Goal: Task Accomplishment & Management: Manage account settings

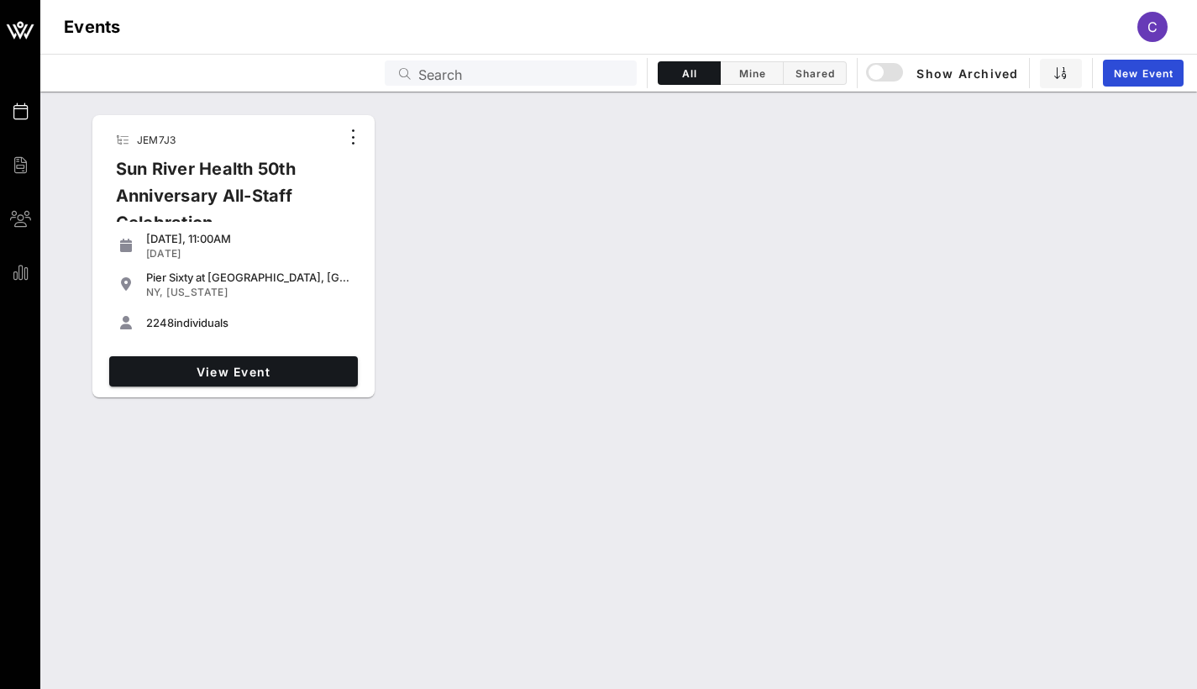
click at [356, 151] on div at bounding box center [354, 138] width 22 height 27
click at [354, 133] on icon "button" at bounding box center [354, 137] width 20 height 20
click at [282, 370] on span "View Event" at bounding box center [233, 372] width 235 height 14
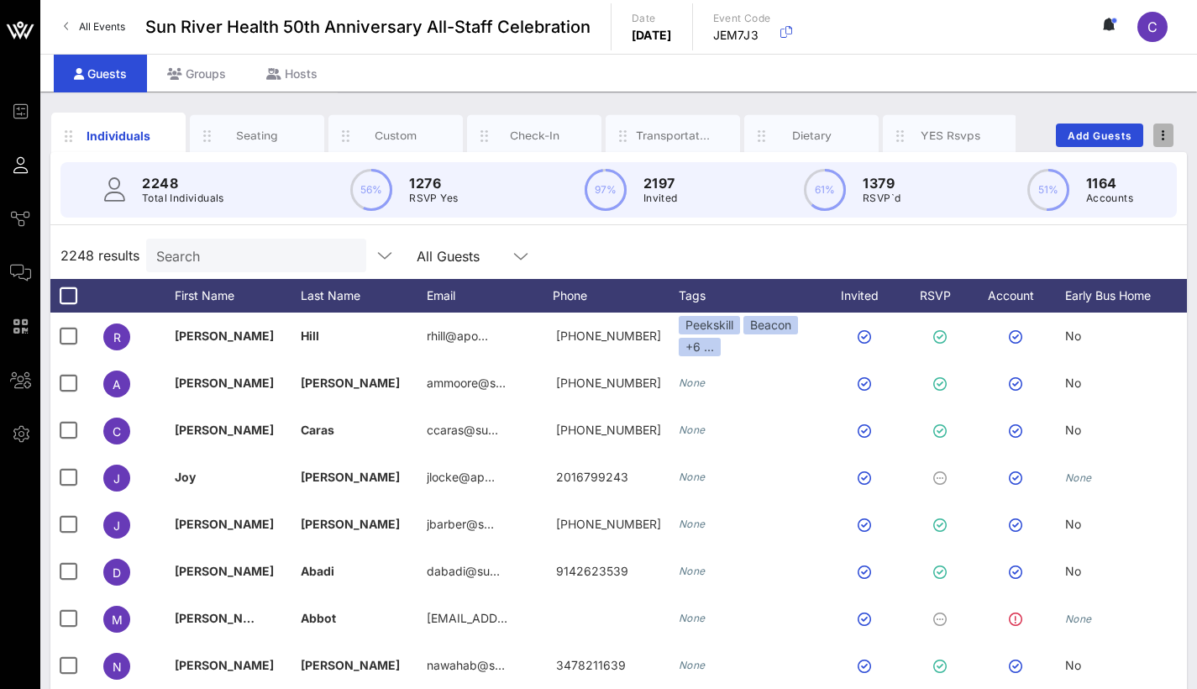
click at [1165, 137] on span "button" at bounding box center [1164, 135] width 20 height 12
click at [1165, 136] on span "button" at bounding box center [1164, 135] width 20 height 12
click at [1165, 137] on span "button" at bounding box center [1164, 135] width 20 height 12
click at [1141, 166] on div "Export To CSV" at bounding box center [1132, 163] width 81 height 13
click at [657, 128] on div "Transportation" at bounding box center [673, 136] width 75 height 16
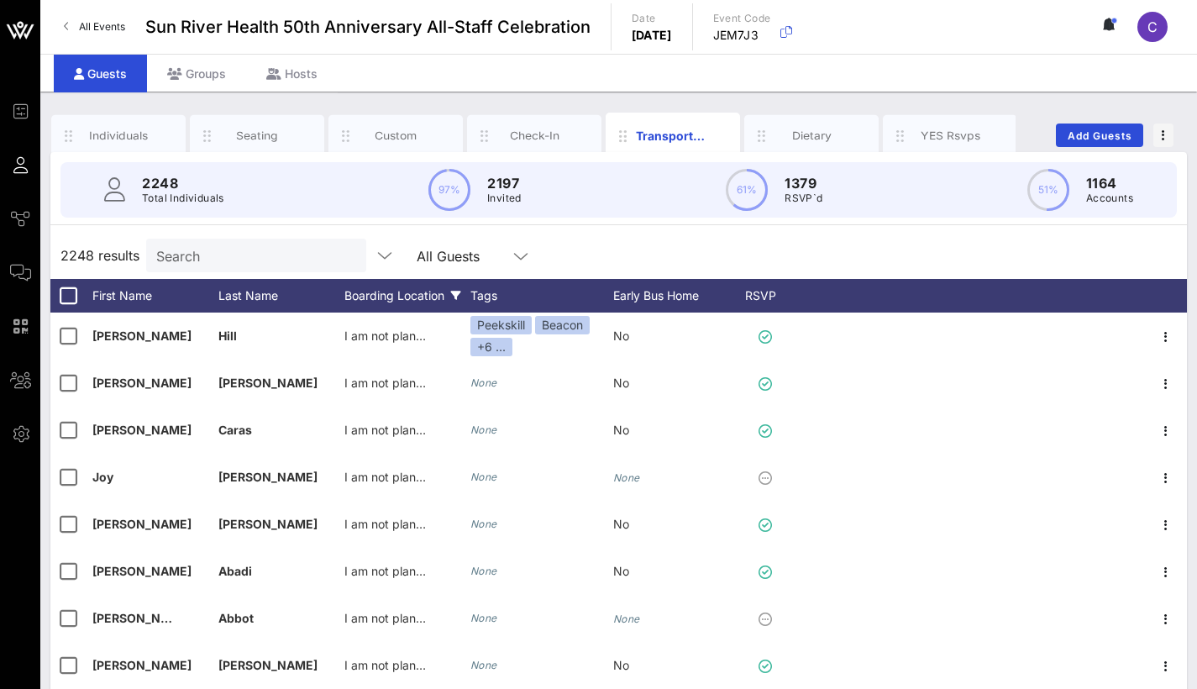
click at [418, 290] on div "Boarding Location" at bounding box center [407, 296] width 126 height 34
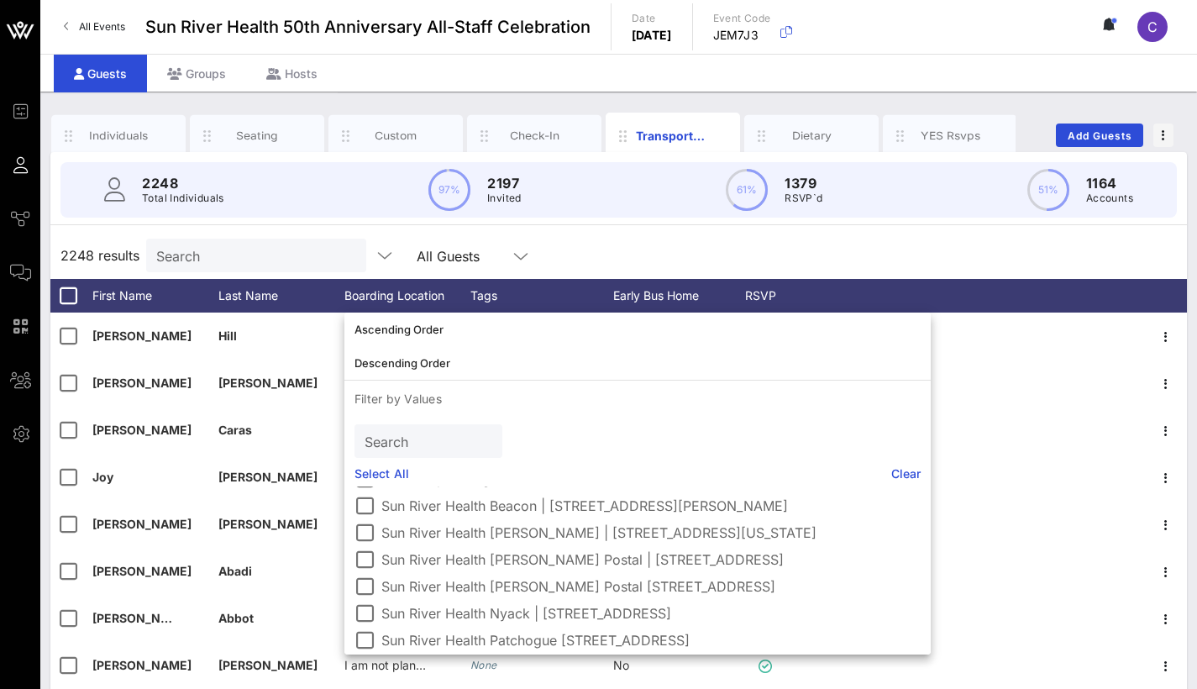
scroll to position [83, 0]
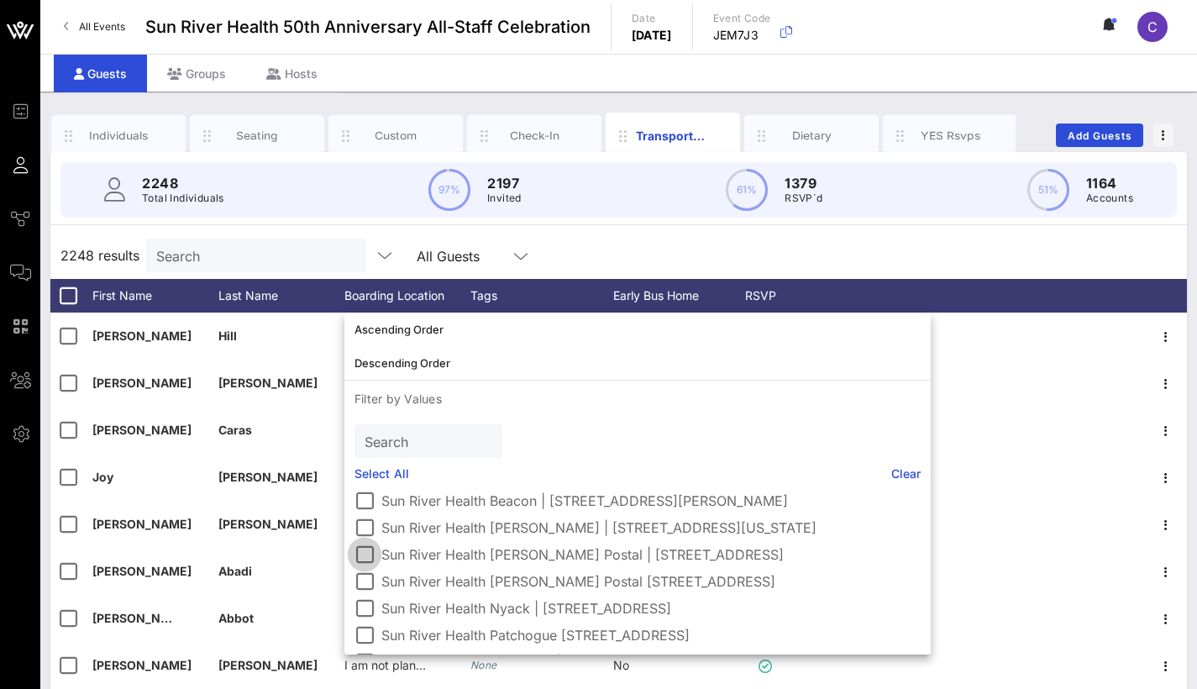
click at [362, 553] on div at bounding box center [364, 554] width 29 height 29
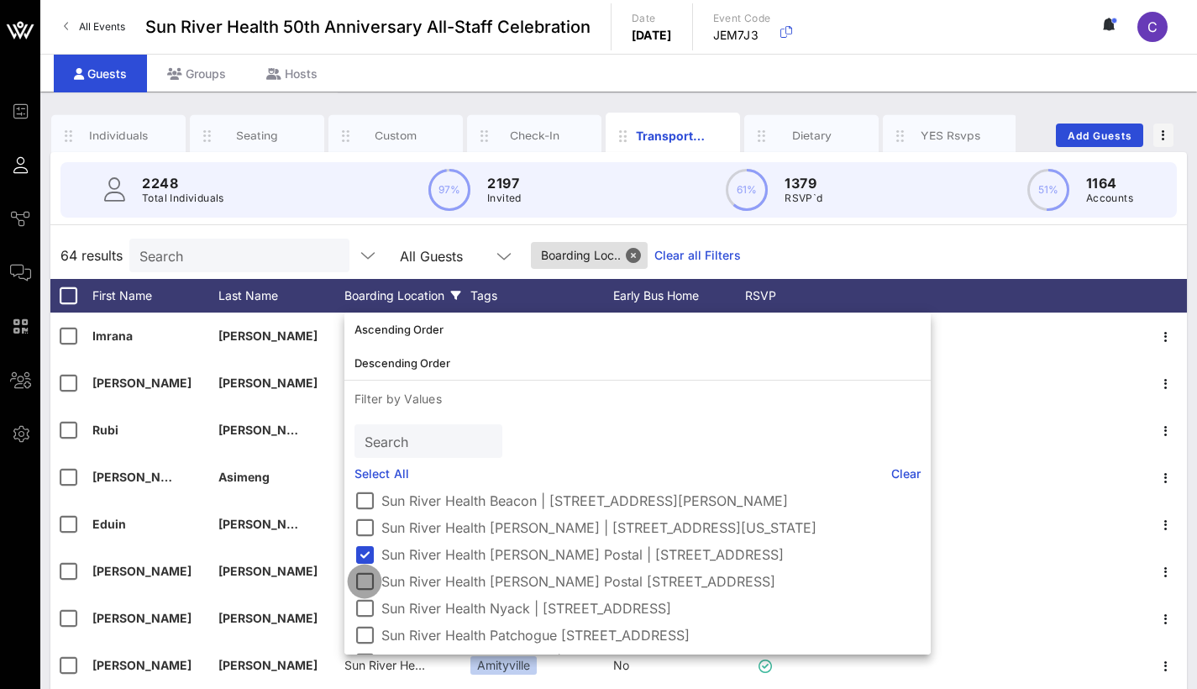
click at [364, 580] on div at bounding box center [364, 581] width 29 height 29
click at [362, 556] on div at bounding box center [364, 554] width 29 height 29
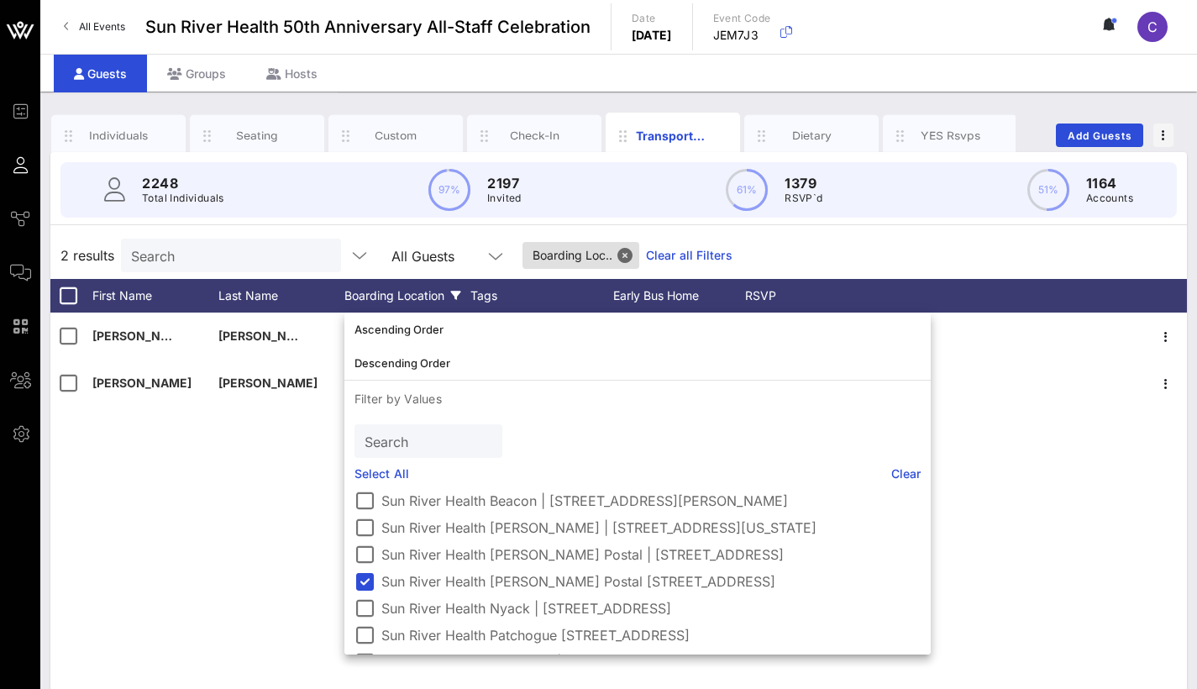
click at [185, 453] on div "[PERSON_NAME] Sun River Health [PERSON_NAME] Postal [STREET_ADDRESS] Amityville…" at bounding box center [618, 565] width 1137 height 504
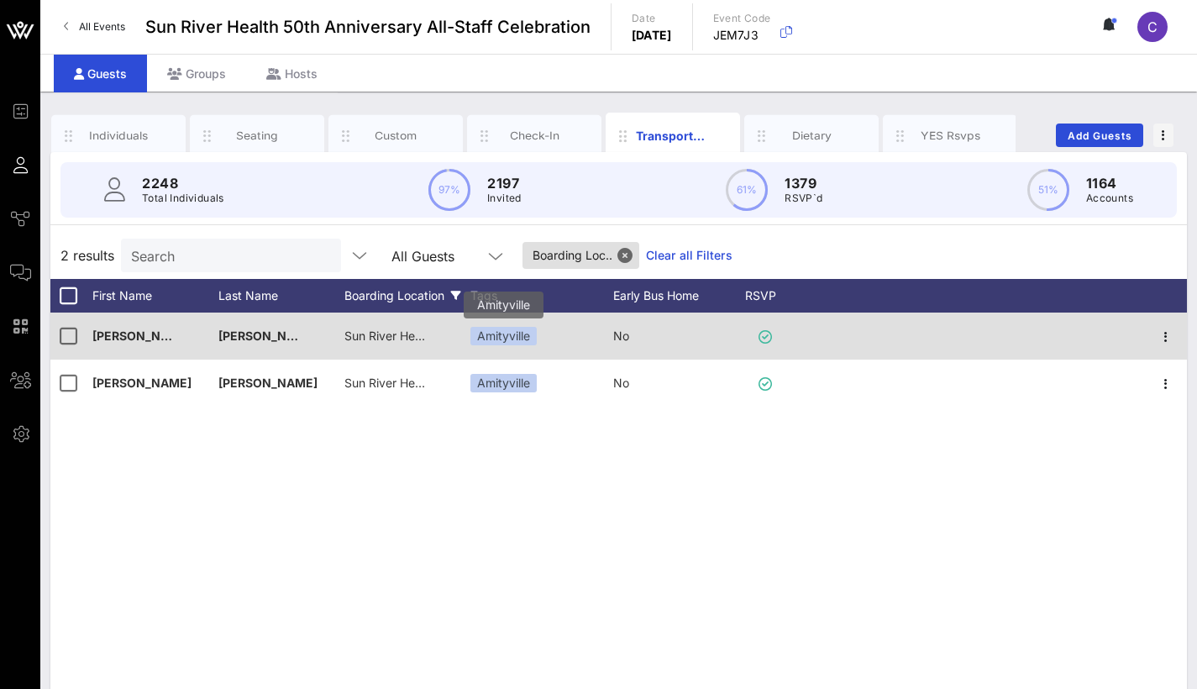
click at [522, 339] on div "Amityville" at bounding box center [503, 336] width 66 height 18
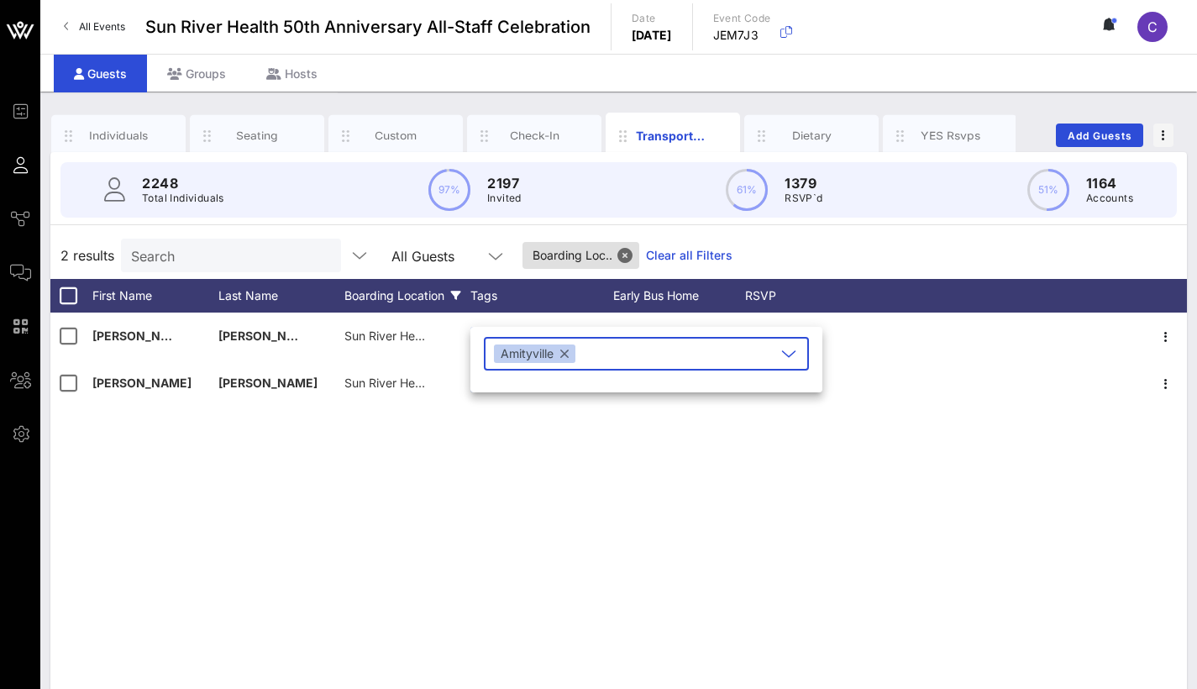
click at [652, 454] on div "[PERSON_NAME] Sun River Health [PERSON_NAME] Postal [STREET_ADDRESS] Amityville…" at bounding box center [618, 565] width 1137 height 504
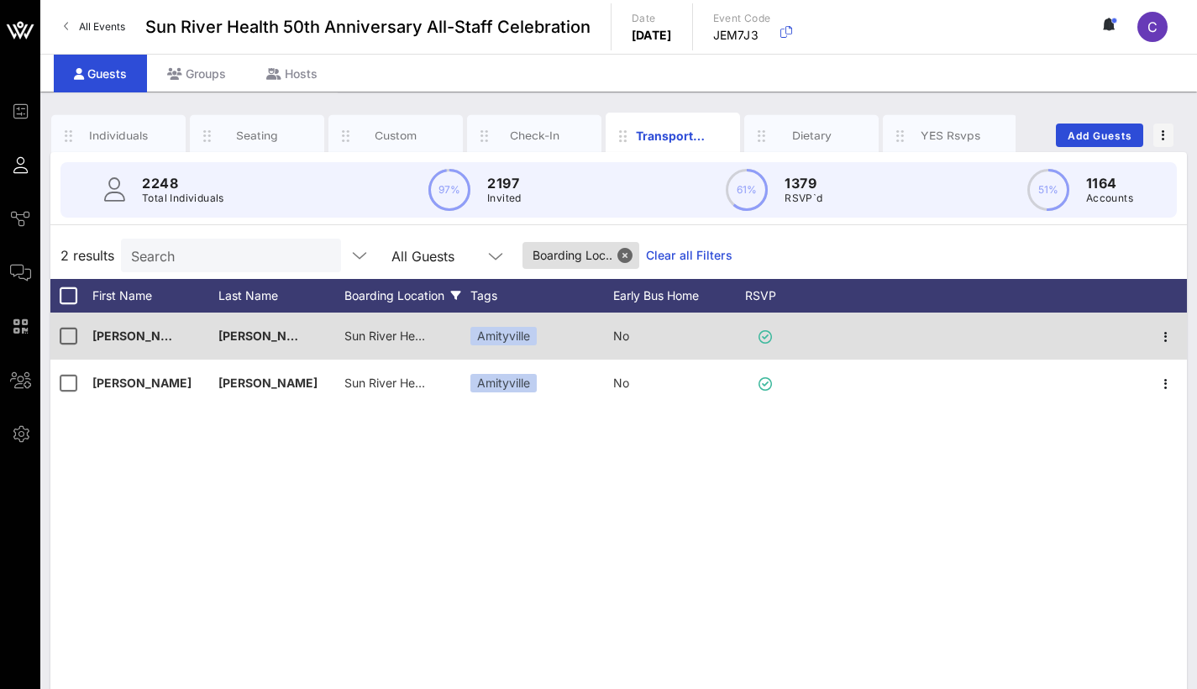
click at [396, 341] on span "Sun River Health [PERSON_NAME] Postal [STREET_ADDRESS]" at bounding box center [515, 335] width 342 height 14
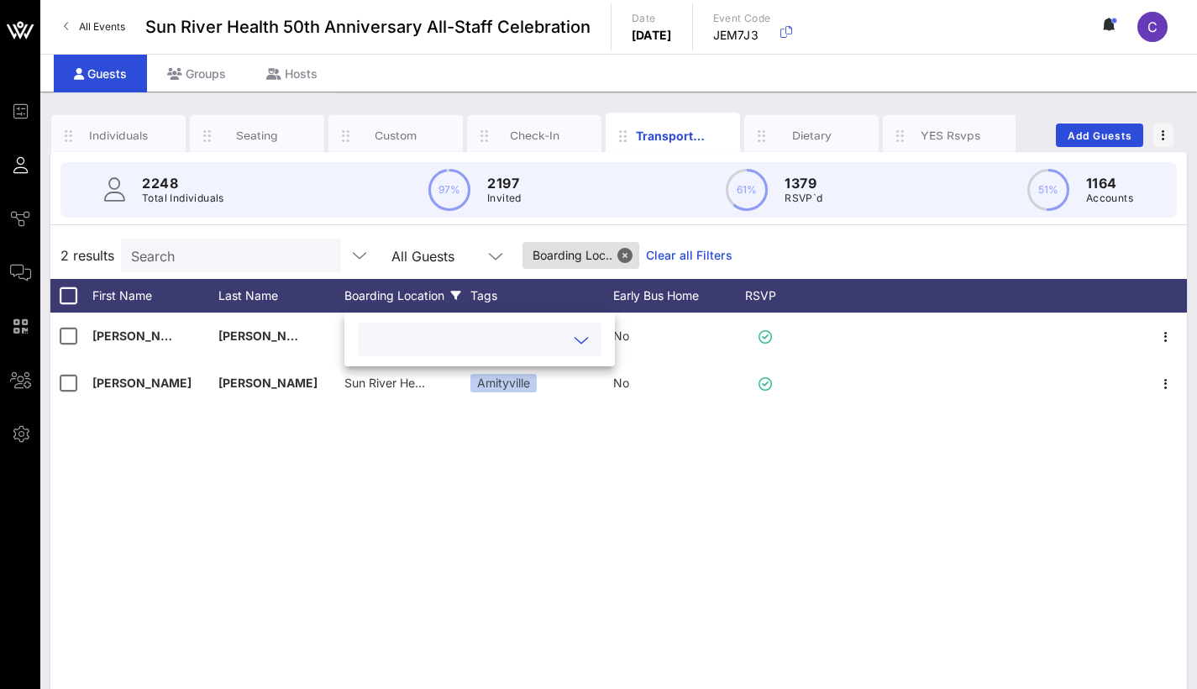
click at [521, 339] on input "text" at bounding box center [466, 339] width 197 height 22
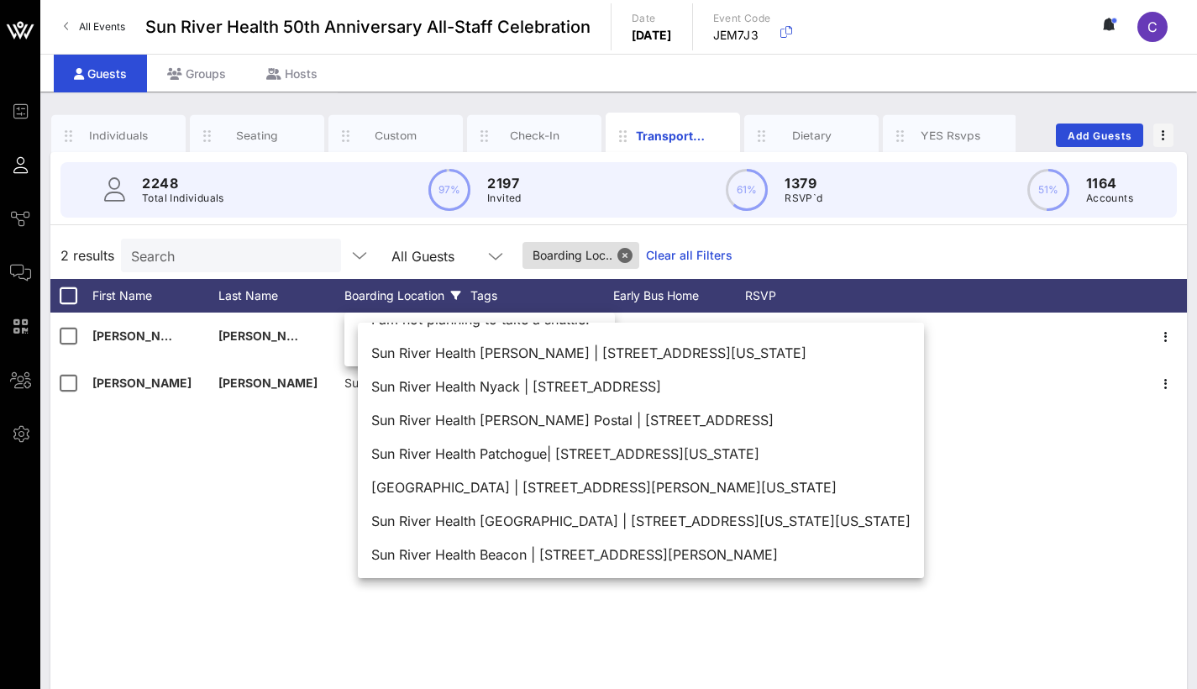
scroll to position [16, 0]
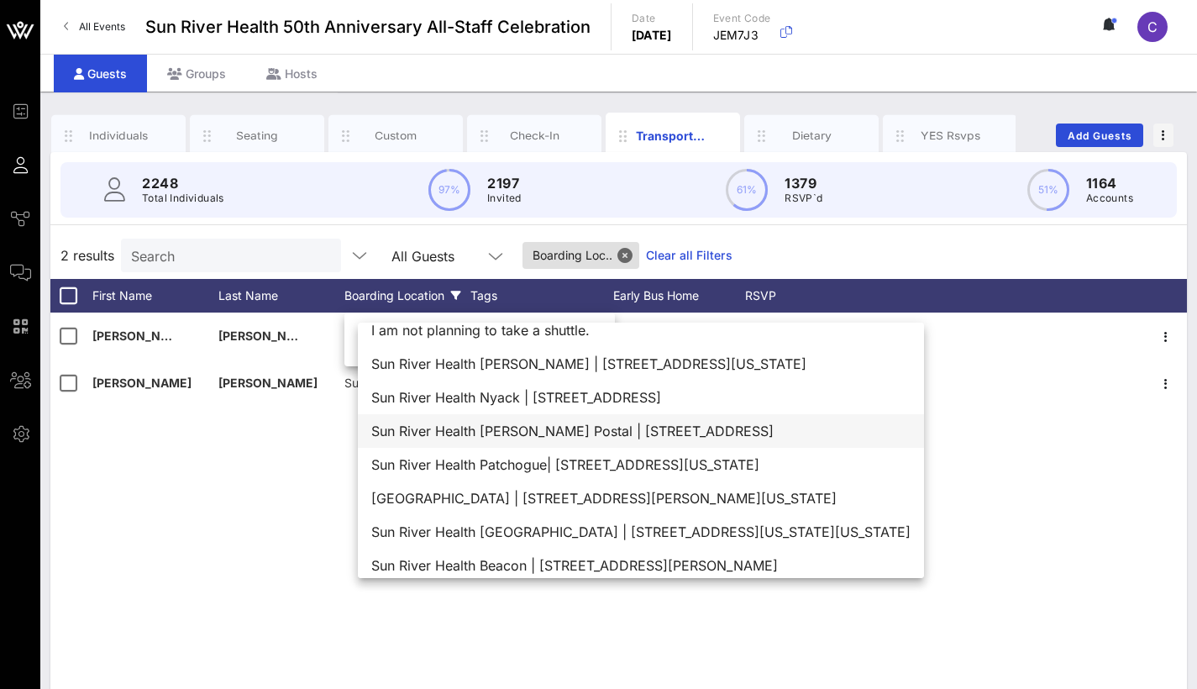
click at [660, 438] on div "Sun River Health [PERSON_NAME] Postal | [STREET_ADDRESS]" at bounding box center [641, 431] width 566 height 34
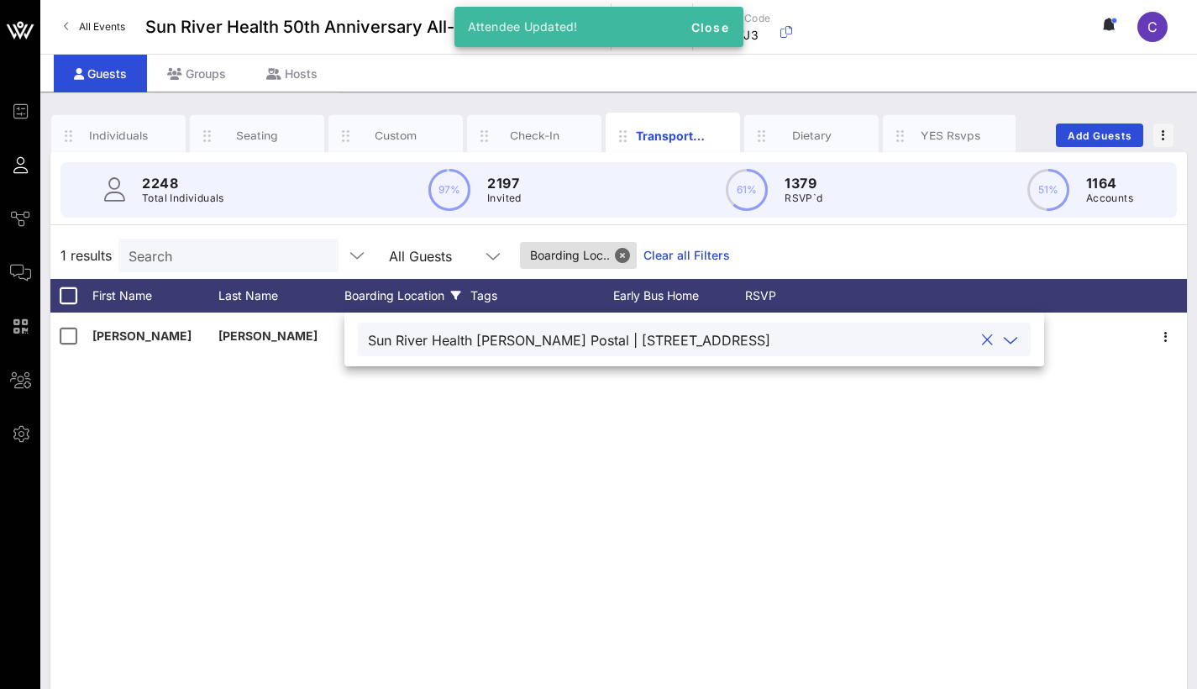
click at [437, 428] on div "[PERSON_NAME] Sun River Health [PERSON_NAME] Postal [STREET_ADDRESS] [GEOGRAPHI…" at bounding box center [618, 565] width 1137 height 504
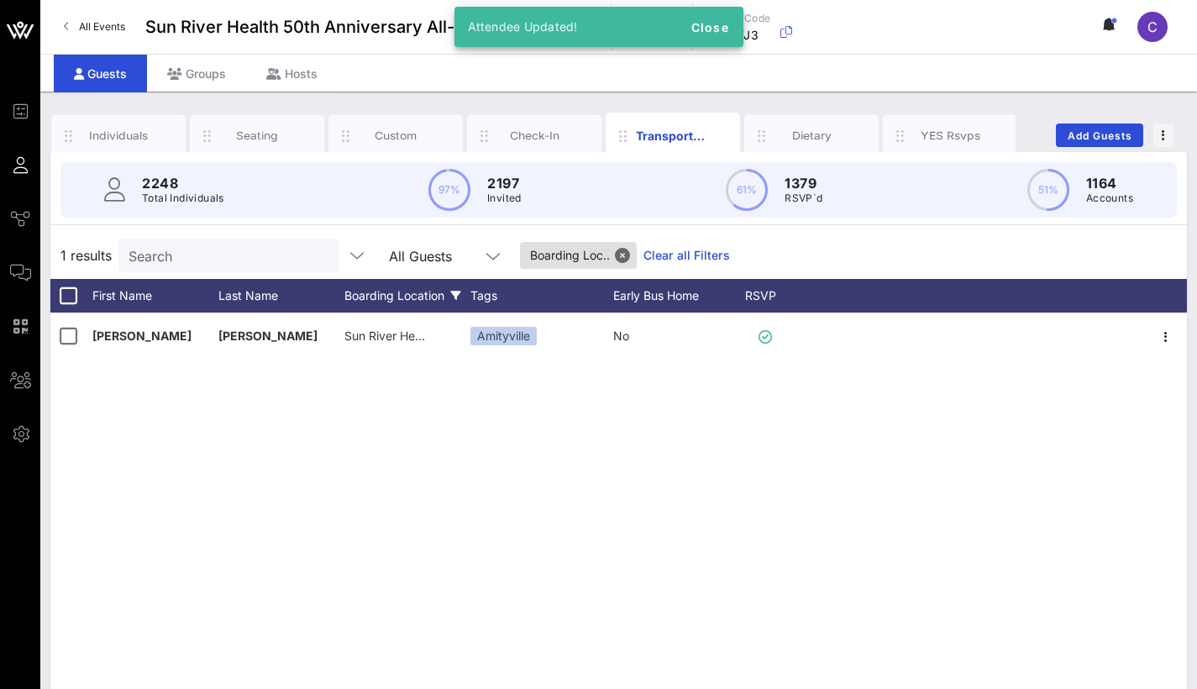
click at [390, 335] on span "Sun River Health [PERSON_NAME] Postal [STREET_ADDRESS]" at bounding box center [515, 335] width 342 height 14
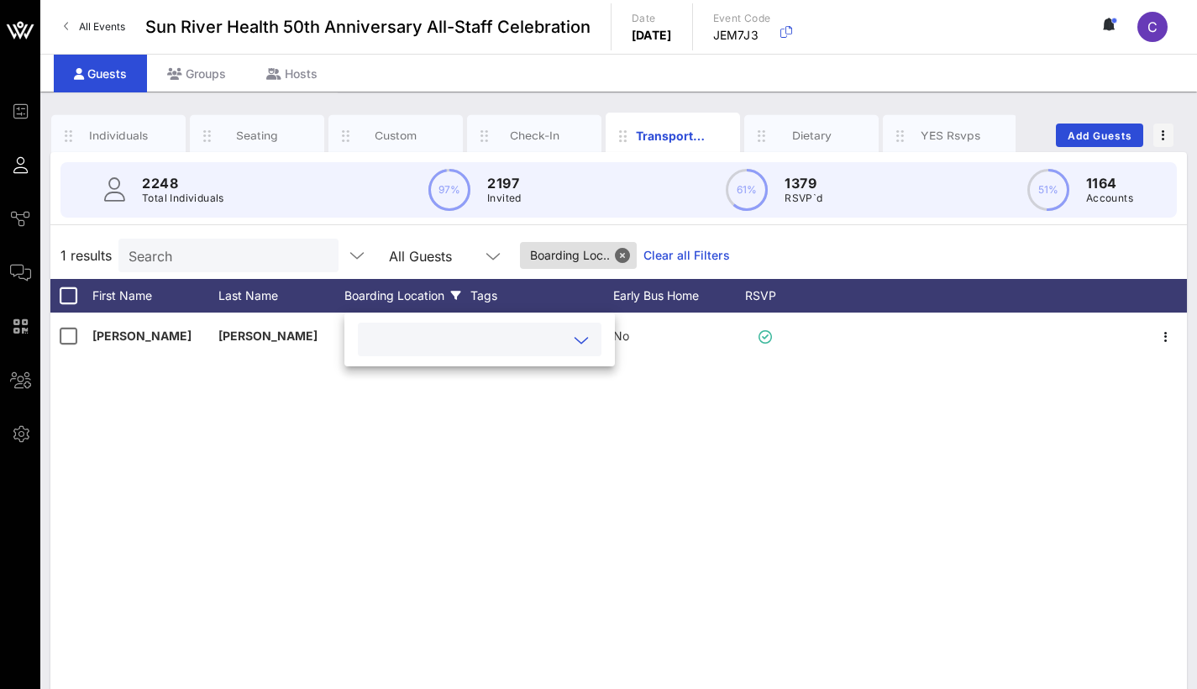
click at [584, 343] on icon at bounding box center [581, 340] width 15 height 20
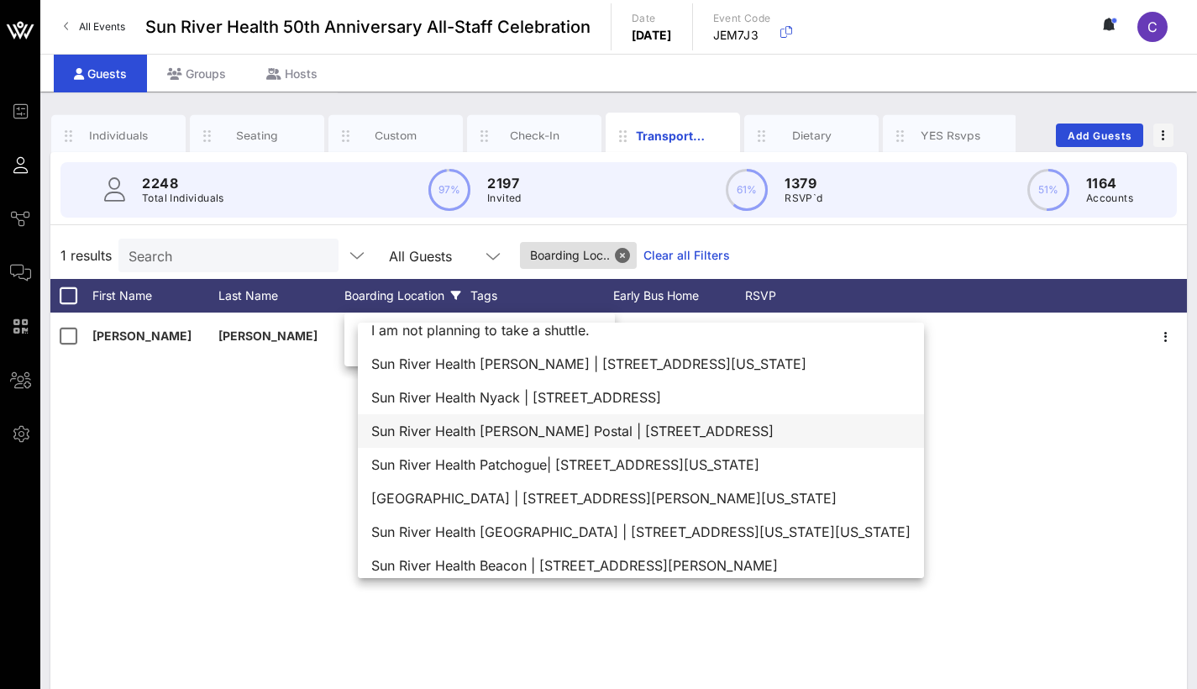
click at [722, 436] on div "Sun River Health [PERSON_NAME] Postal | [STREET_ADDRESS]" at bounding box center [641, 431] width 566 height 34
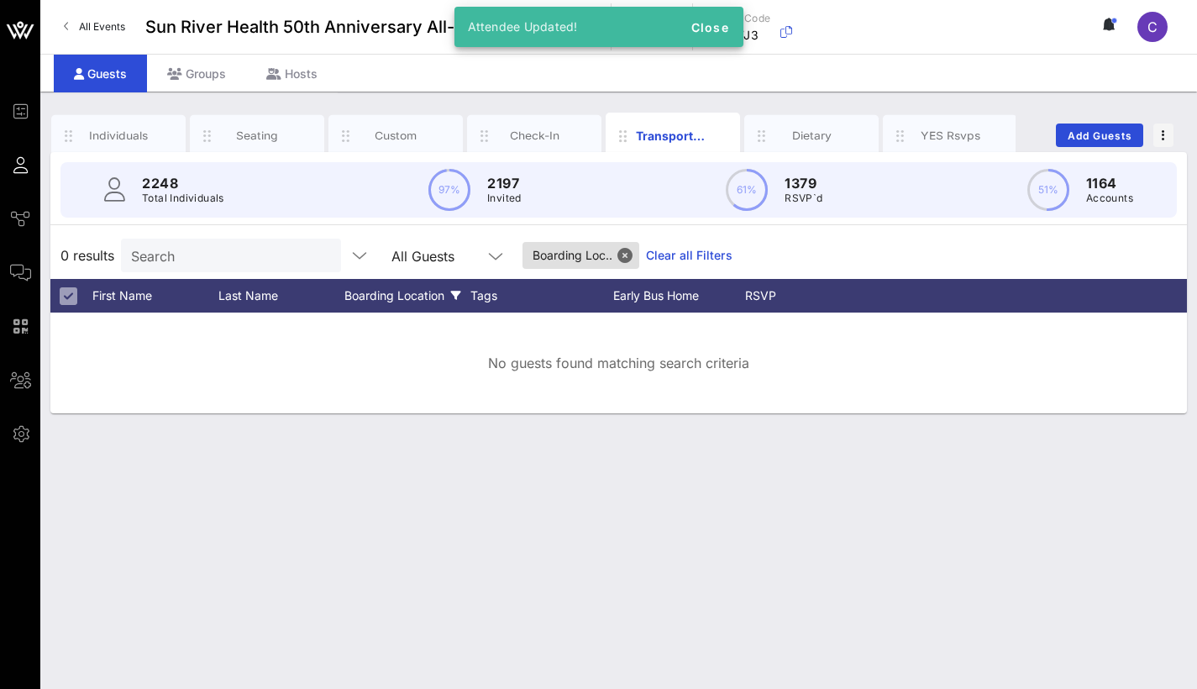
click at [507, 486] on div "Individuals Seating Custom Check-In Transportation Dietary YES Rsvps Add Guests…" at bounding box center [618, 390] width 1157 height 597
click at [628, 251] on button "Close" at bounding box center [625, 255] width 15 height 15
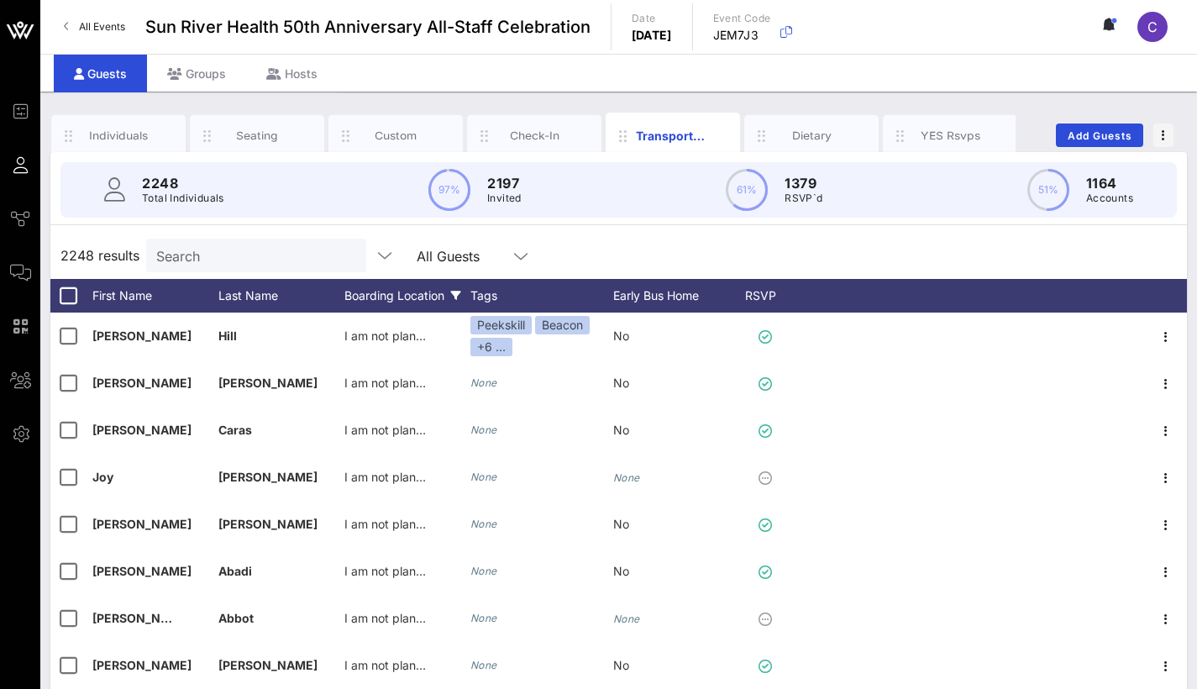
click at [430, 297] on div "Boarding Location" at bounding box center [407, 296] width 126 height 34
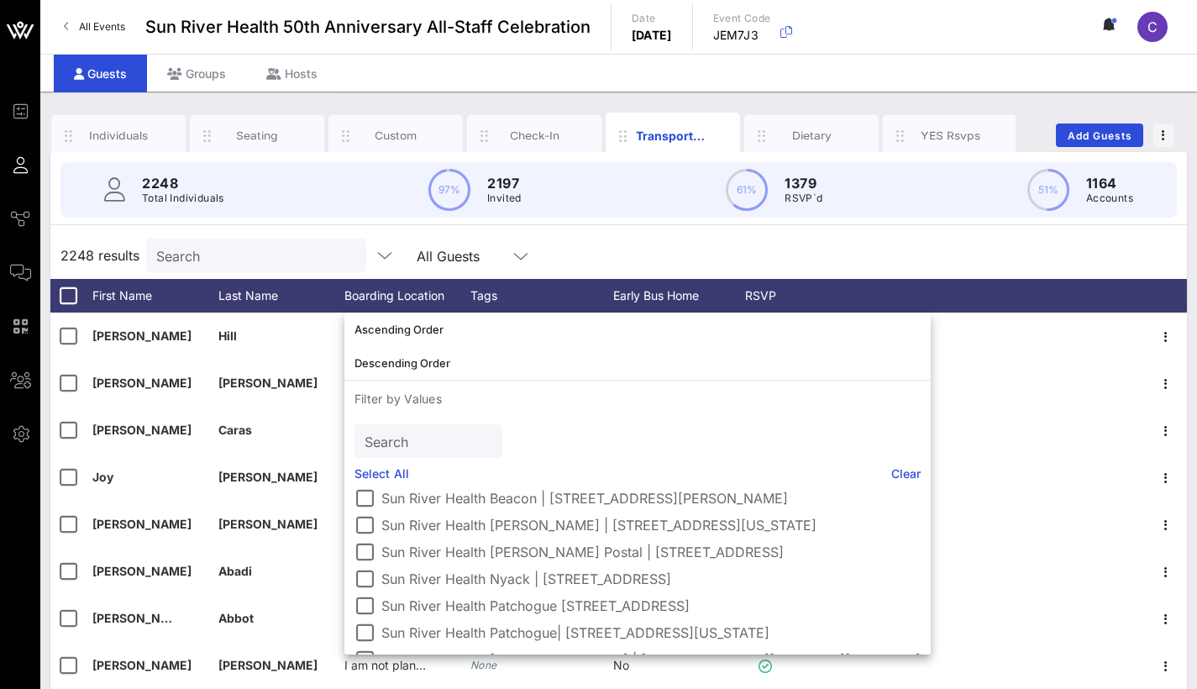
scroll to position [98, 0]
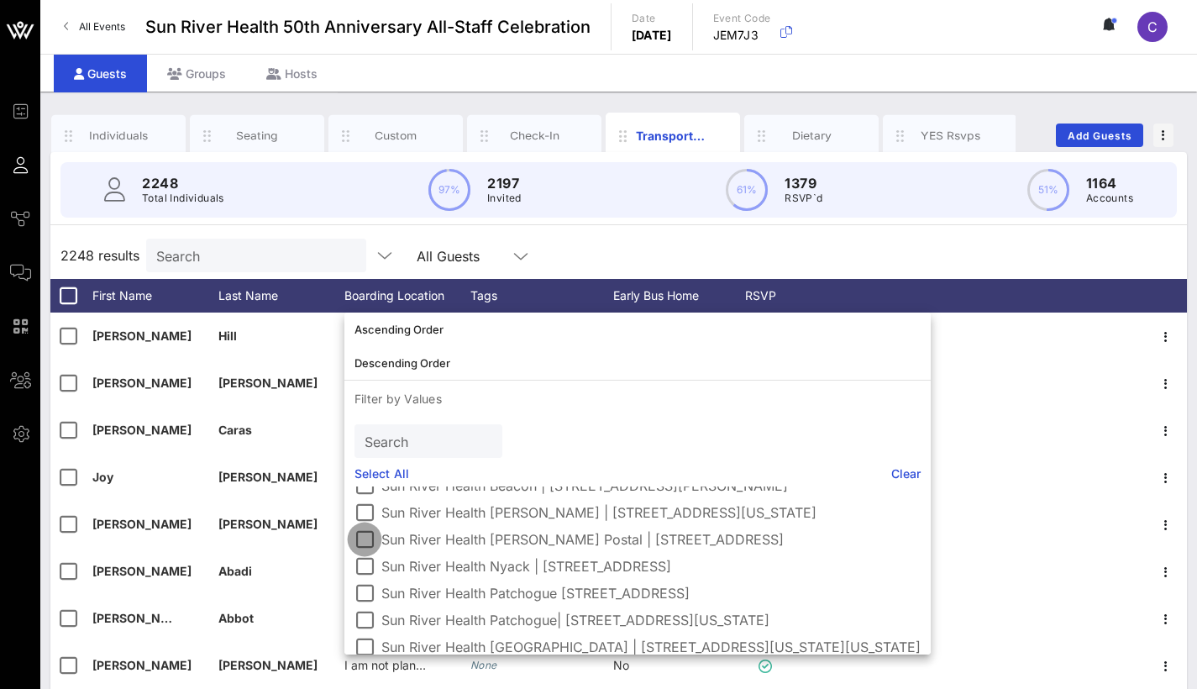
click at [365, 536] on div at bounding box center [364, 539] width 29 height 29
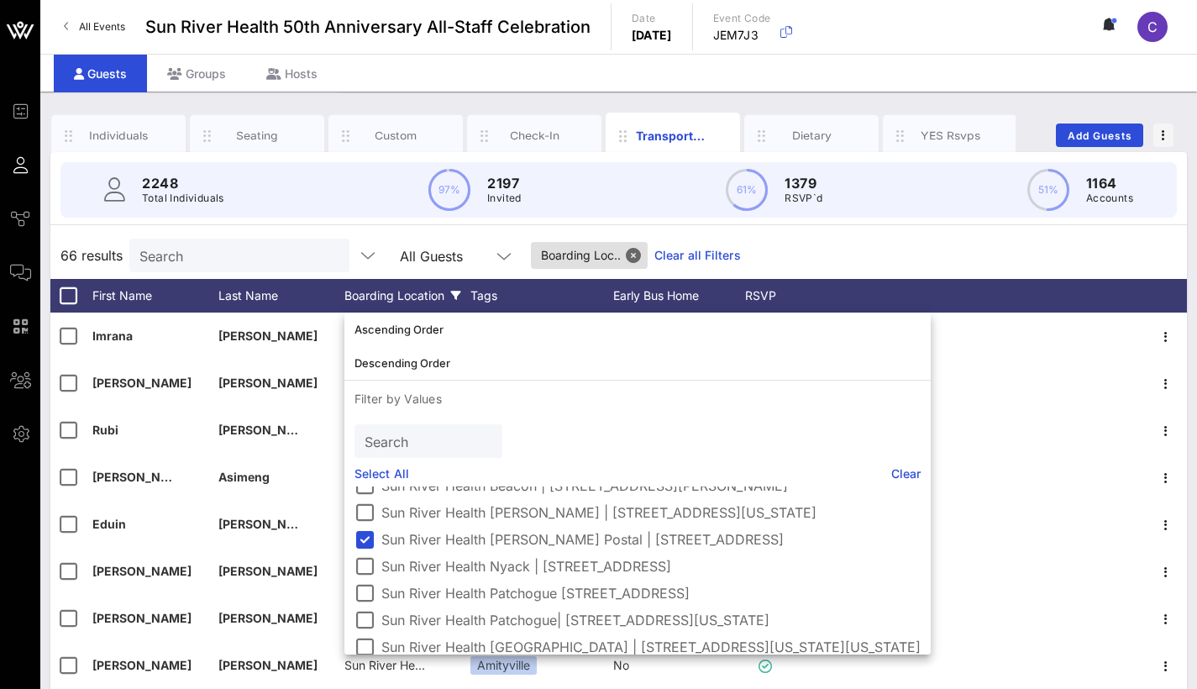
click at [955, 244] on div "66 results Search All Guests Boarding Loc.. Clear all Filters" at bounding box center [618, 255] width 1137 height 47
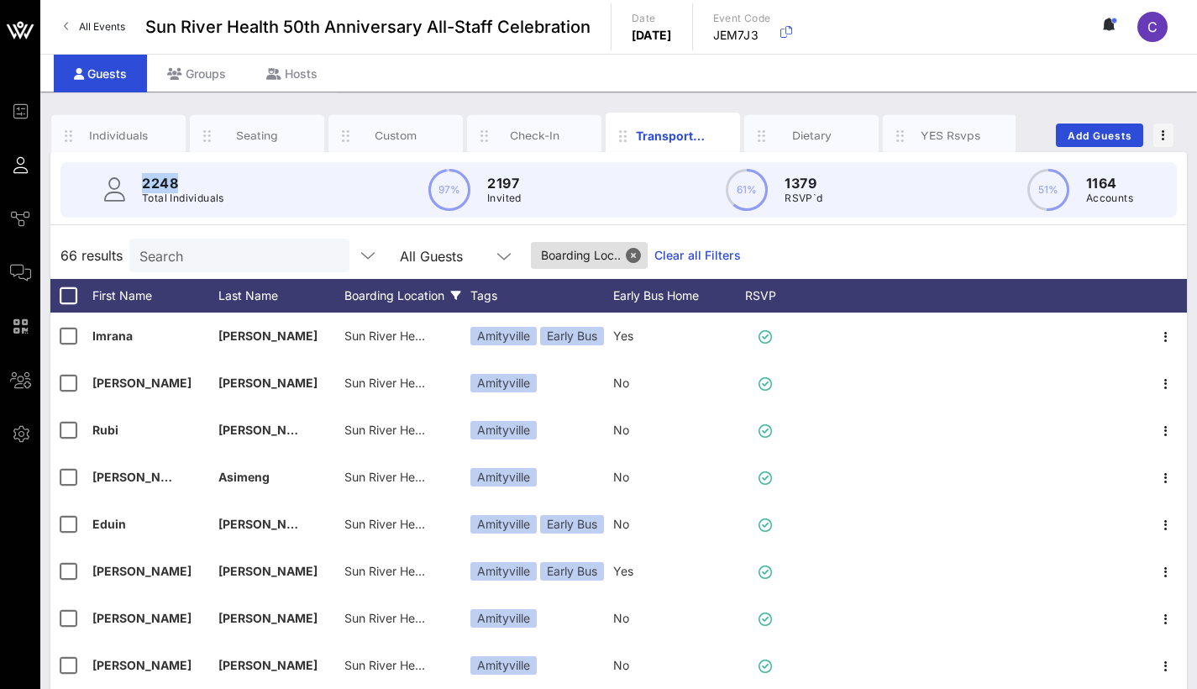
drag, startPoint x: 153, startPoint y: 181, endPoint x: 127, endPoint y: 180, distance: 26.1
click at [127, 180] on div "2248 Total Individuals" at bounding box center [164, 190] width 120 height 34
copy p "2248"
click at [666, 297] on div "Early Bus Home" at bounding box center [676, 296] width 126 height 34
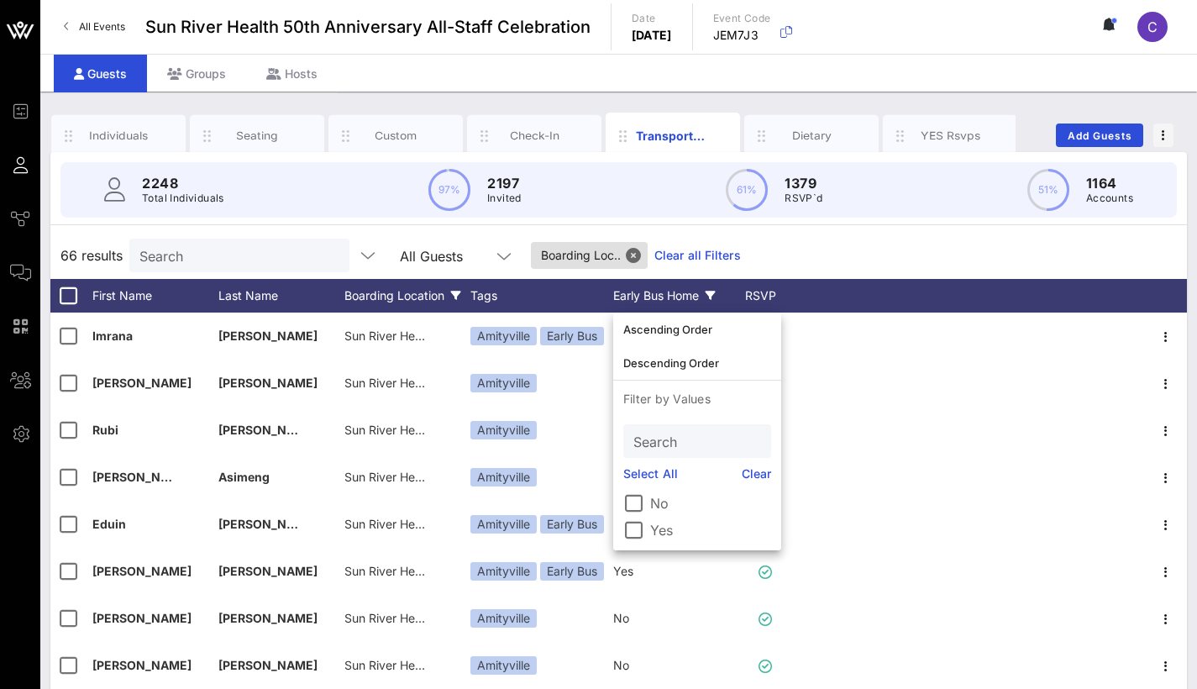
click at [665, 297] on div "Early Bus Home" at bounding box center [676, 296] width 126 height 34
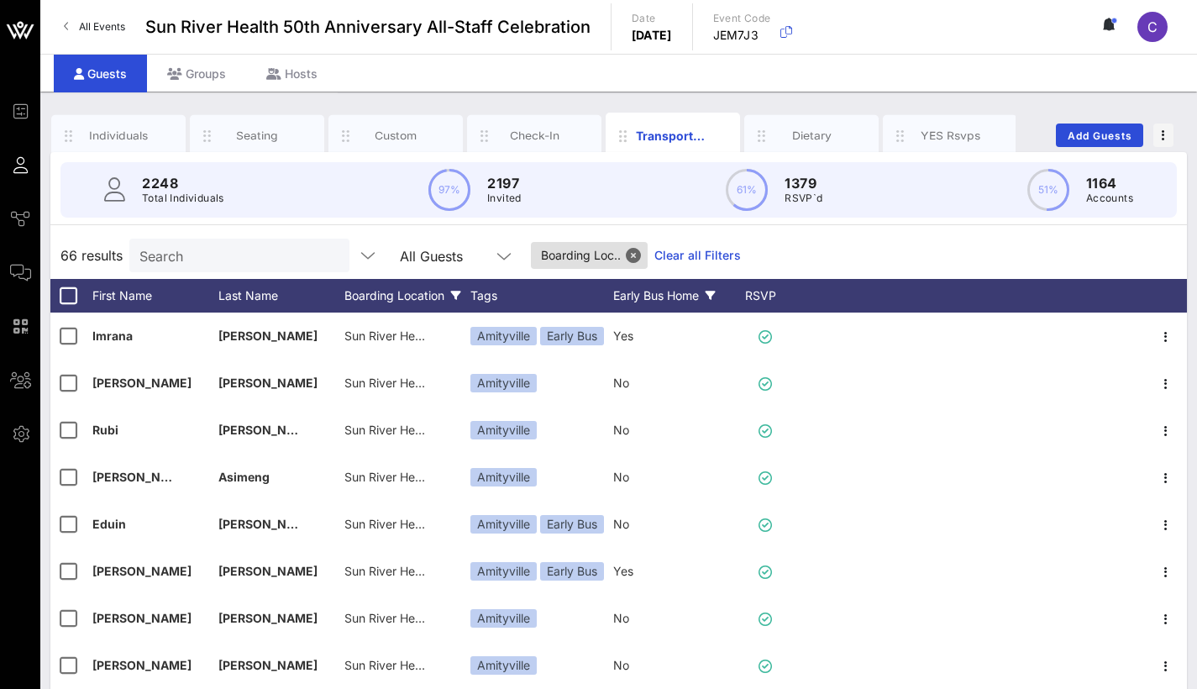
click at [665, 297] on div "Early Bus Home" at bounding box center [676, 296] width 126 height 34
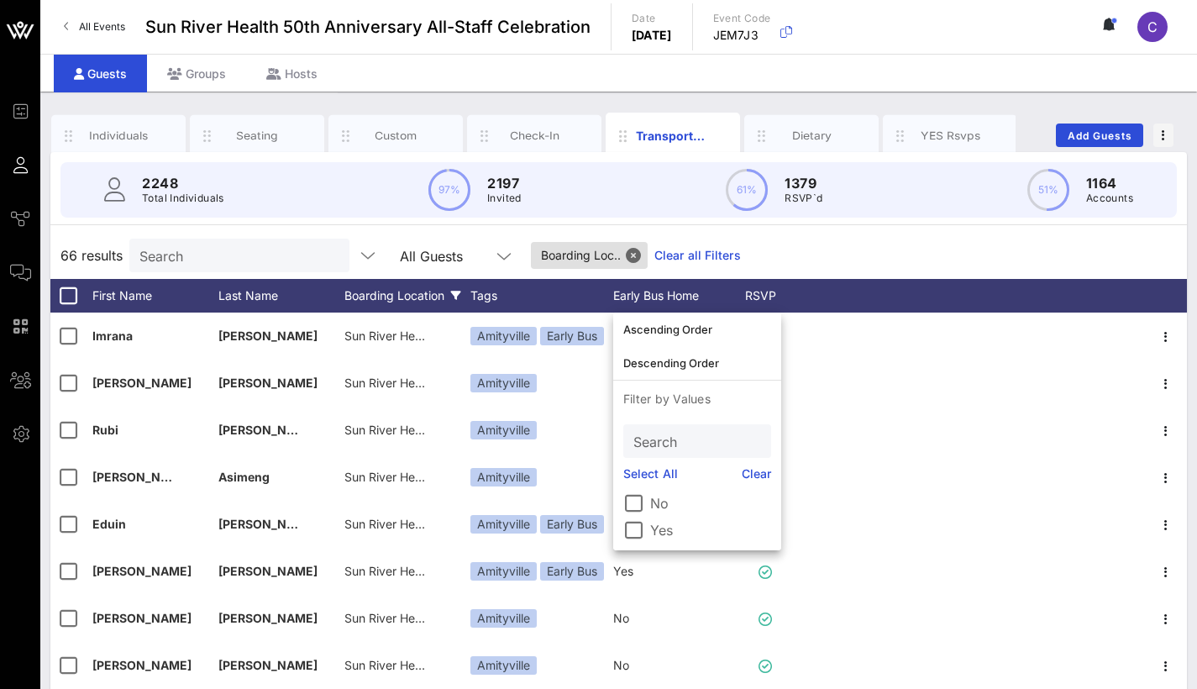
click at [837, 244] on div "66 results Search All Guests Boarding Loc.. Clear all Filters" at bounding box center [618, 255] width 1137 height 47
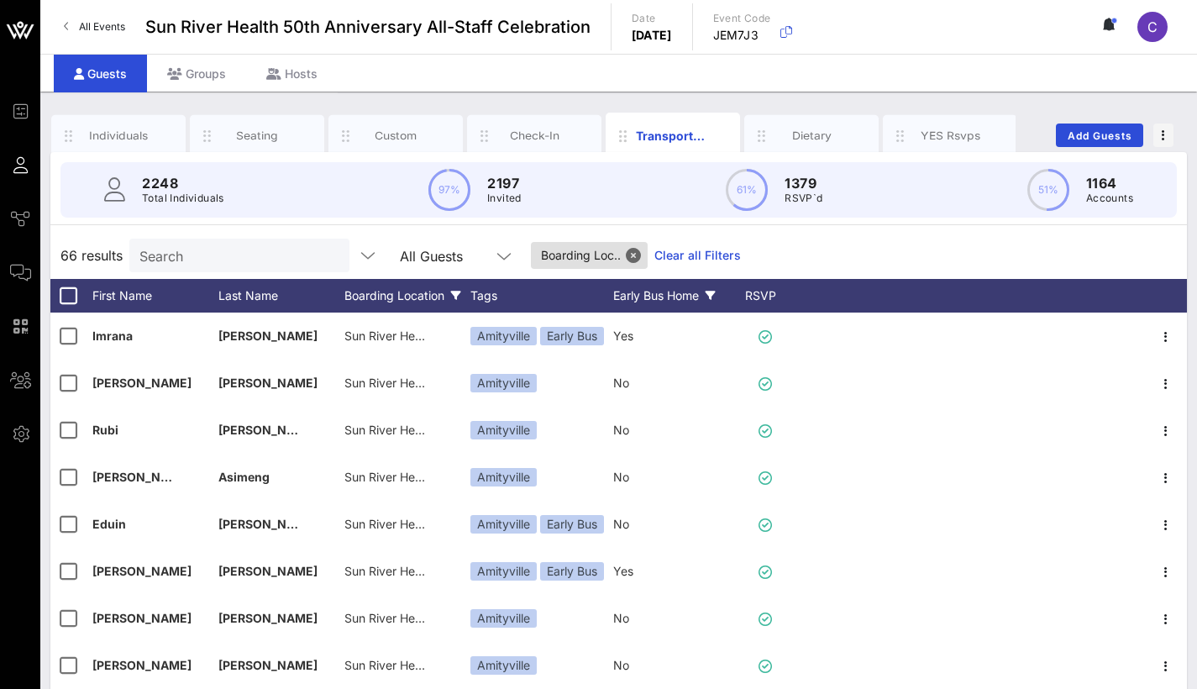
click at [618, 310] on div "Early Bus Home" at bounding box center [676, 296] width 126 height 34
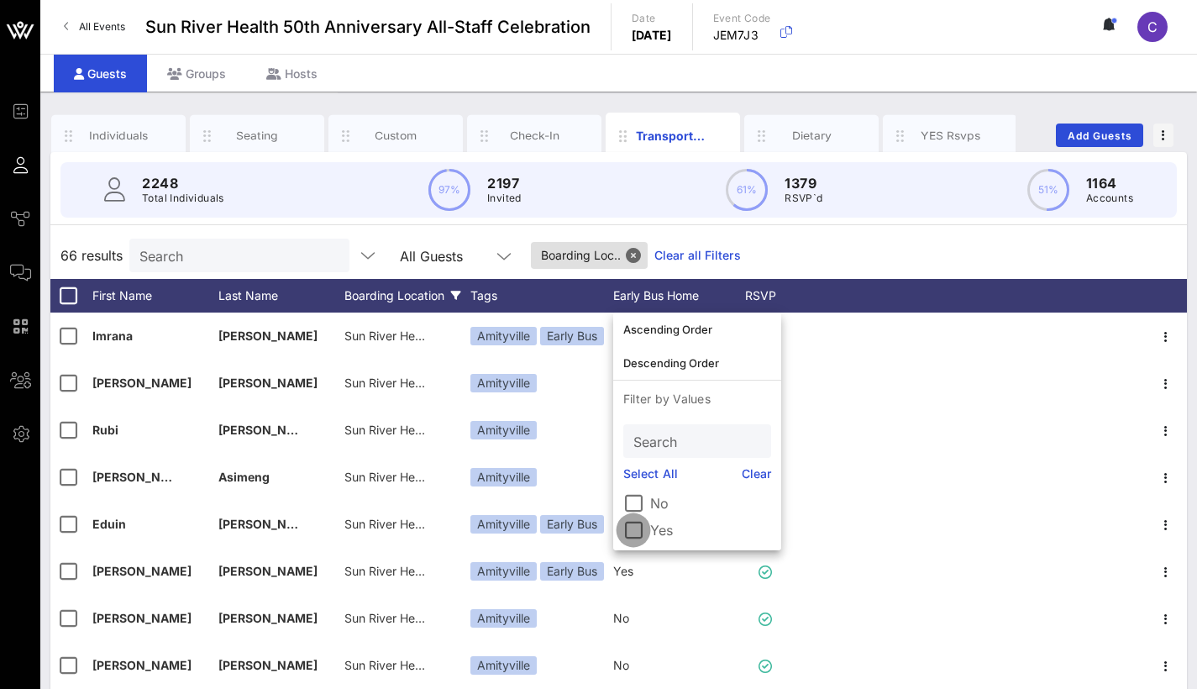
click at [639, 530] on div at bounding box center [633, 530] width 29 height 29
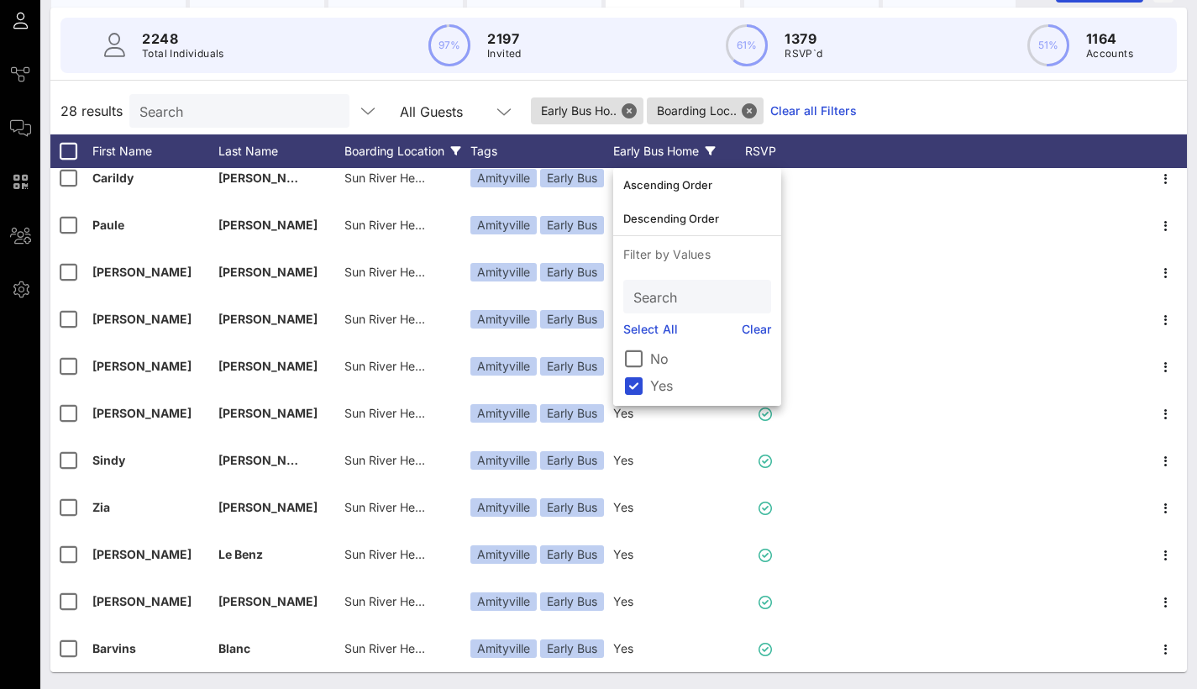
scroll to position [0, 0]
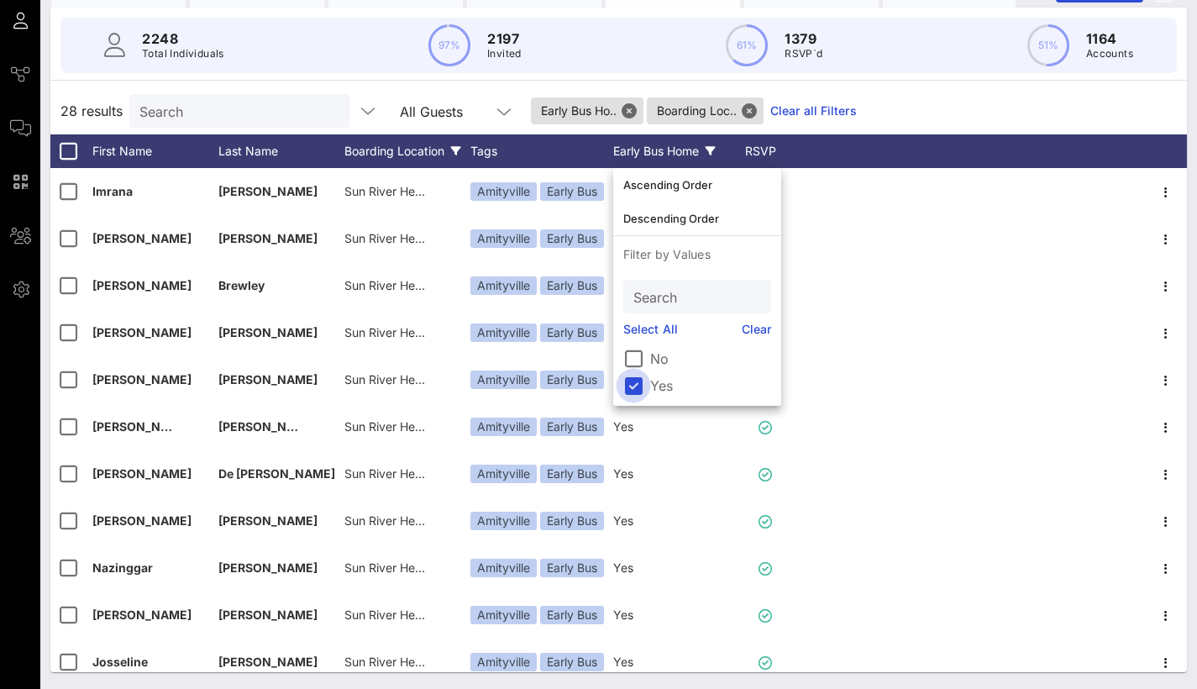
click at [633, 387] on div at bounding box center [633, 385] width 29 height 29
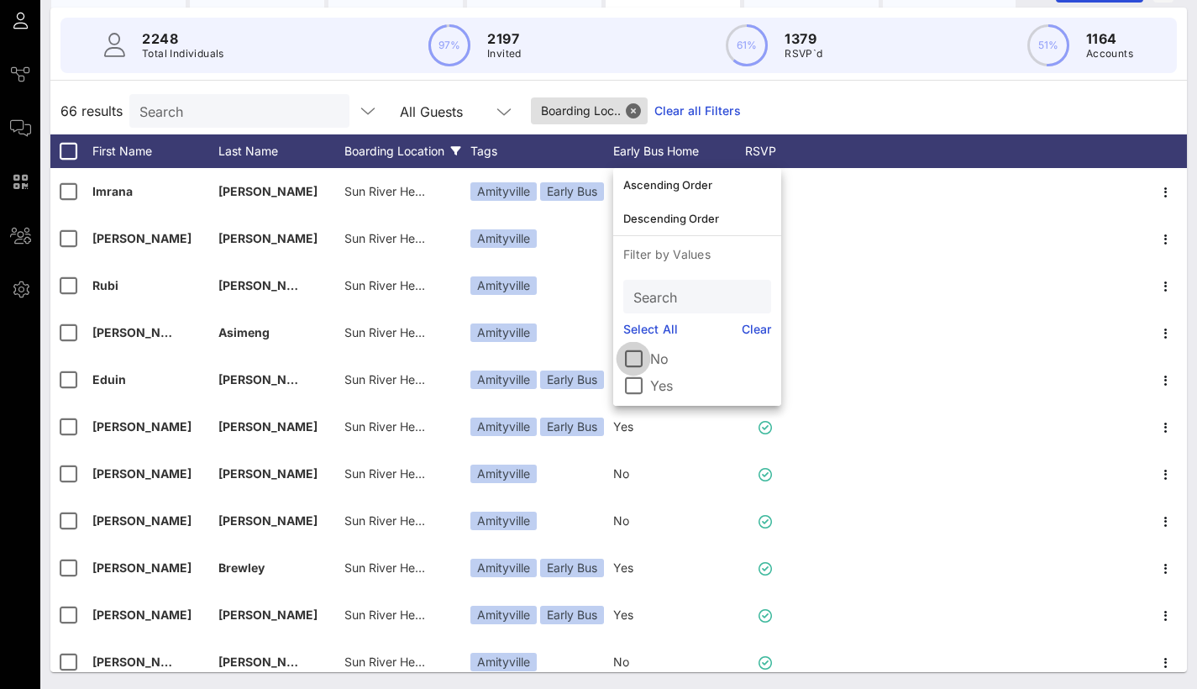
click at [633, 359] on div at bounding box center [633, 358] width 29 height 29
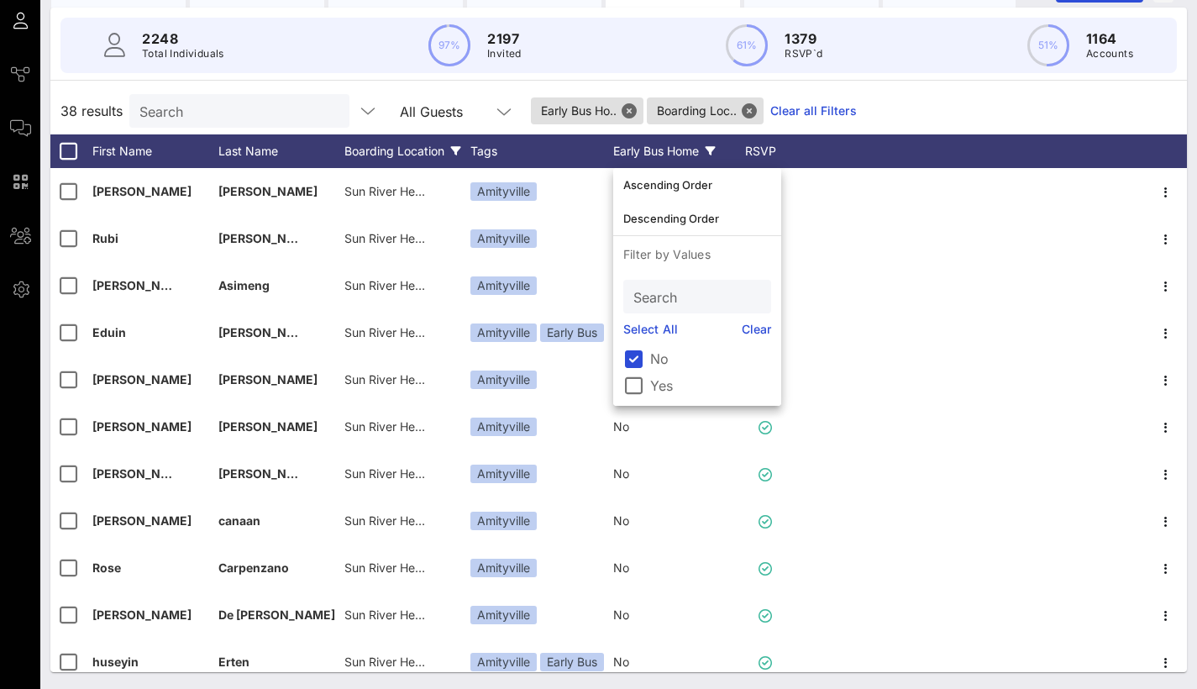
click at [912, 112] on div "38 results Search All Guests Early Bus Ho.. Boarding Loc.. Clear all Filters" at bounding box center [618, 110] width 1137 height 47
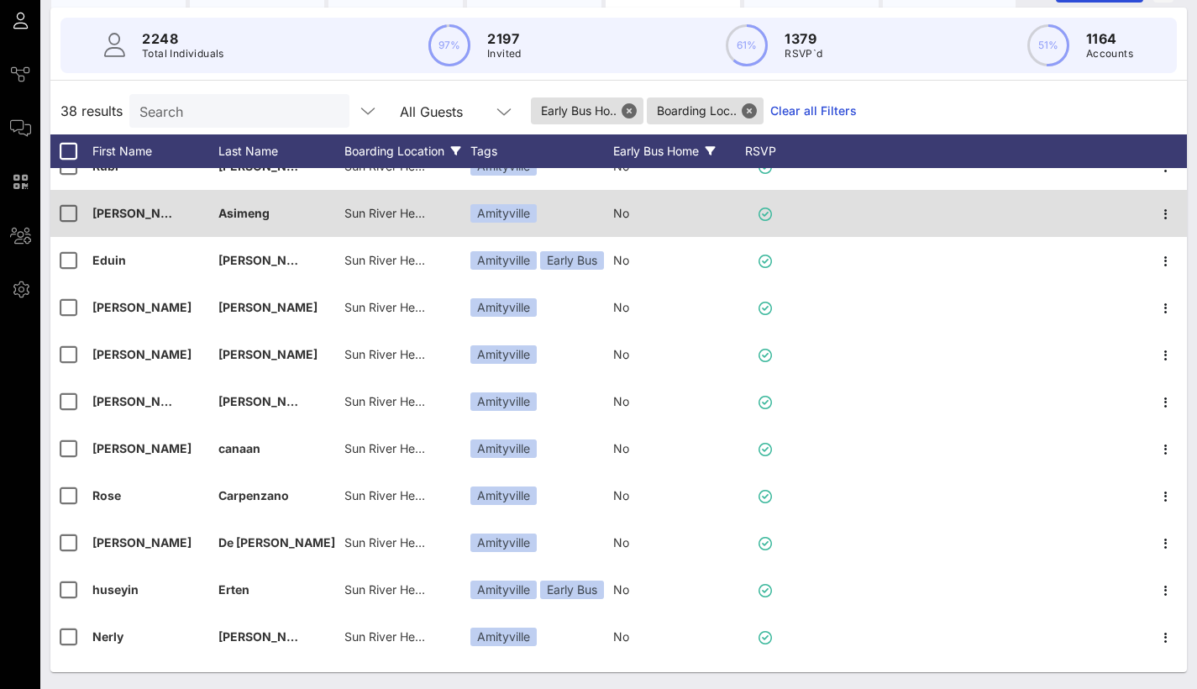
scroll to position [80, 0]
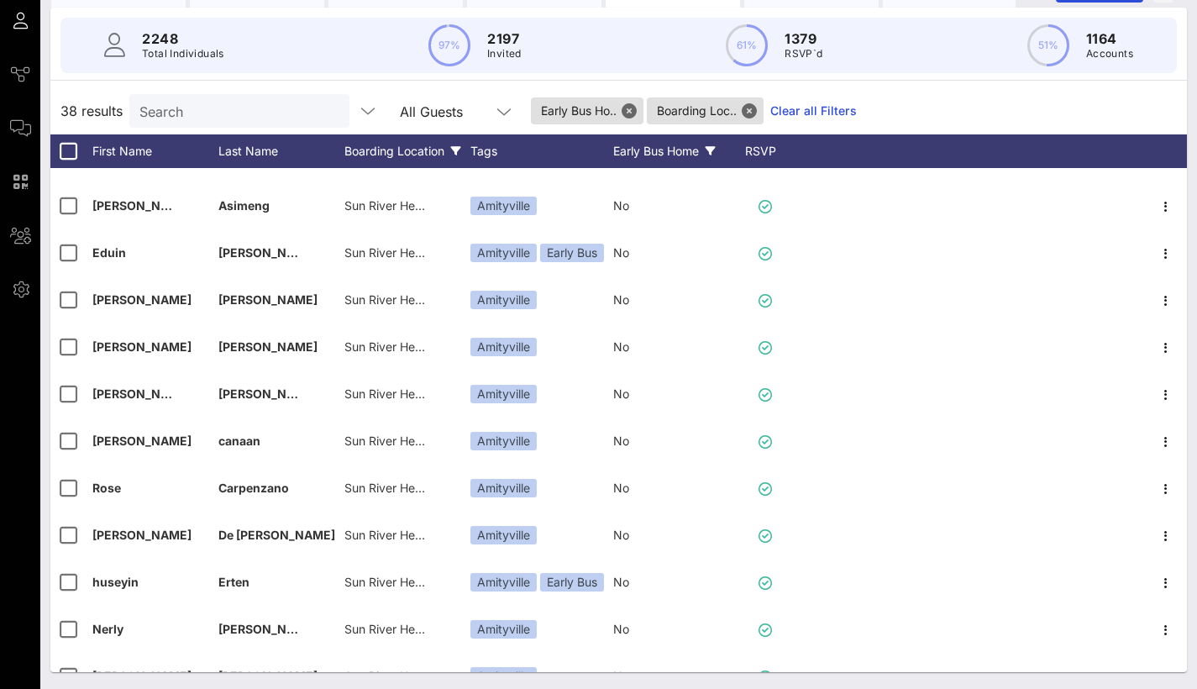
click at [430, 148] on div "Boarding Location" at bounding box center [407, 151] width 126 height 34
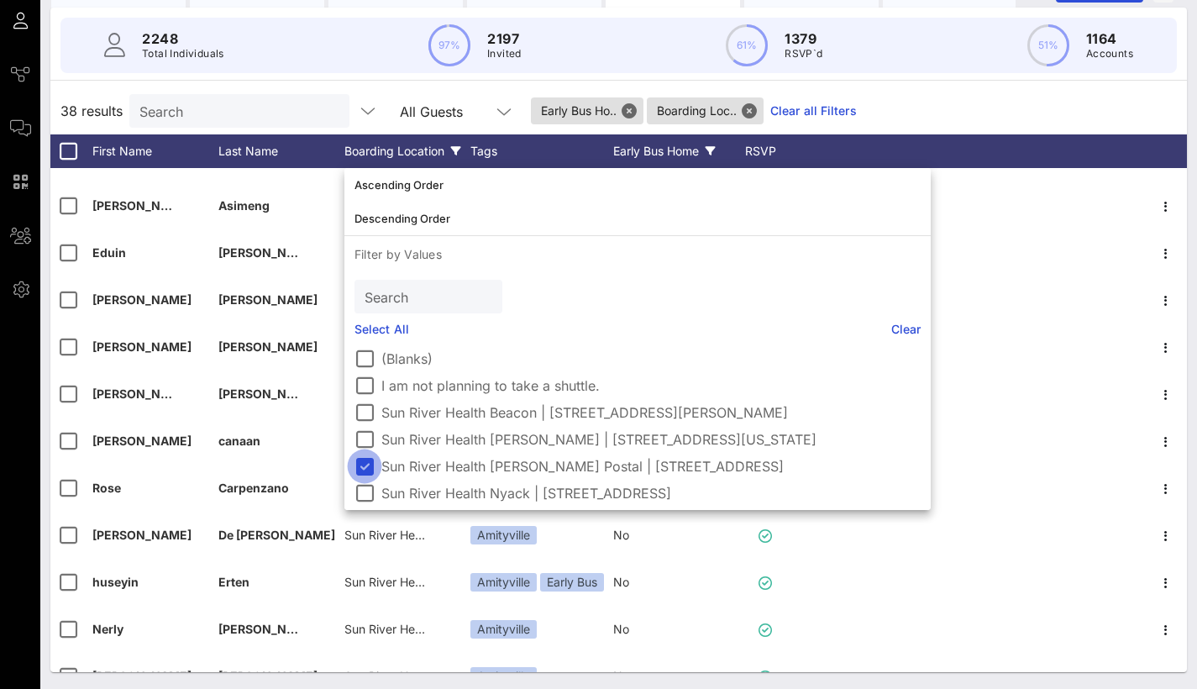
click at [369, 468] on div at bounding box center [364, 466] width 29 height 29
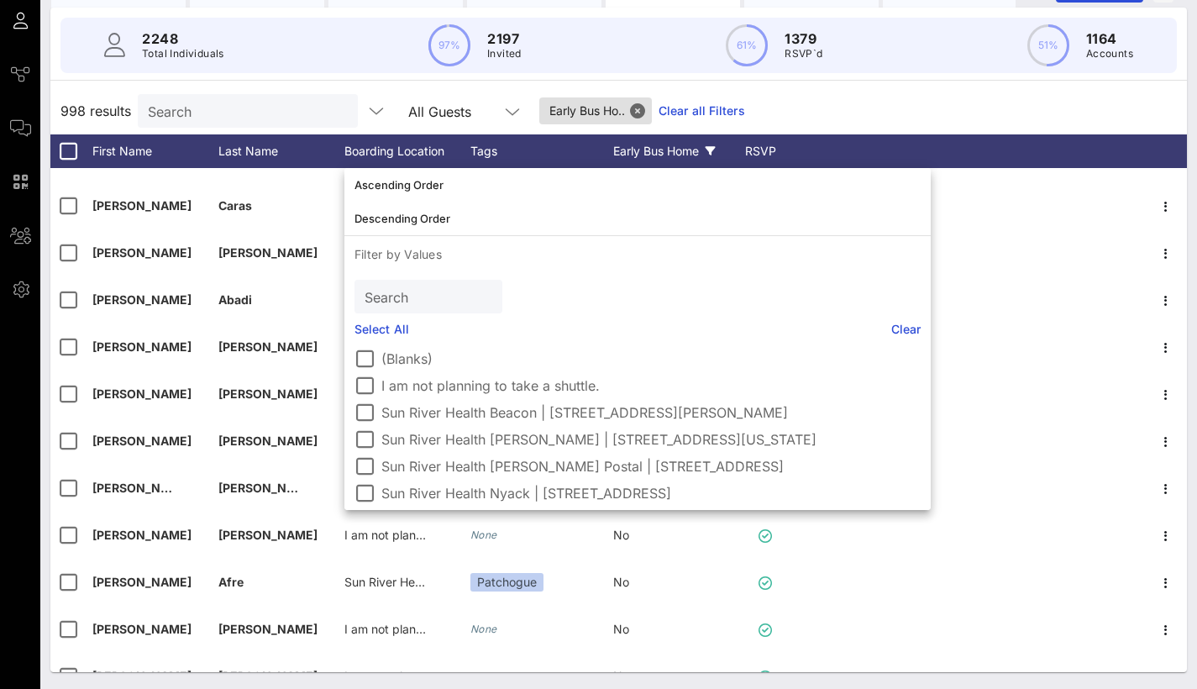
click at [672, 145] on div "Early Bus Home" at bounding box center [676, 151] width 126 height 34
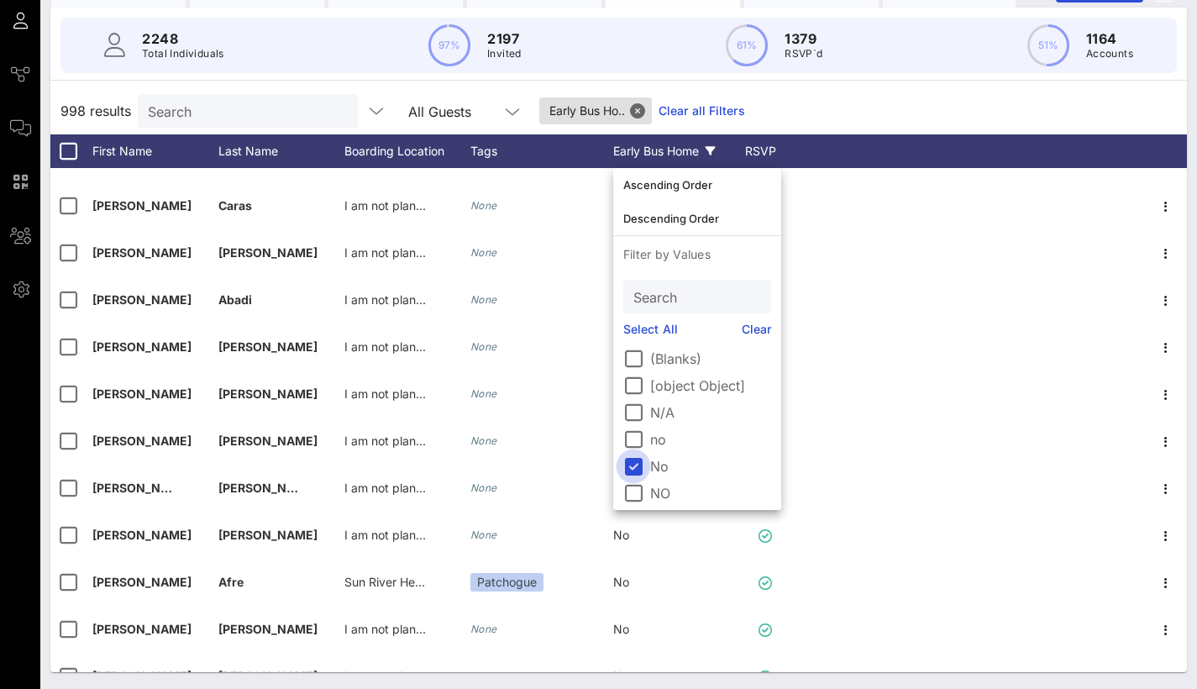
click at [633, 462] on div at bounding box center [633, 466] width 29 height 29
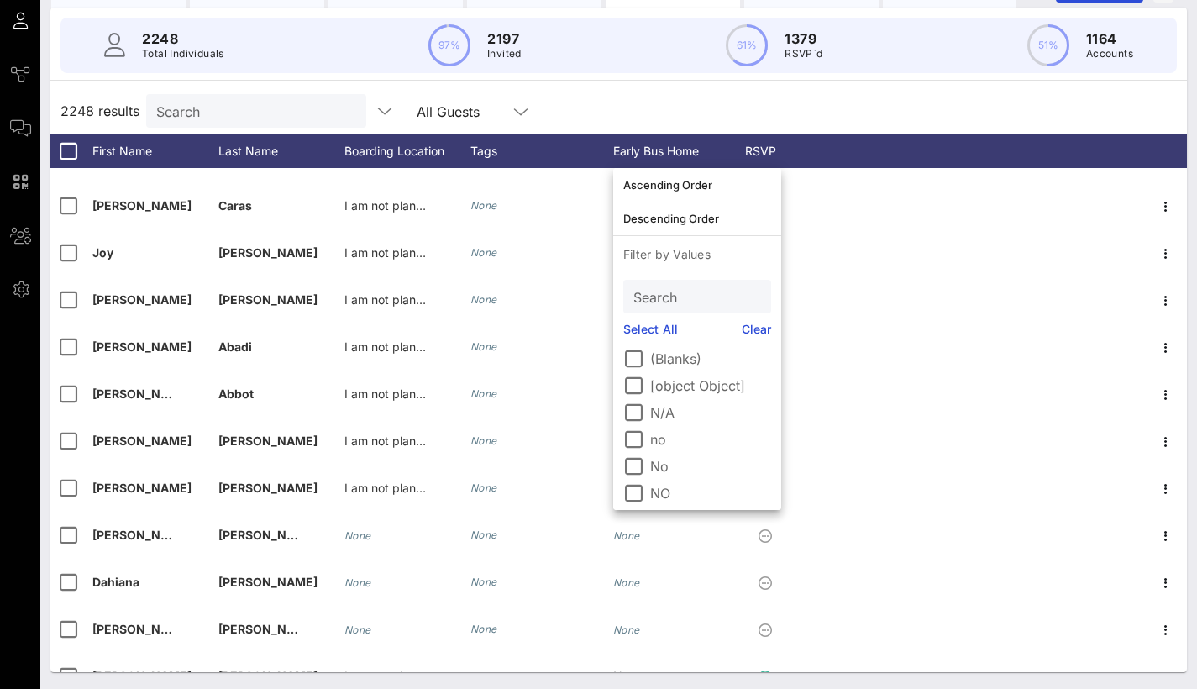
click at [856, 104] on div "2248 results Search All Guests" at bounding box center [618, 110] width 1137 height 47
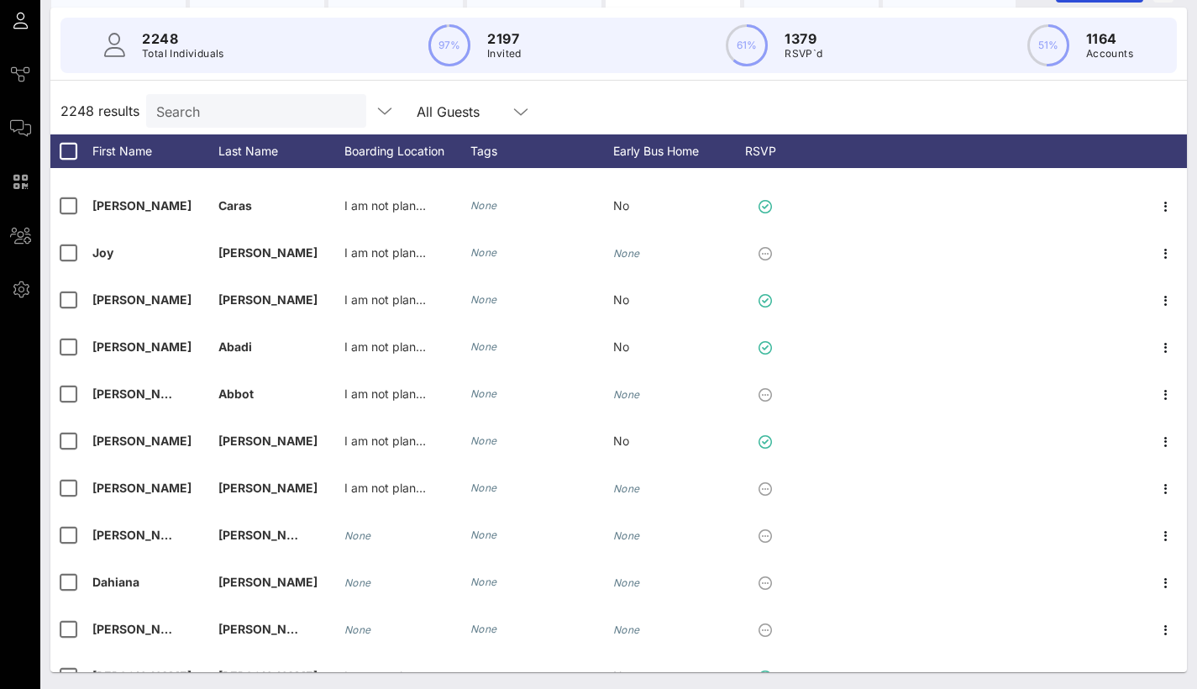
click at [371, 151] on div "Boarding Location" at bounding box center [407, 151] width 126 height 34
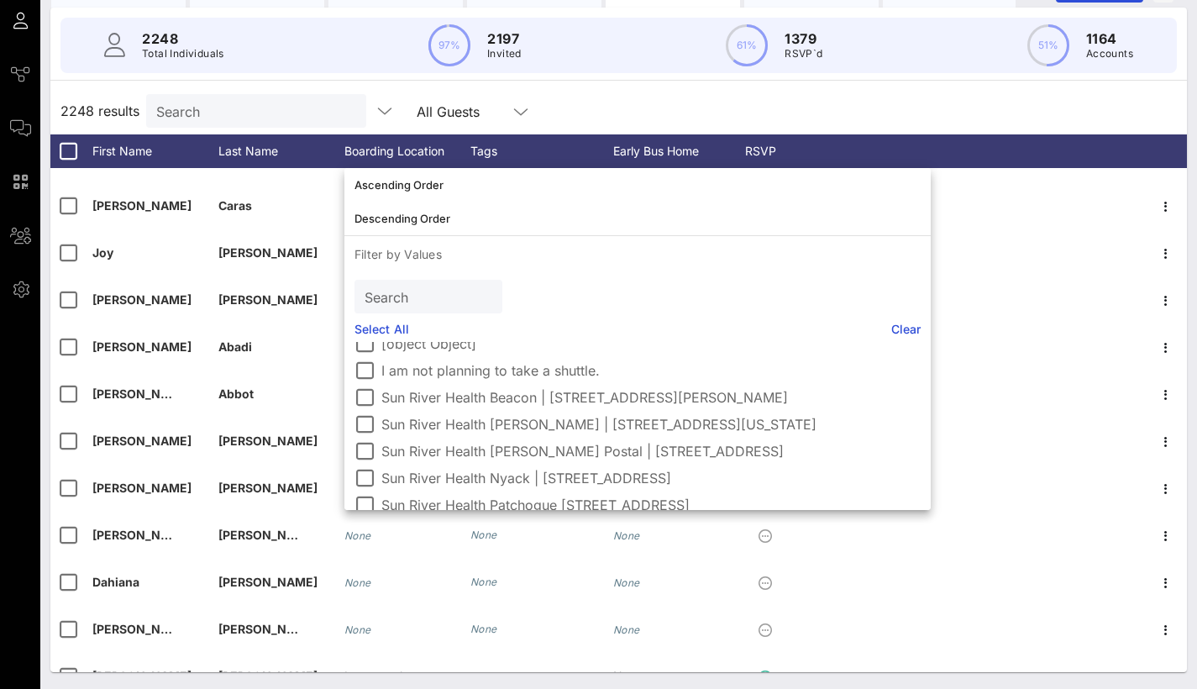
scroll to position [44, 0]
click at [361, 401] on div at bounding box center [364, 395] width 29 height 29
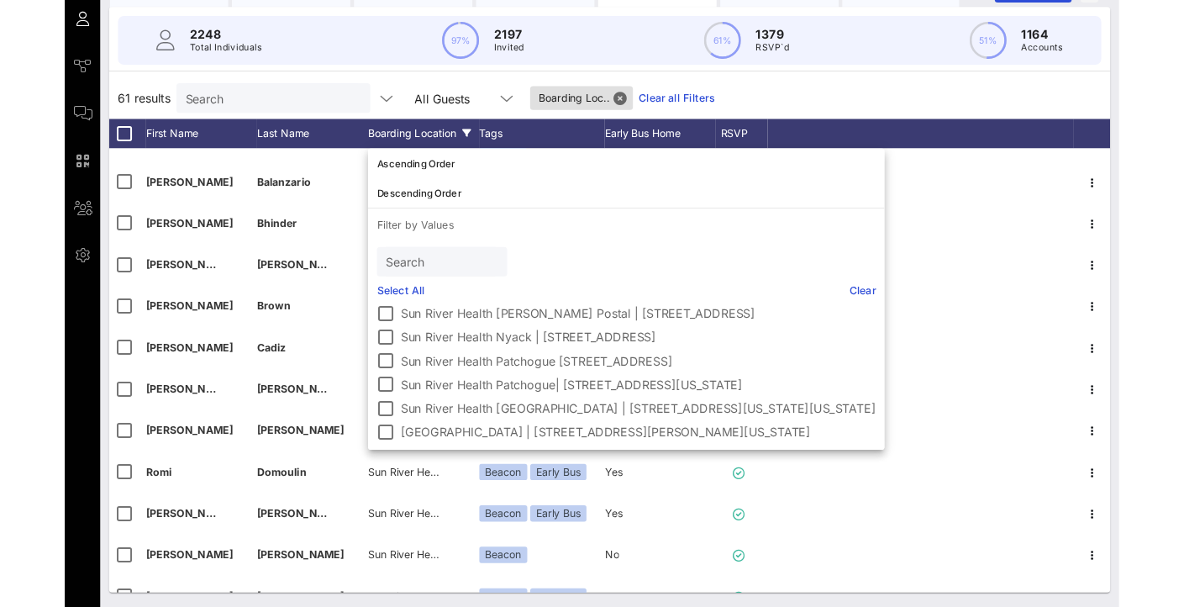
scroll to position [138, 0]
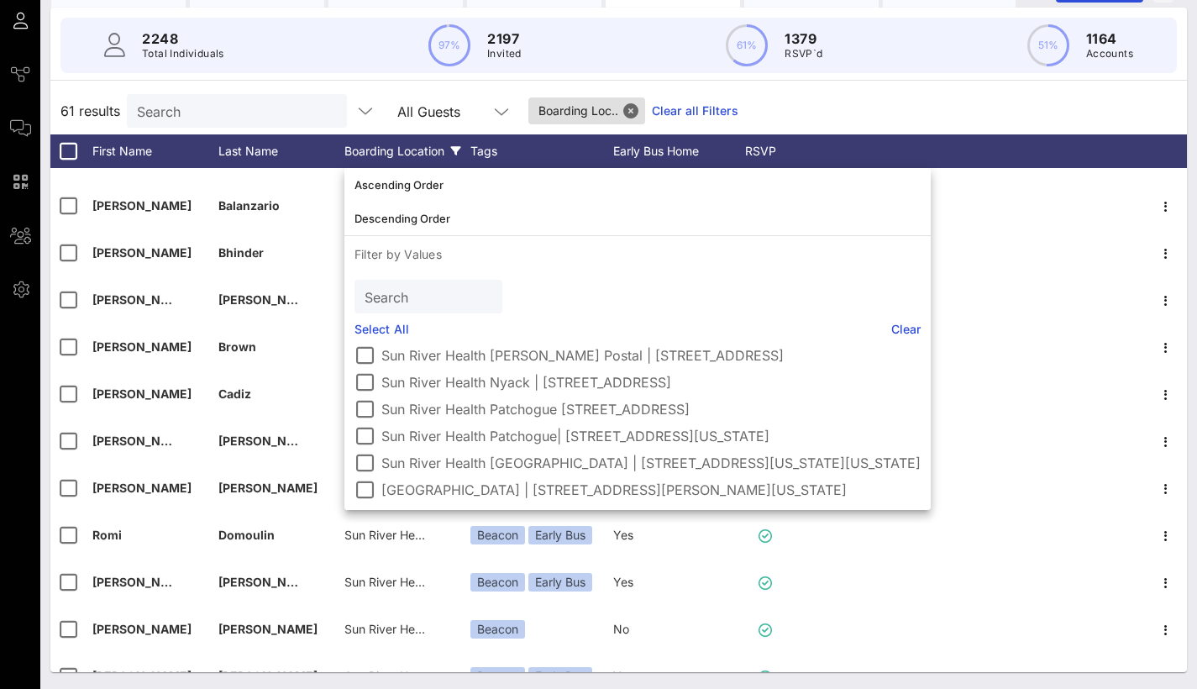
click at [752, 102] on div "61 results Search All Guests Boarding Loc.. Clear all Filters" at bounding box center [618, 110] width 1137 height 47
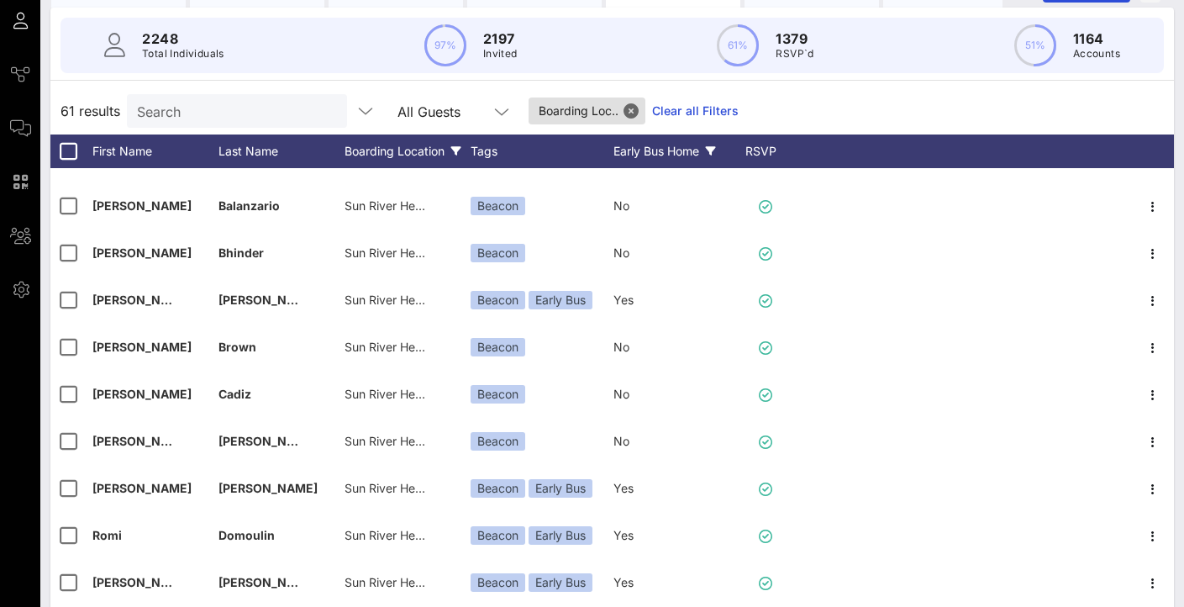
click at [633, 152] on div "Early Bus Home" at bounding box center [676, 151] width 126 height 34
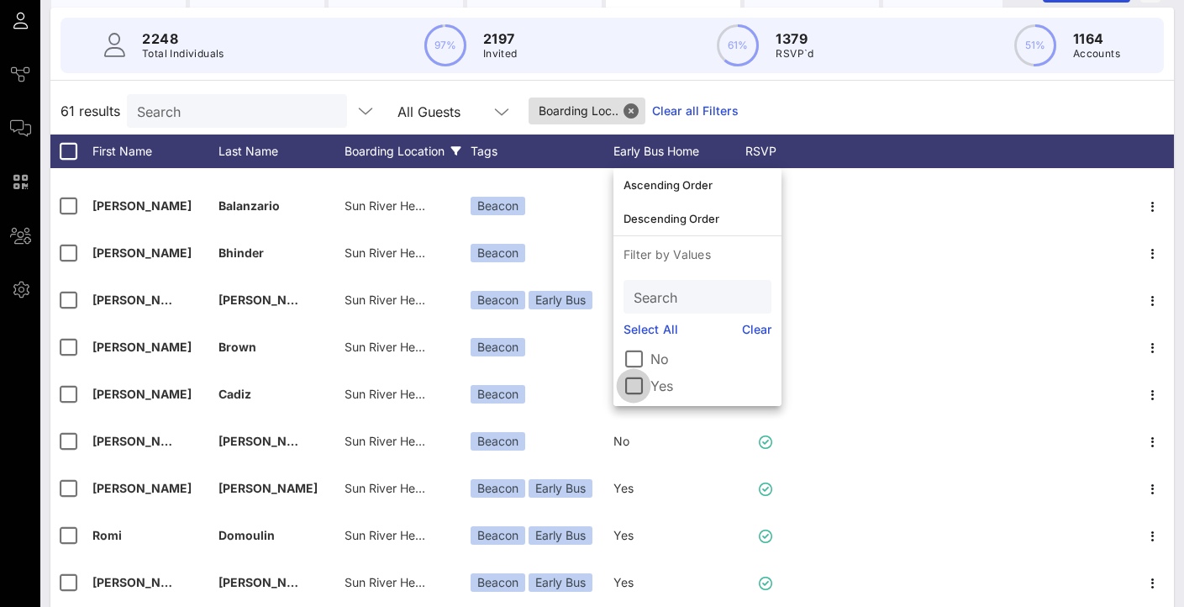
click at [629, 394] on div at bounding box center [633, 385] width 29 height 29
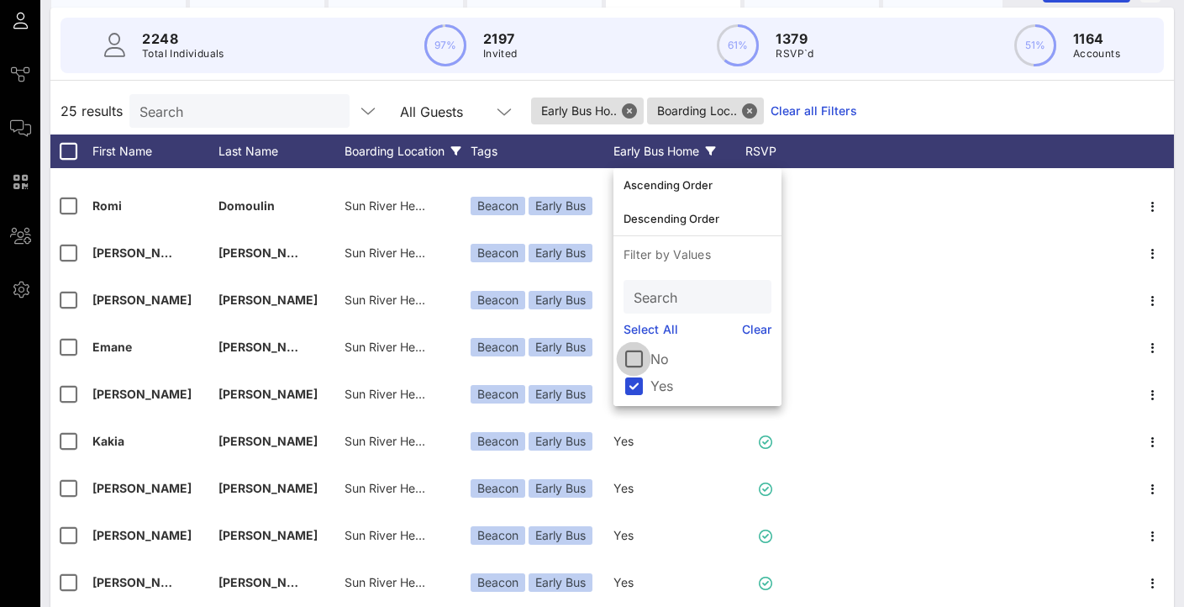
click at [645, 360] on div at bounding box center [633, 358] width 29 height 29
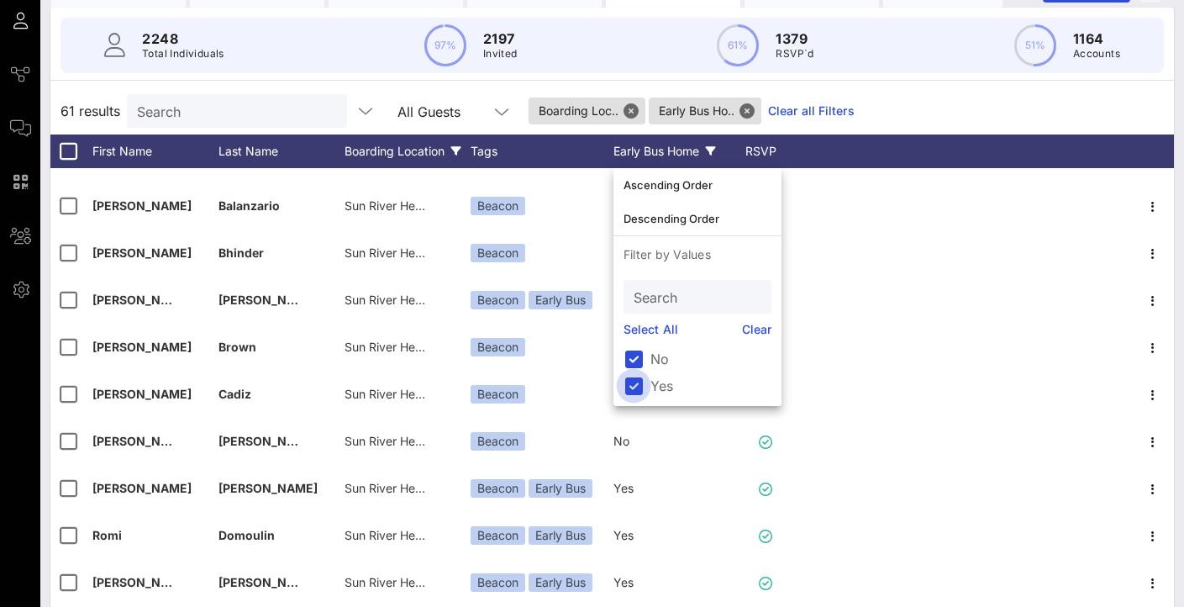
click at [639, 385] on div at bounding box center [633, 385] width 29 height 29
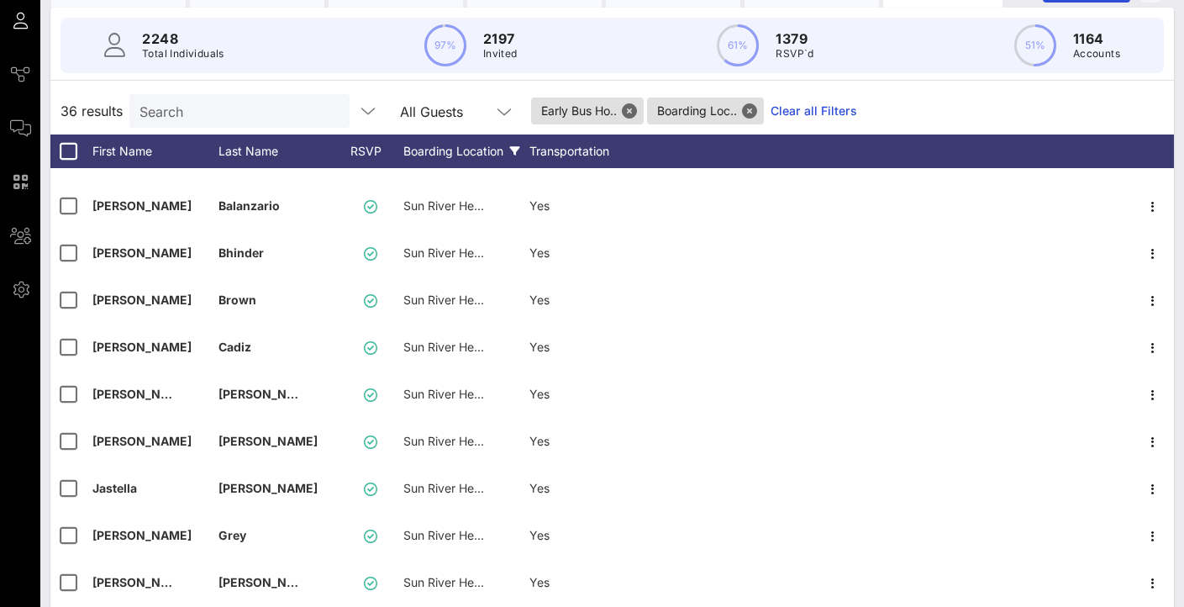
click at [452, 148] on div "Boarding Location" at bounding box center [466, 151] width 126 height 34
click at [439, 158] on div "Boarding Location" at bounding box center [466, 151] width 126 height 34
click at [507, 150] on div "Boarding Location" at bounding box center [466, 151] width 126 height 34
click at [517, 147] on icon at bounding box center [515, 151] width 10 height 10
click at [516, 148] on icon at bounding box center [515, 151] width 10 height 10
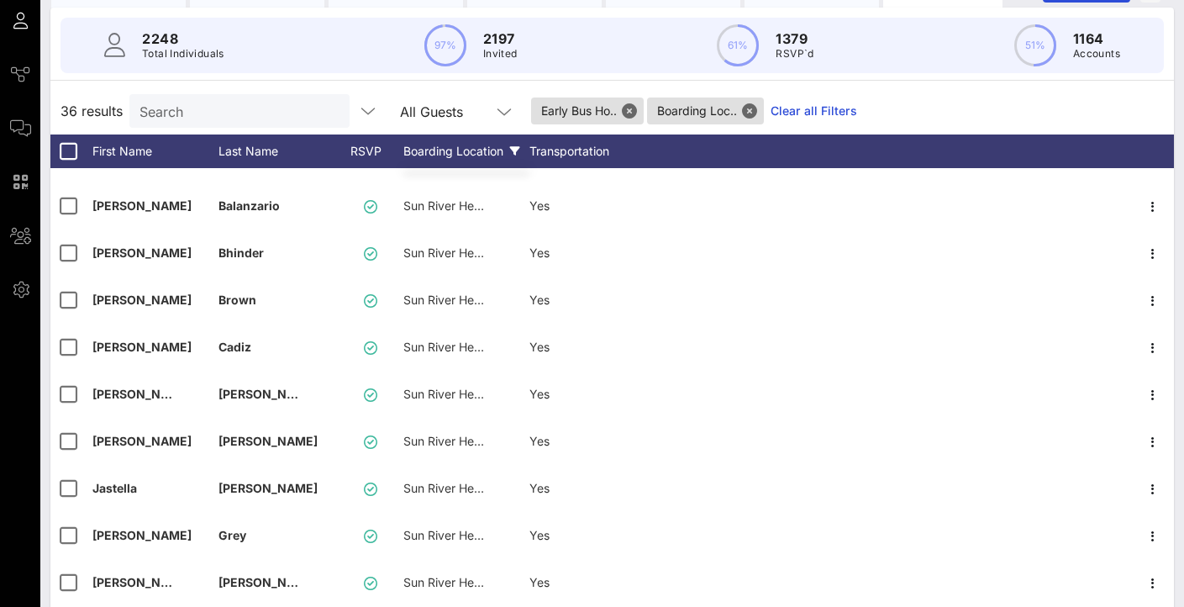
click at [465, 150] on div "Boarding Location" at bounding box center [466, 151] width 126 height 34
click at [470, 145] on div "Boarding Location" at bounding box center [466, 151] width 126 height 34
drag, startPoint x: 513, startPoint y: 151, endPoint x: 625, endPoint y: 124, distance: 115.1
click at [513, 151] on icon at bounding box center [515, 151] width 10 height 10
click at [628, 107] on button "Close" at bounding box center [629, 110] width 15 height 15
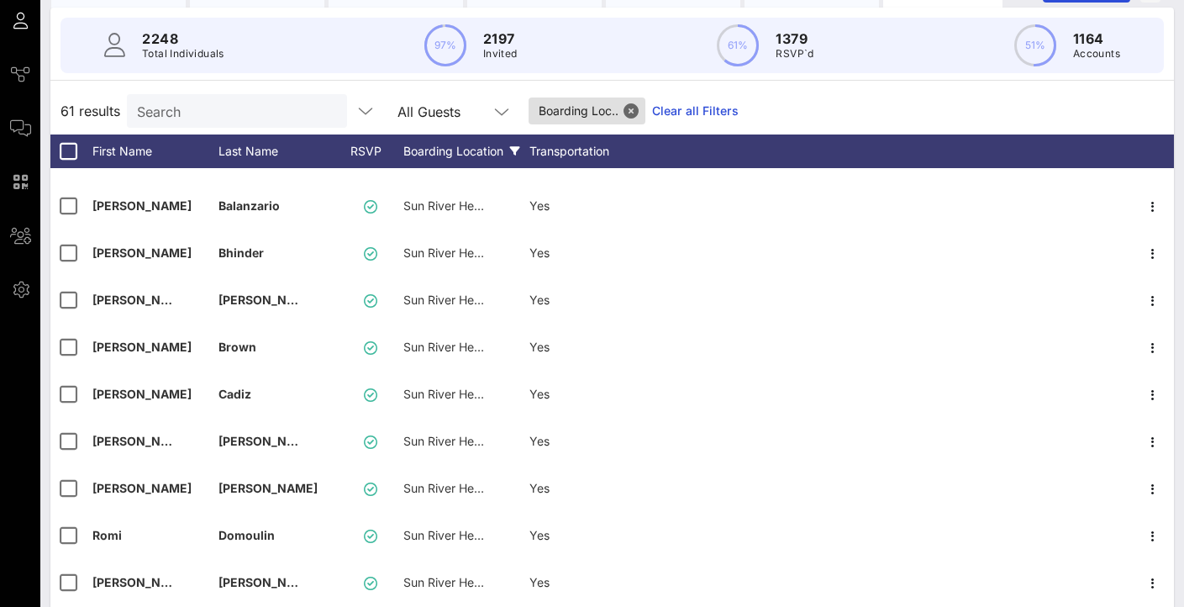
click at [638, 108] on button "Close" at bounding box center [630, 110] width 15 height 15
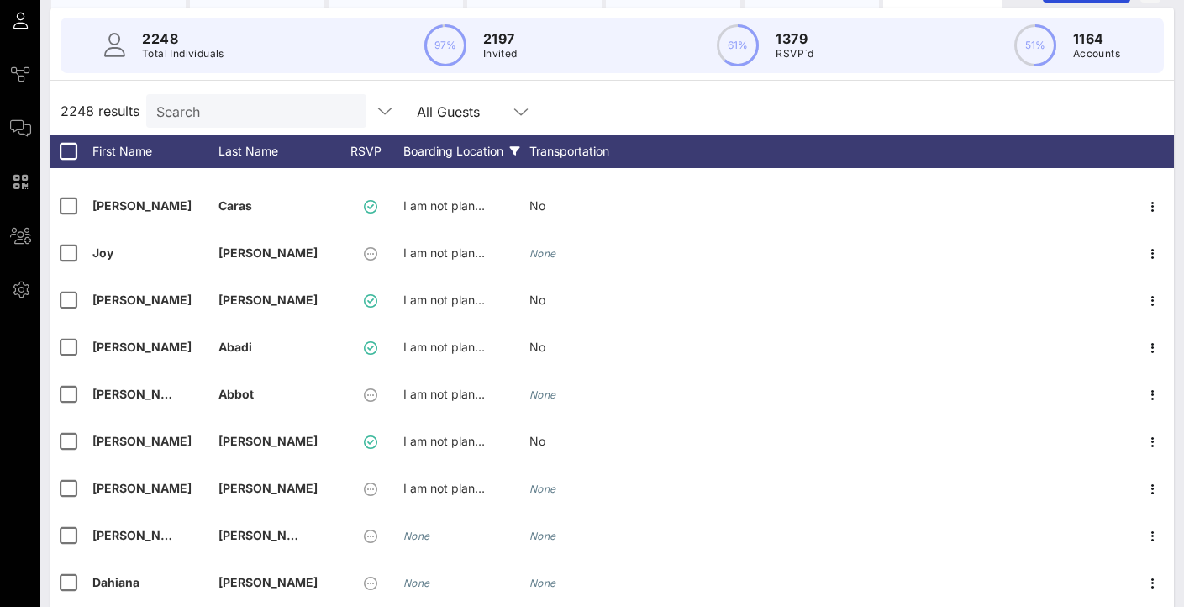
click at [502, 155] on div "Boarding Location" at bounding box center [466, 151] width 126 height 34
click at [510, 150] on div "Boarding Location" at bounding box center [466, 151] width 126 height 34
click at [486, 146] on div "Boarding Location" at bounding box center [466, 151] width 126 height 34
click at [513, 146] on icon at bounding box center [515, 151] width 10 height 10
click at [462, 139] on div "Boarding Location" at bounding box center [466, 151] width 126 height 34
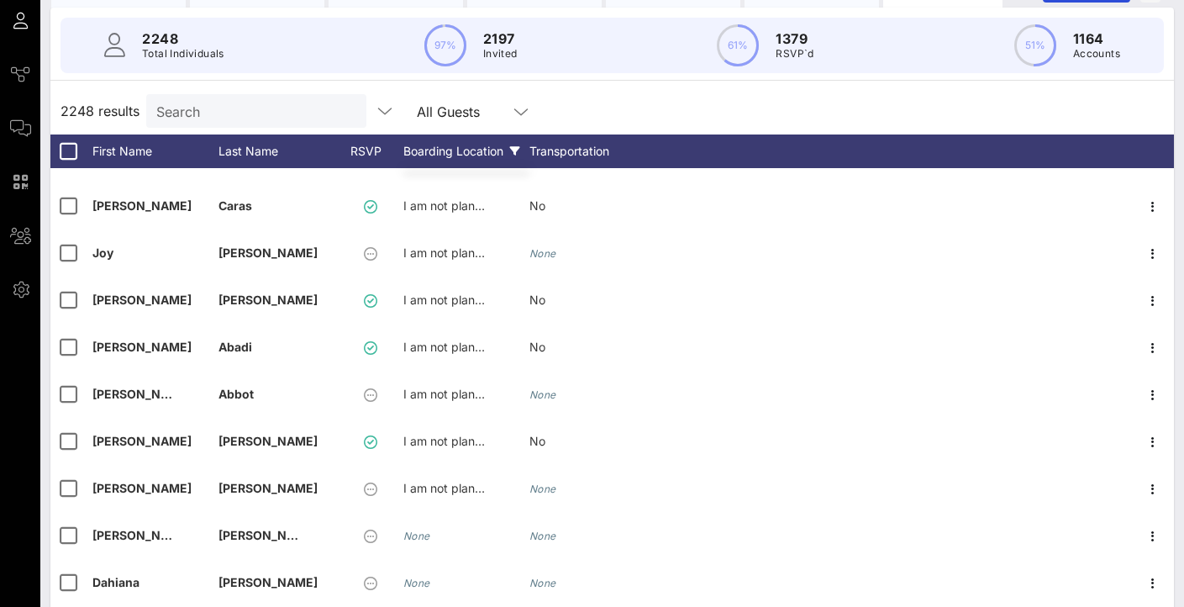
click at [508, 155] on div "Boarding Location" at bounding box center [466, 151] width 126 height 34
click at [515, 151] on icon at bounding box center [515, 151] width 10 height 10
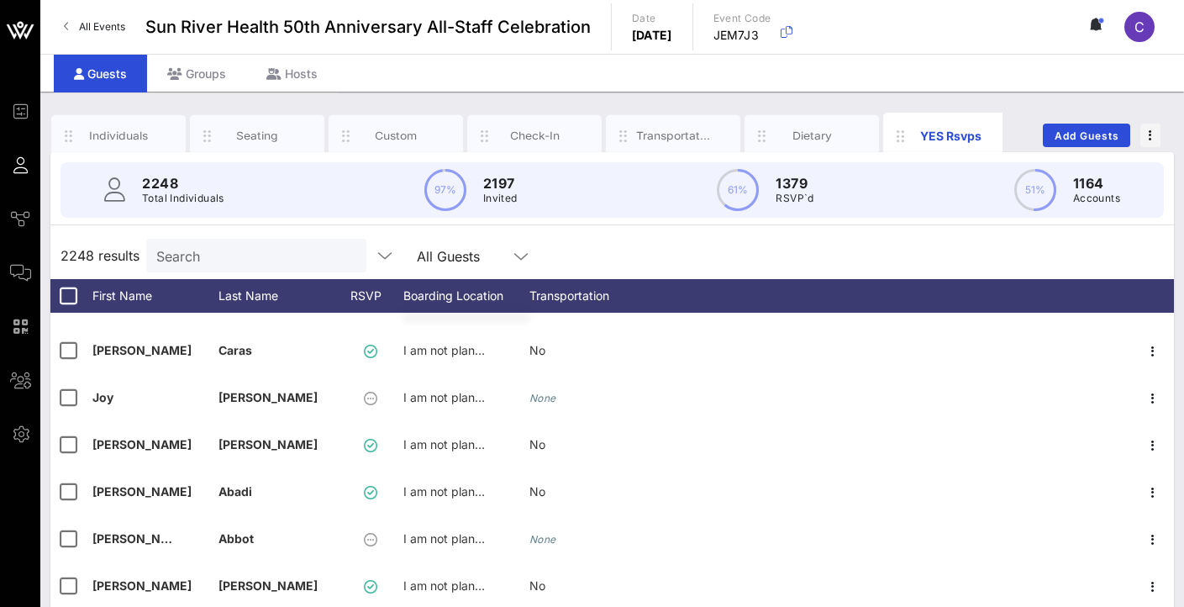
scroll to position [0, 0]
click at [463, 292] on div "Boarding Location" at bounding box center [466, 296] width 126 height 34
click at [570, 294] on div "Transportation" at bounding box center [592, 296] width 126 height 34
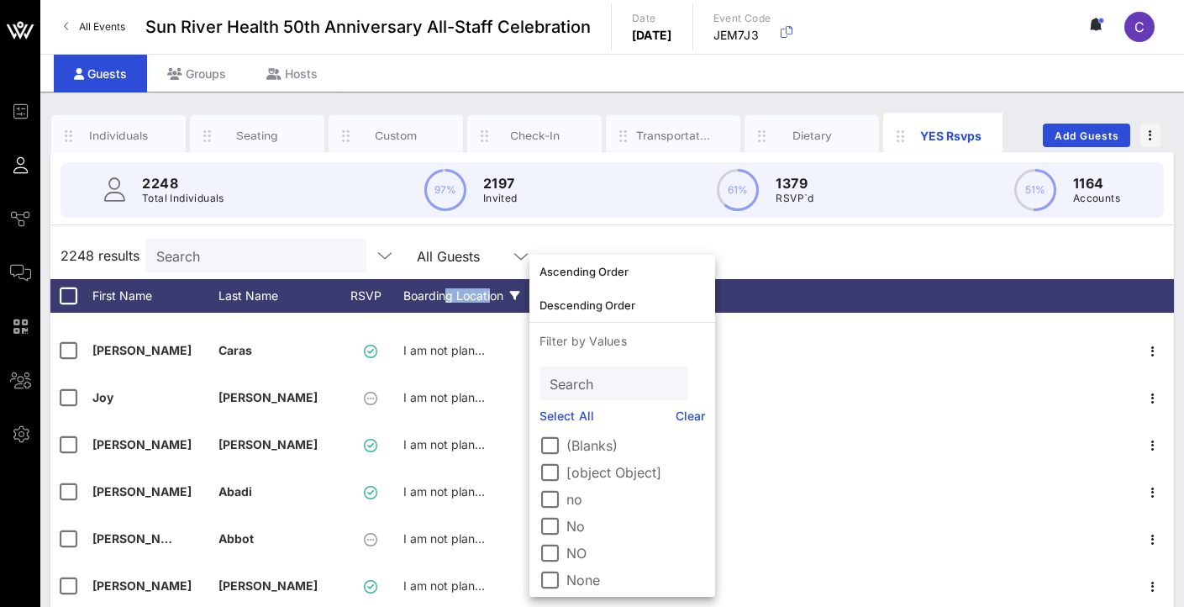
click at [455, 287] on div "Boarding Location" at bounding box center [466, 296] width 126 height 34
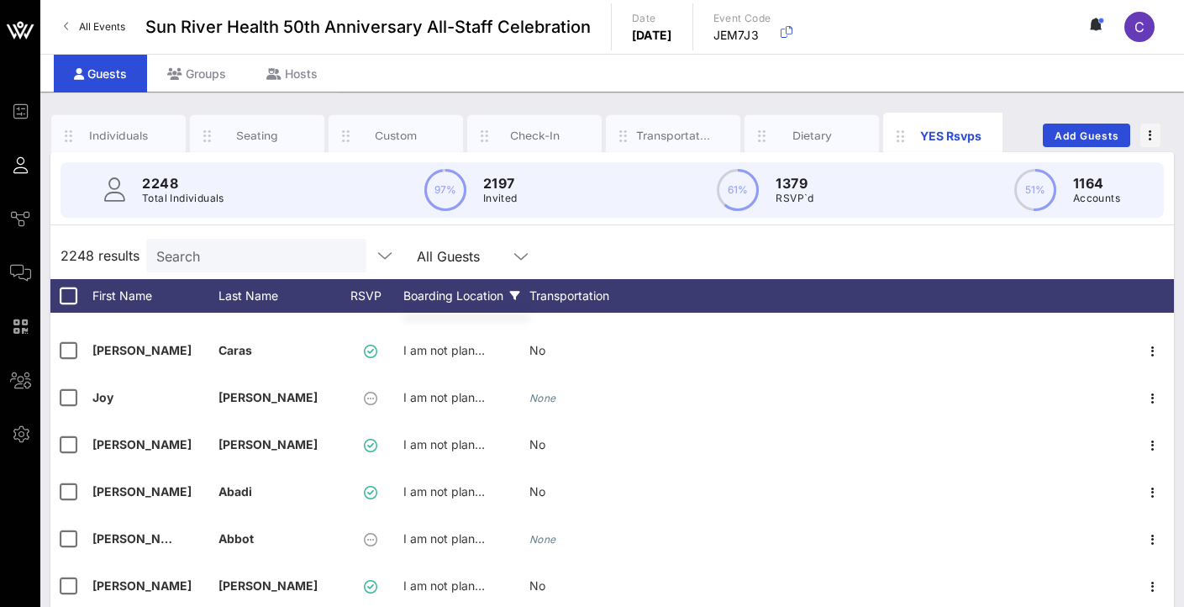
click at [512, 292] on icon at bounding box center [515, 296] width 10 height 10
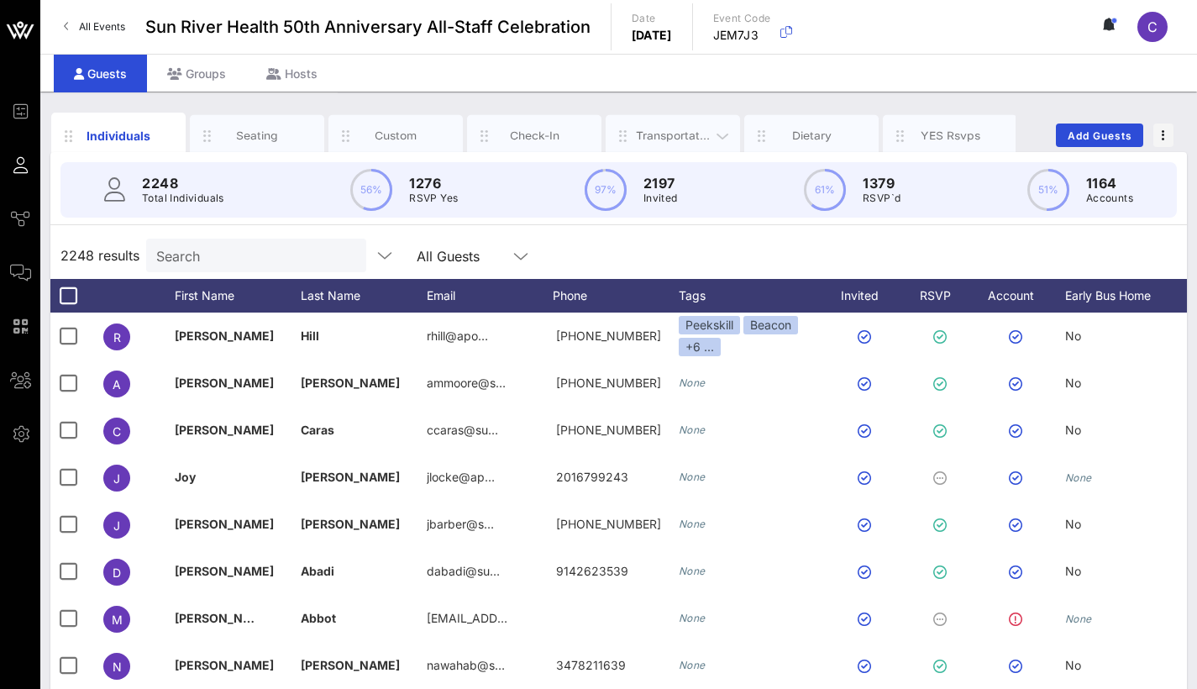
click at [652, 129] on div "Transportation" at bounding box center [673, 136] width 75 height 16
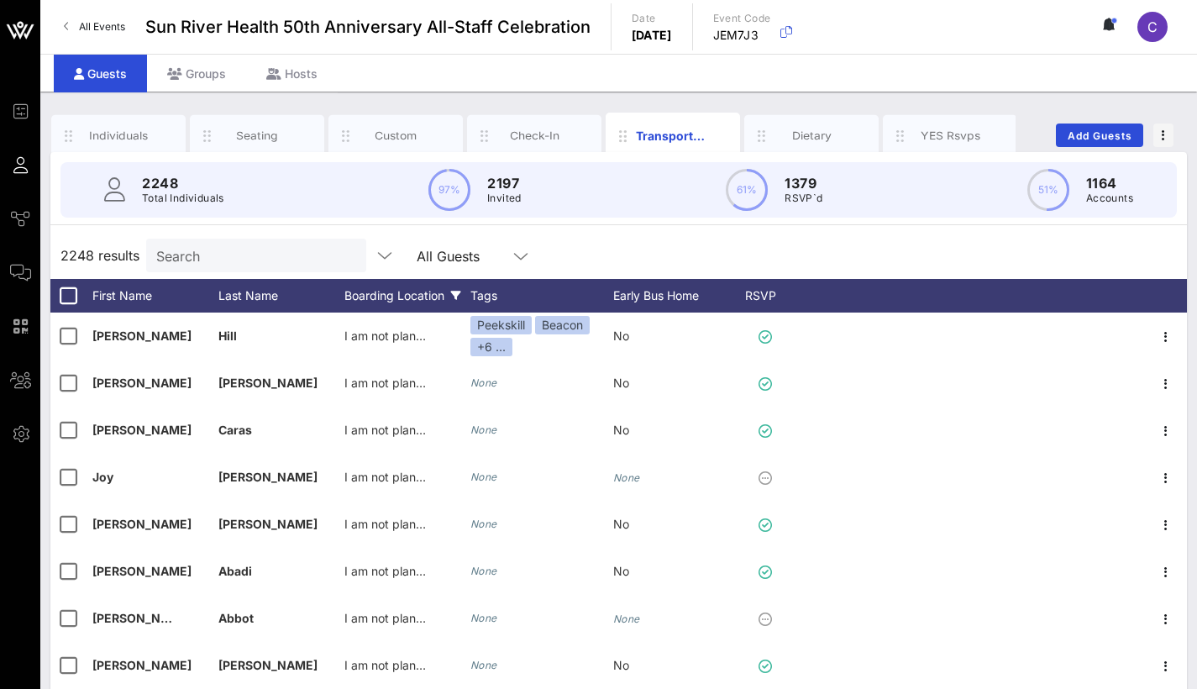
click at [382, 291] on div "Boarding Location" at bounding box center [407, 296] width 126 height 34
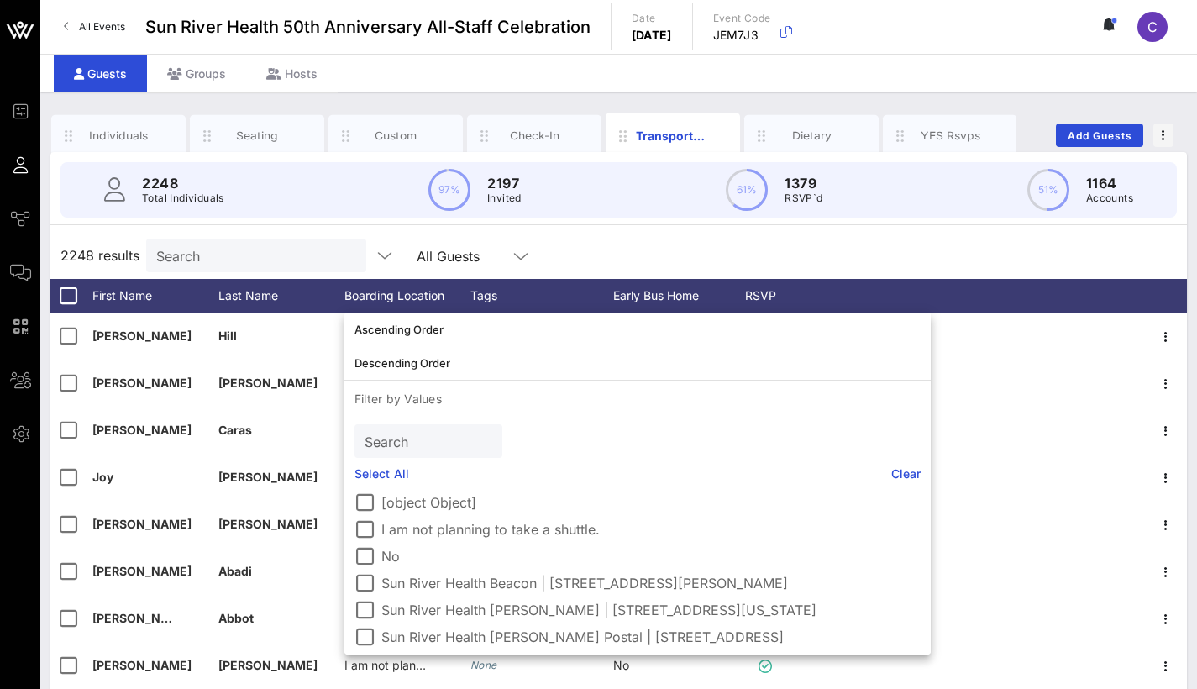
scroll to position [6, 0]
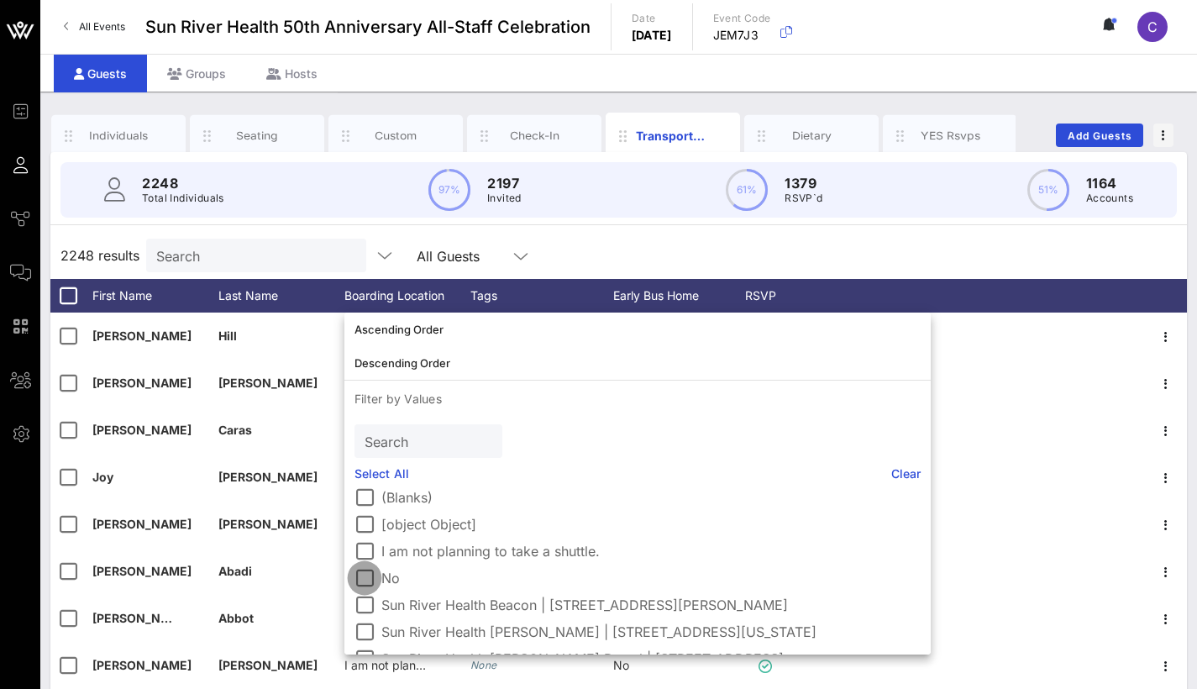
click at [356, 580] on div at bounding box center [364, 578] width 29 height 29
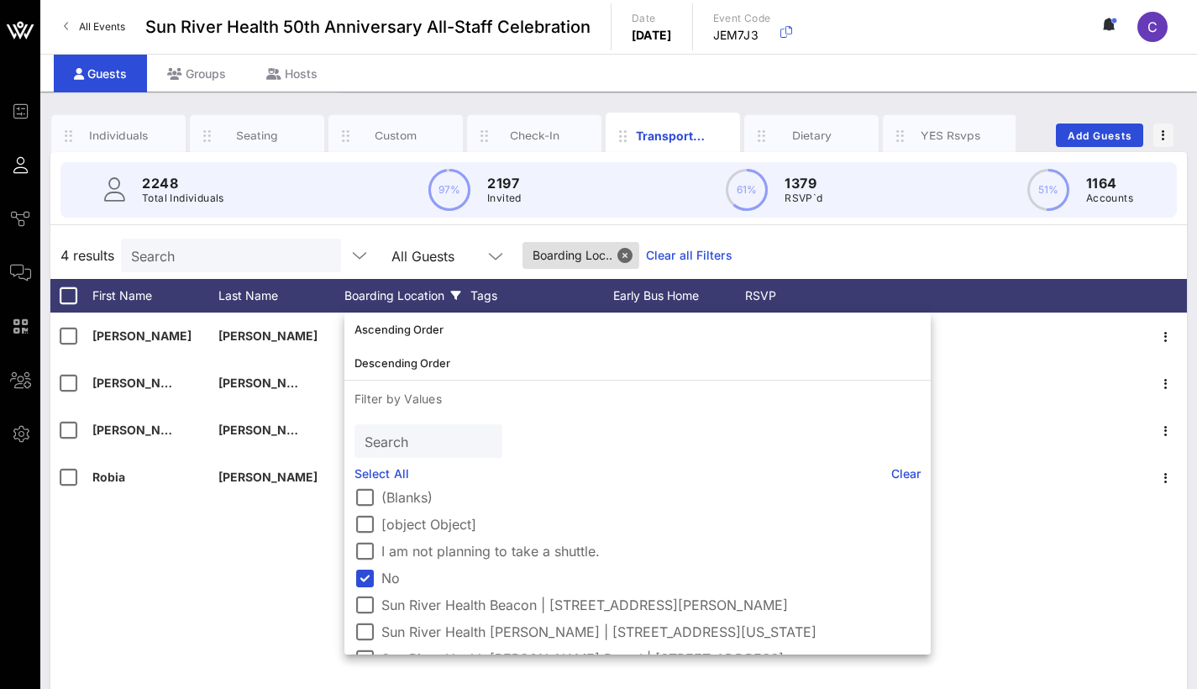
click at [136, 544] on div "Liliana Luongo No None No Christine Sitler-Bracero No None No Nancy Castillo Um…" at bounding box center [618, 565] width 1137 height 504
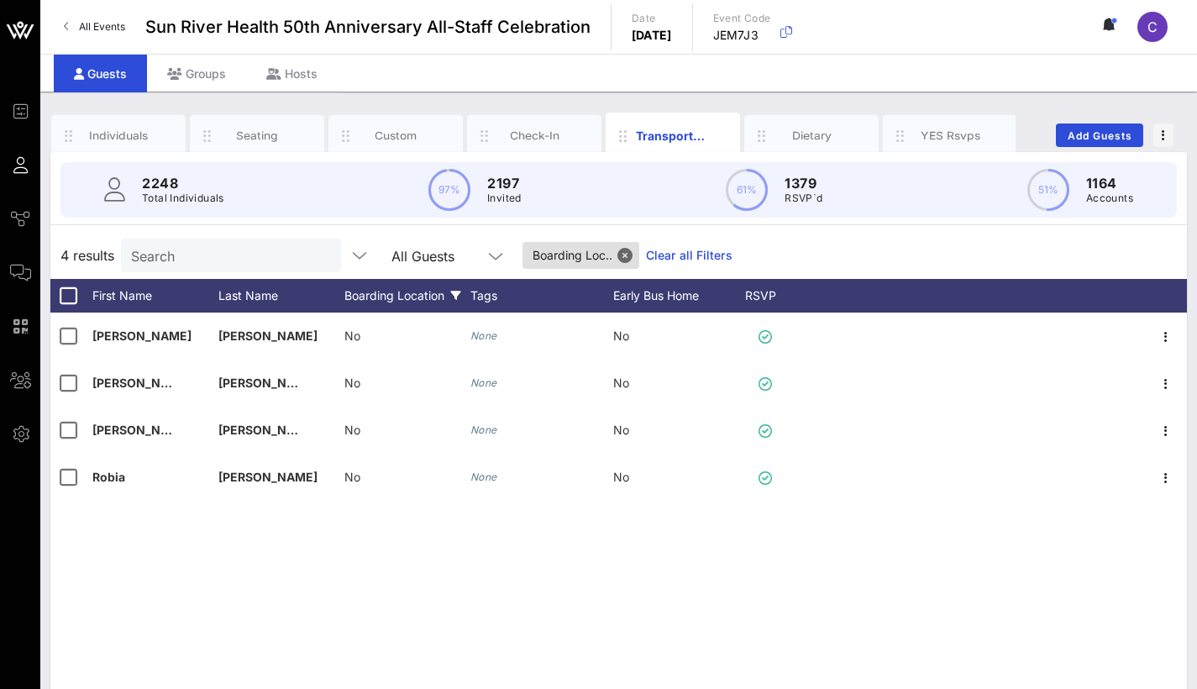
click at [428, 303] on div "Boarding Location" at bounding box center [407, 296] width 126 height 34
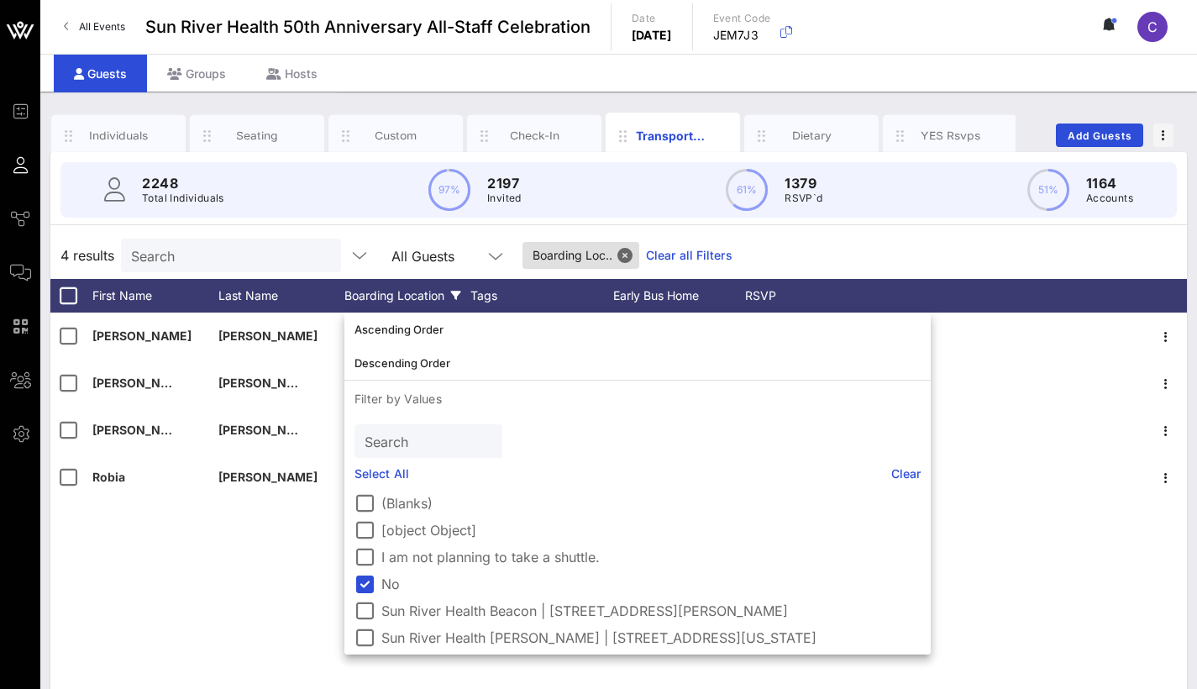
click at [428, 299] on div "Boarding Location" at bounding box center [407, 296] width 126 height 34
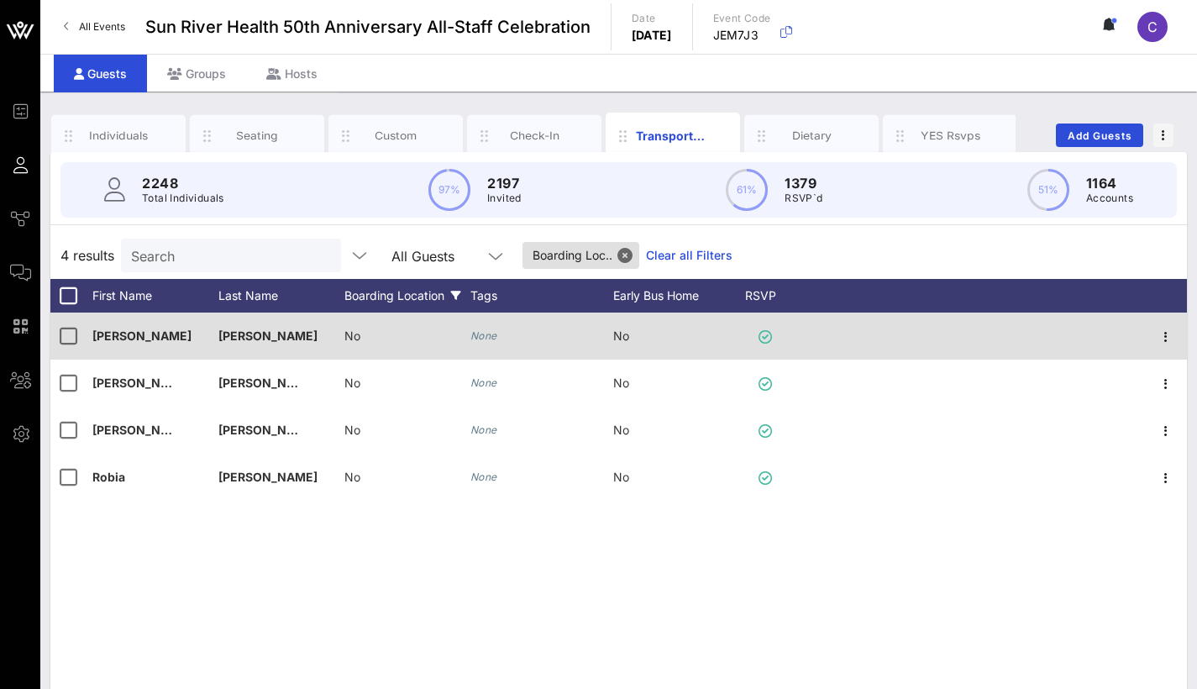
click at [368, 330] on div "No" at bounding box center [407, 346] width 126 height 66
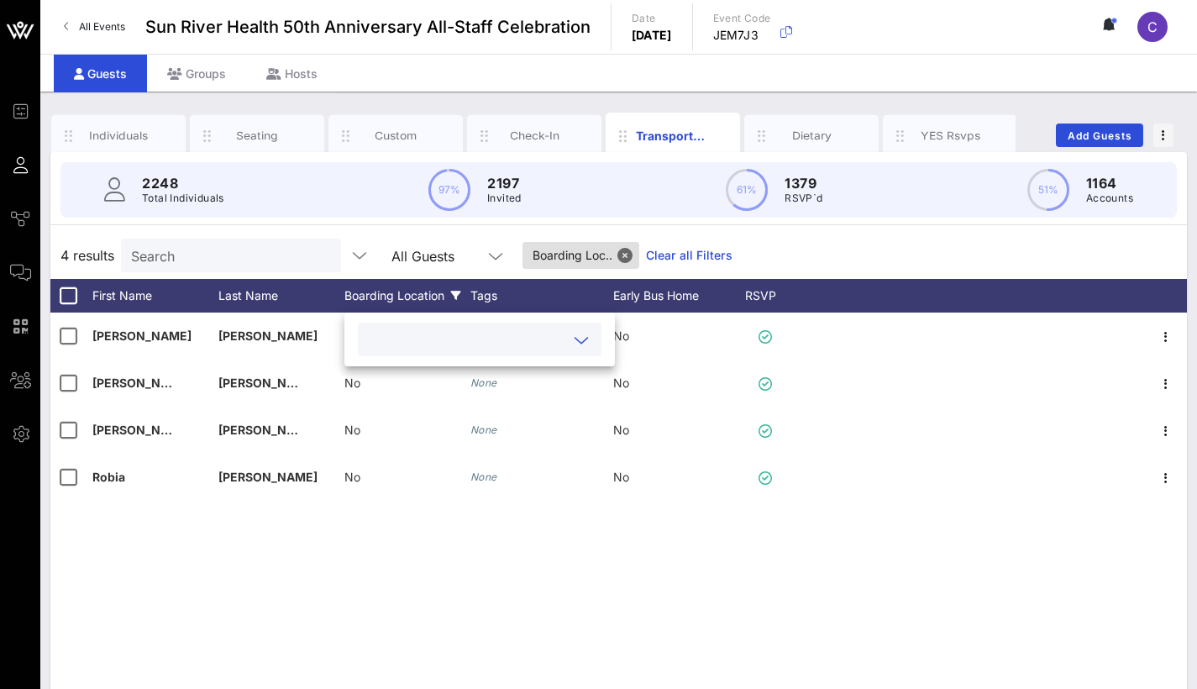
click at [507, 339] on input "text" at bounding box center [466, 339] width 197 height 22
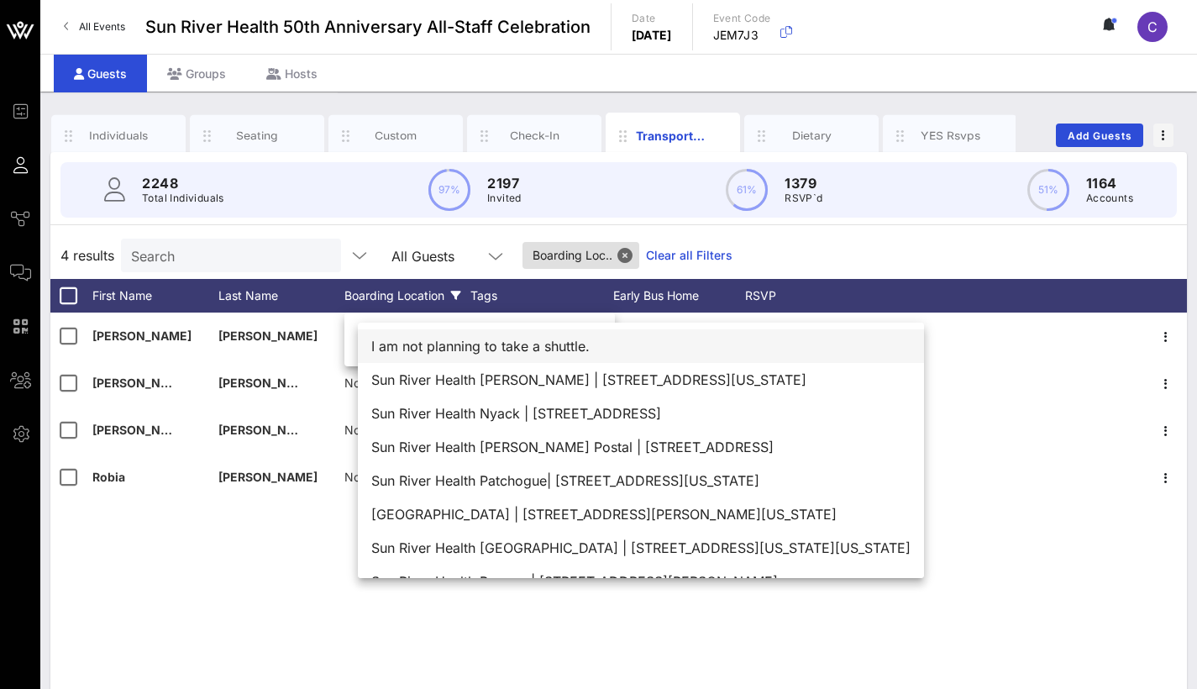
click at [688, 352] on div "I am not planning to take a shuttle." at bounding box center [641, 346] width 566 height 34
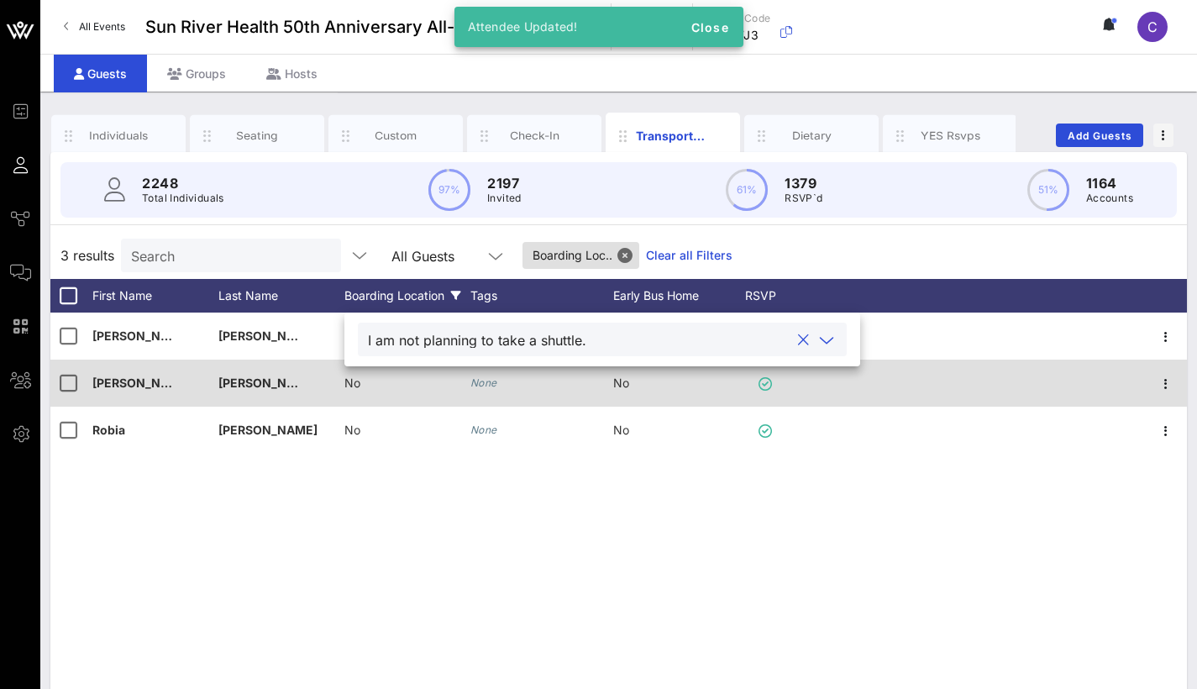
click at [364, 386] on div "No" at bounding box center [407, 393] width 126 height 66
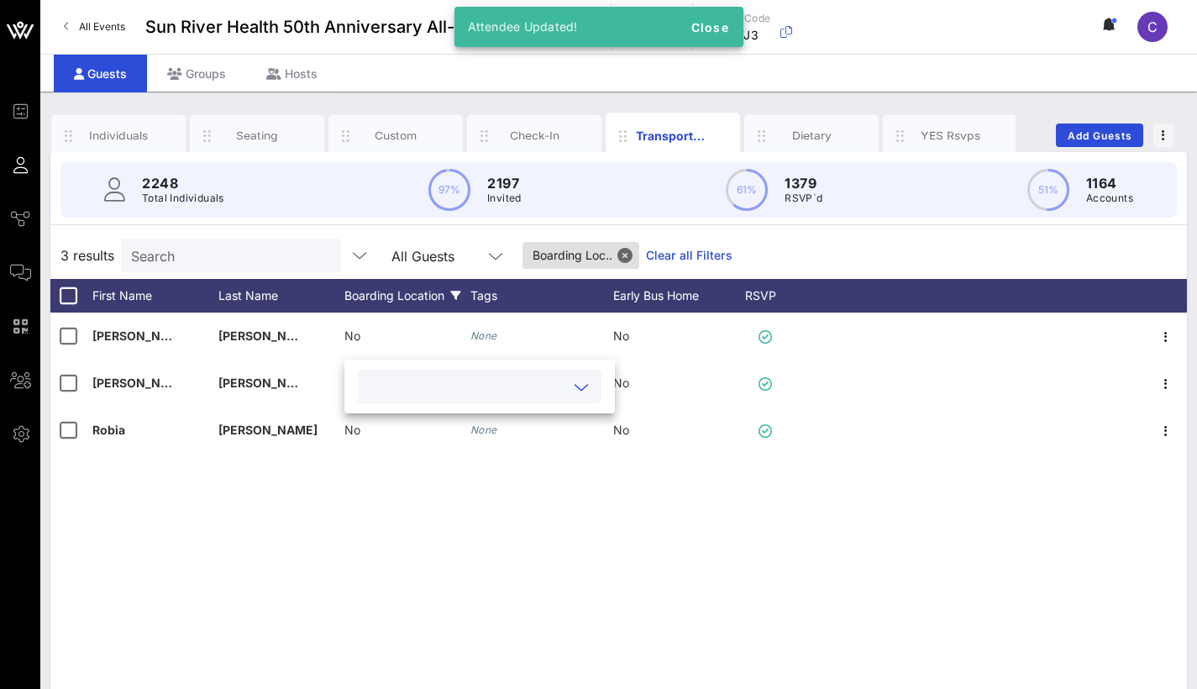
click at [463, 384] on input "text" at bounding box center [466, 387] width 197 height 22
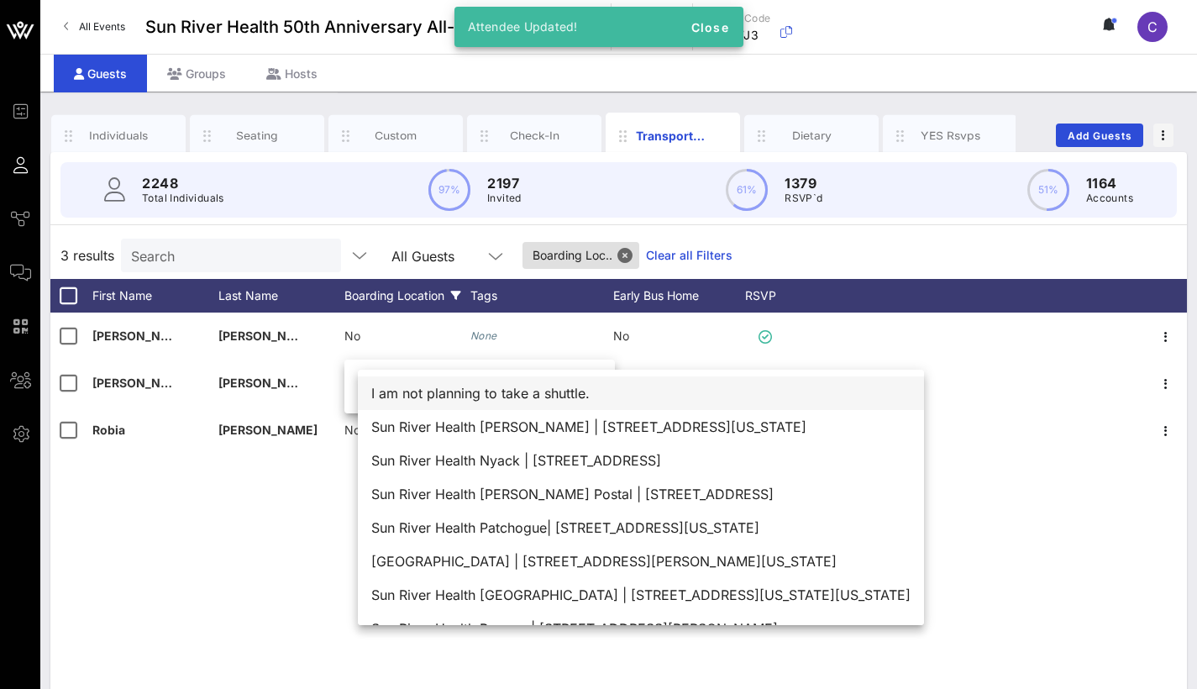
click at [452, 392] on div "I am not planning to take a shuttle." at bounding box center [641, 393] width 566 height 34
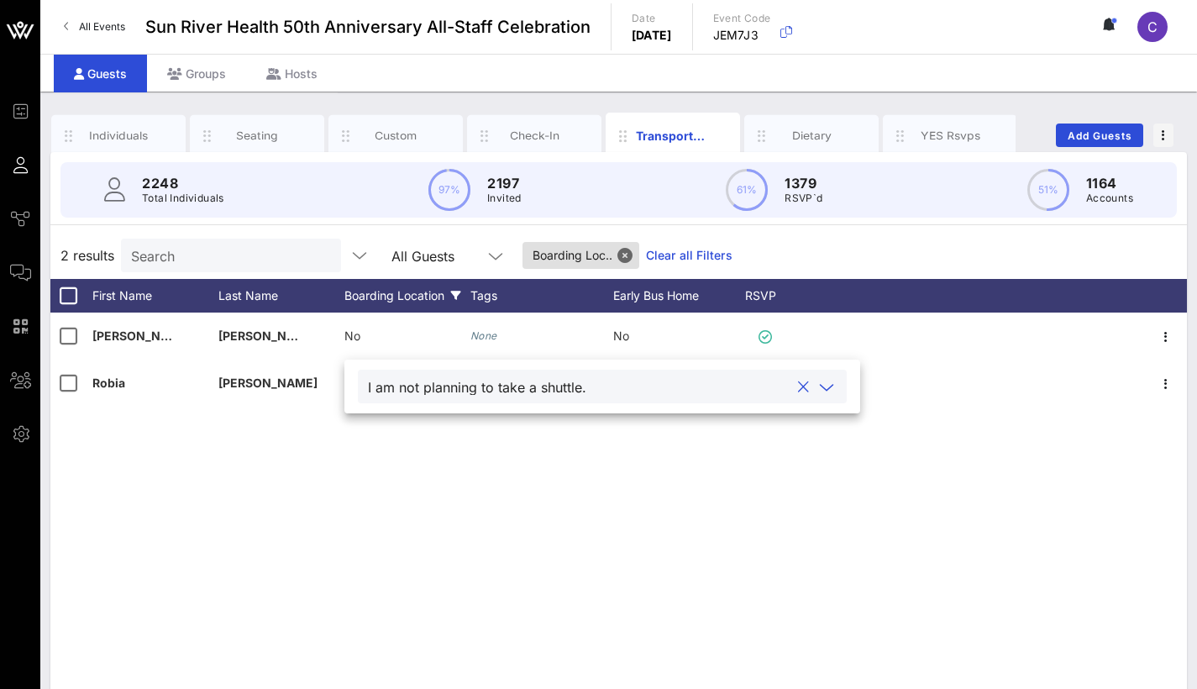
click at [355, 334] on span "No" at bounding box center [352, 335] width 16 height 14
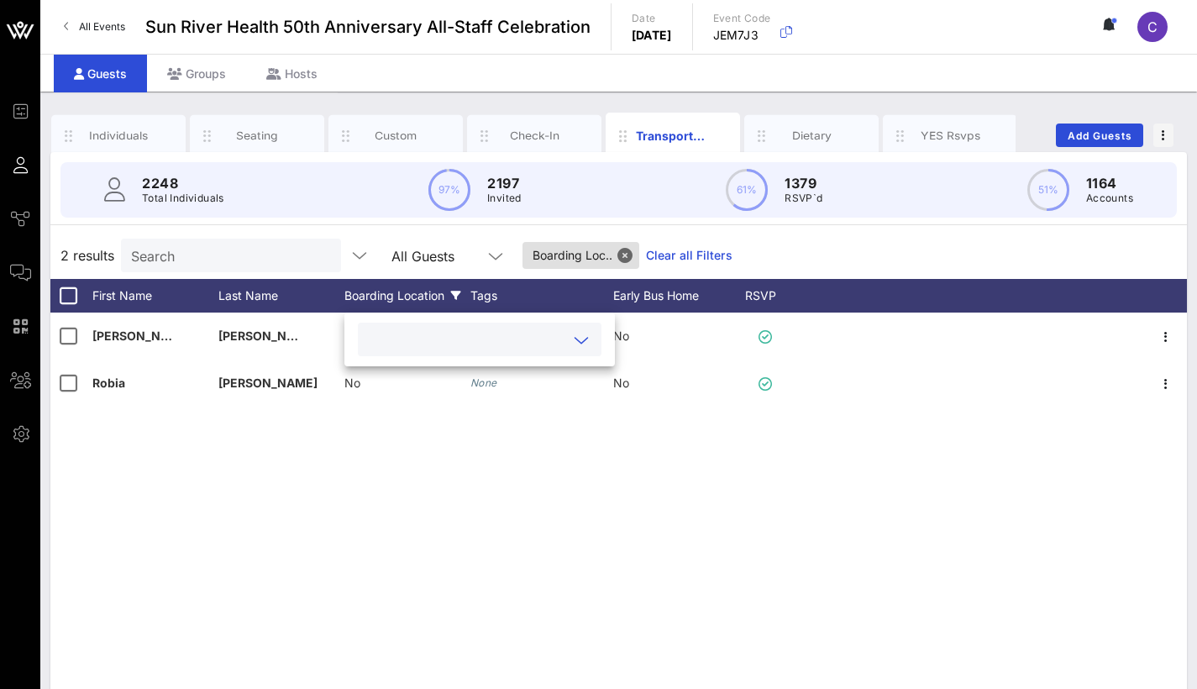
click at [362, 341] on div at bounding box center [480, 340] width 244 height 34
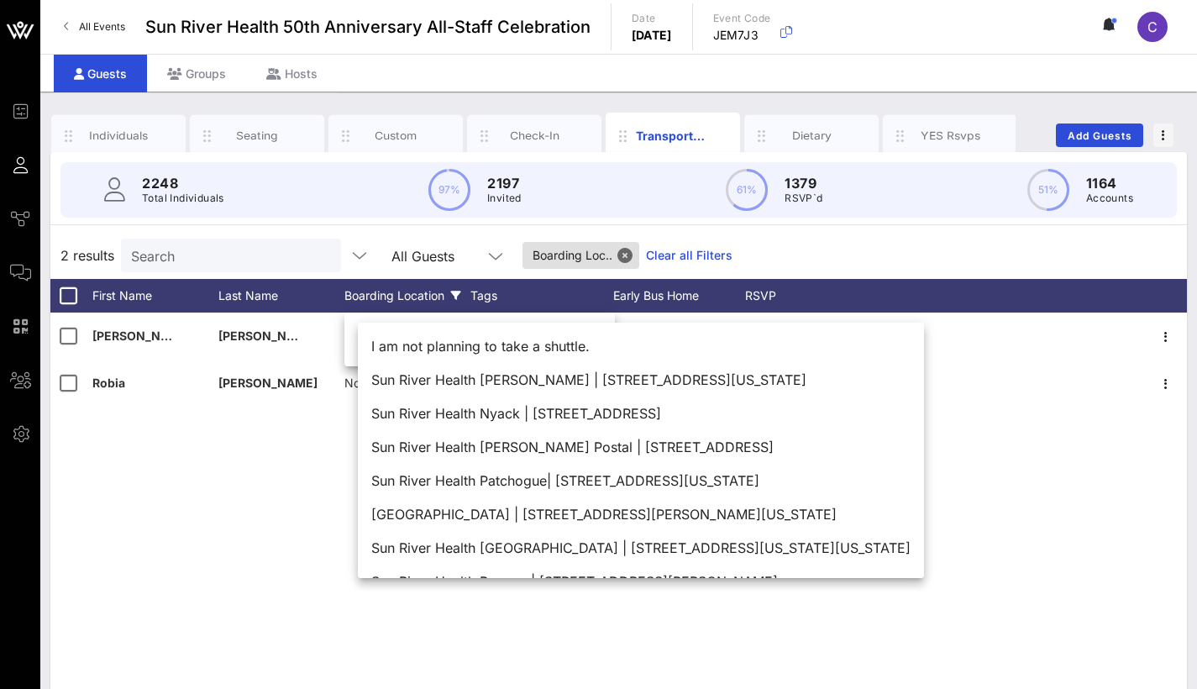
drag, startPoint x: 477, startPoint y: 351, endPoint x: 460, endPoint y: 351, distance: 16.8
click at [477, 351] on div "I am not planning to take a shuttle." at bounding box center [641, 346] width 566 height 34
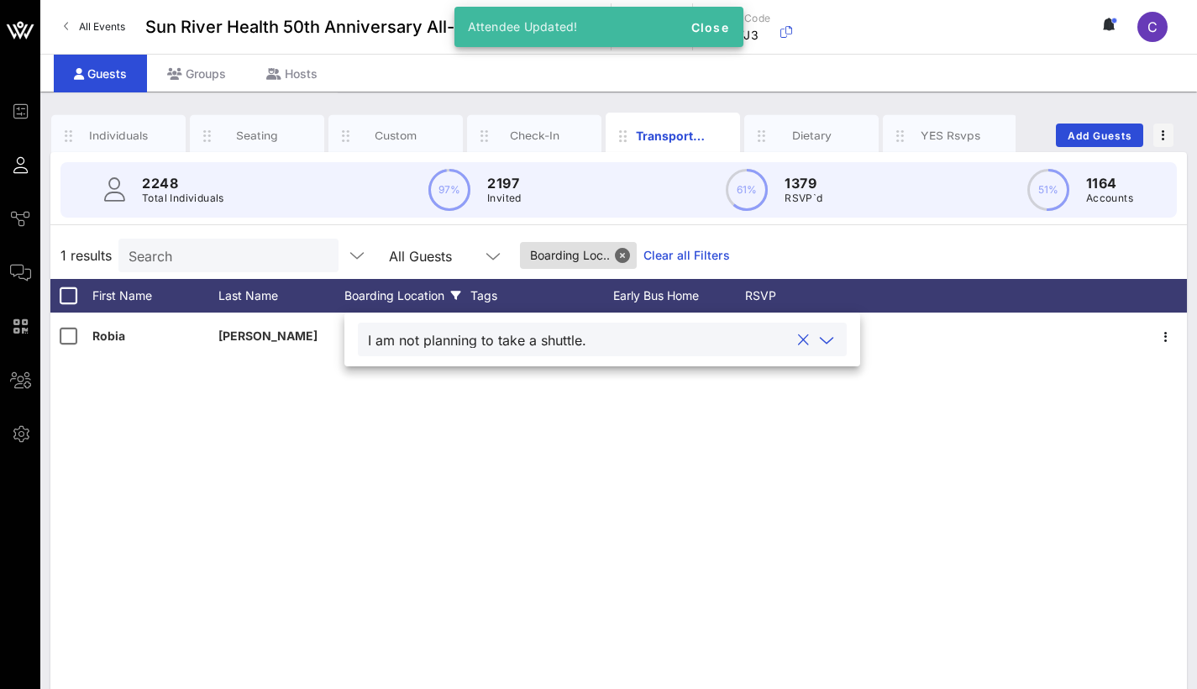
click at [310, 392] on div "Robia Altaf No None No" at bounding box center [618, 565] width 1137 height 504
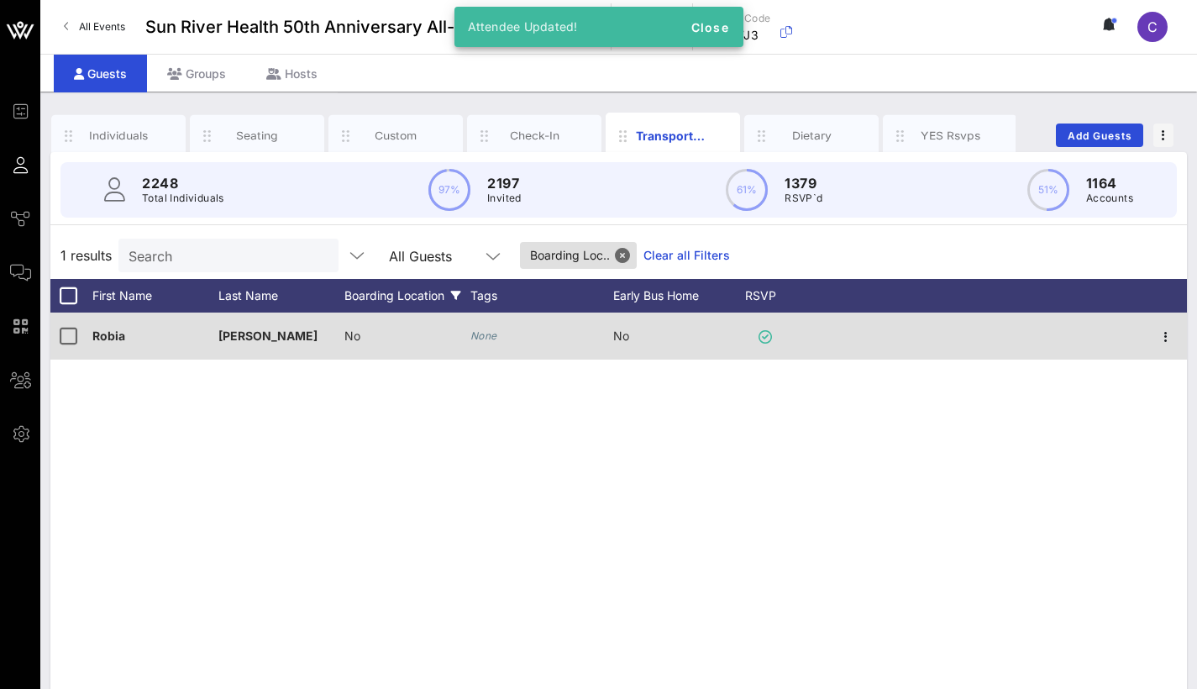
click at [357, 342] on span "No" at bounding box center [352, 335] width 16 height 14
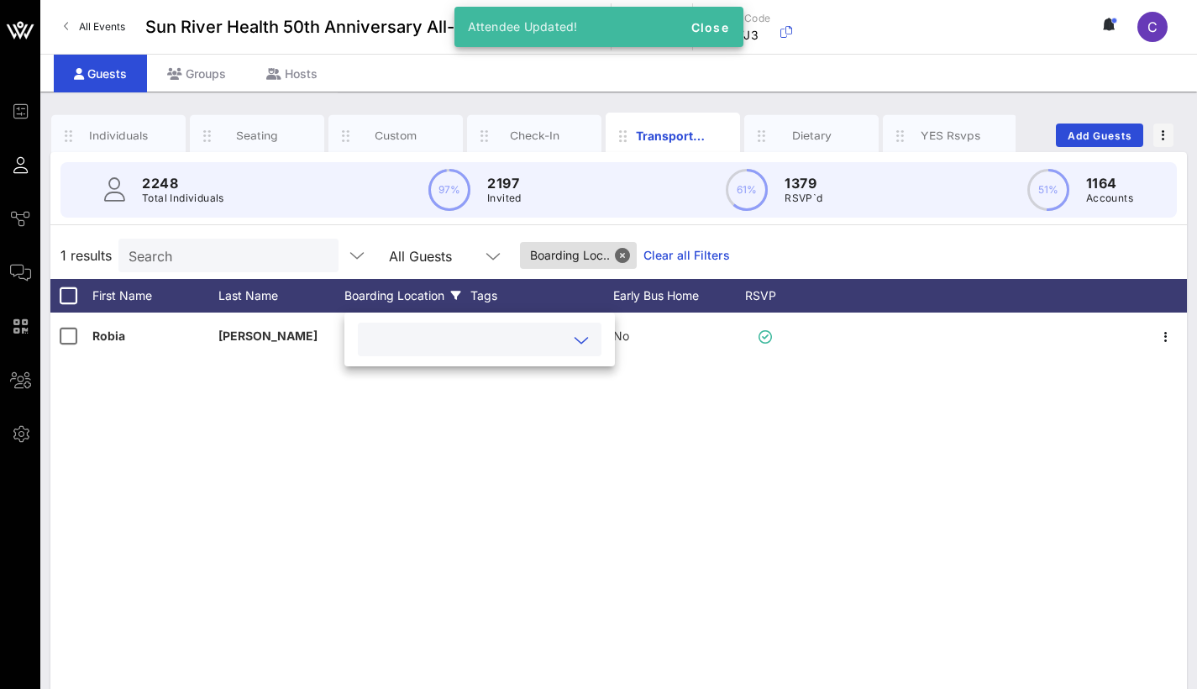
click at [478, 335] on input "text" at bounding box center [466, 339] width 197 height 22
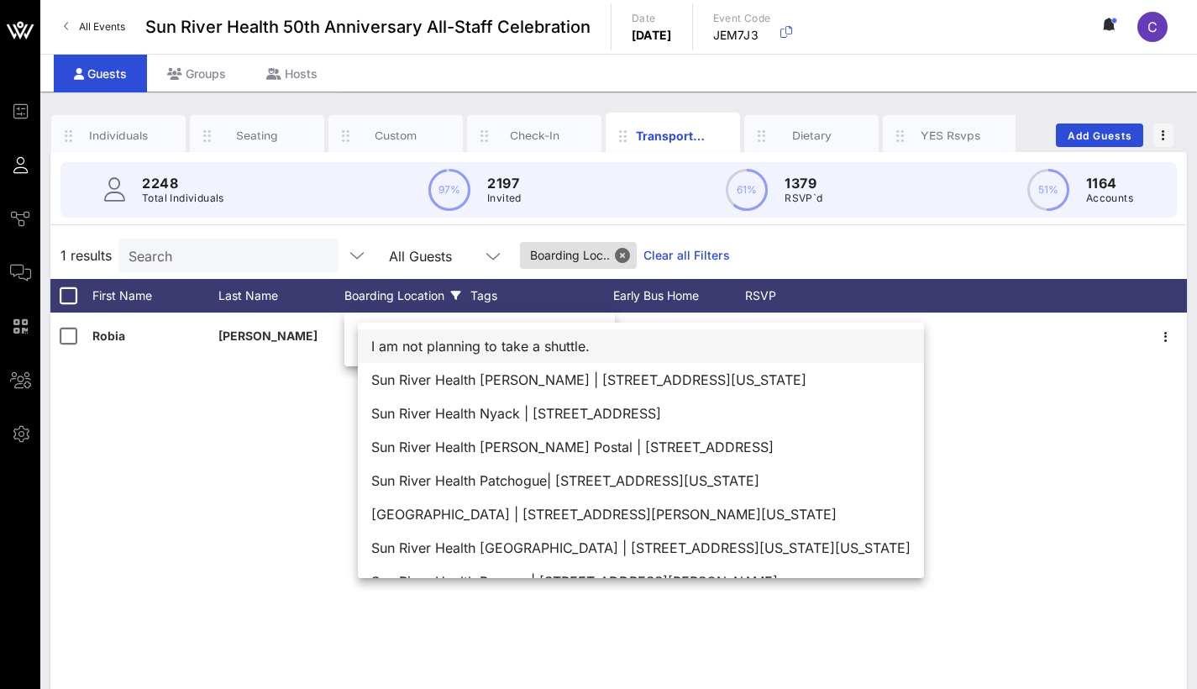
click at [449, 344] on div "I am not planning to take a shuttle." at bounding box center [641, 346] width 566 height 34
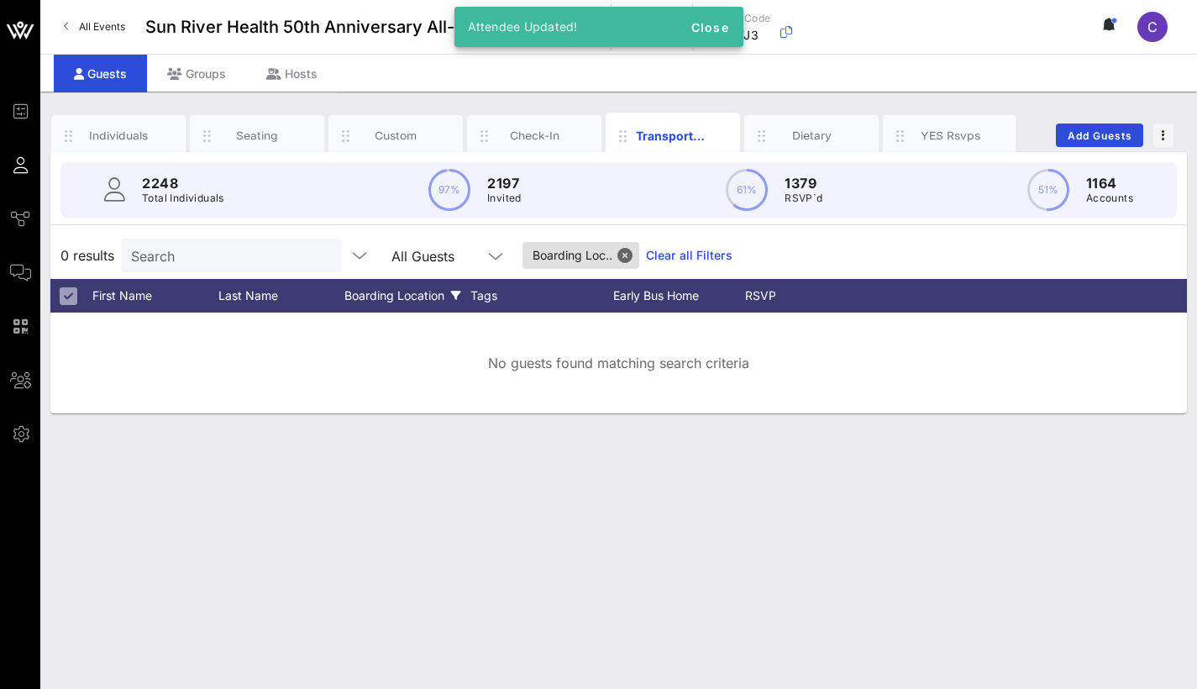
click at [471, 425] on div "Individuals Seating Custom Check-In Transportation Dietary YES Rsvps Add Guests…" at bounding box center [618, 390] width 1157 height 597
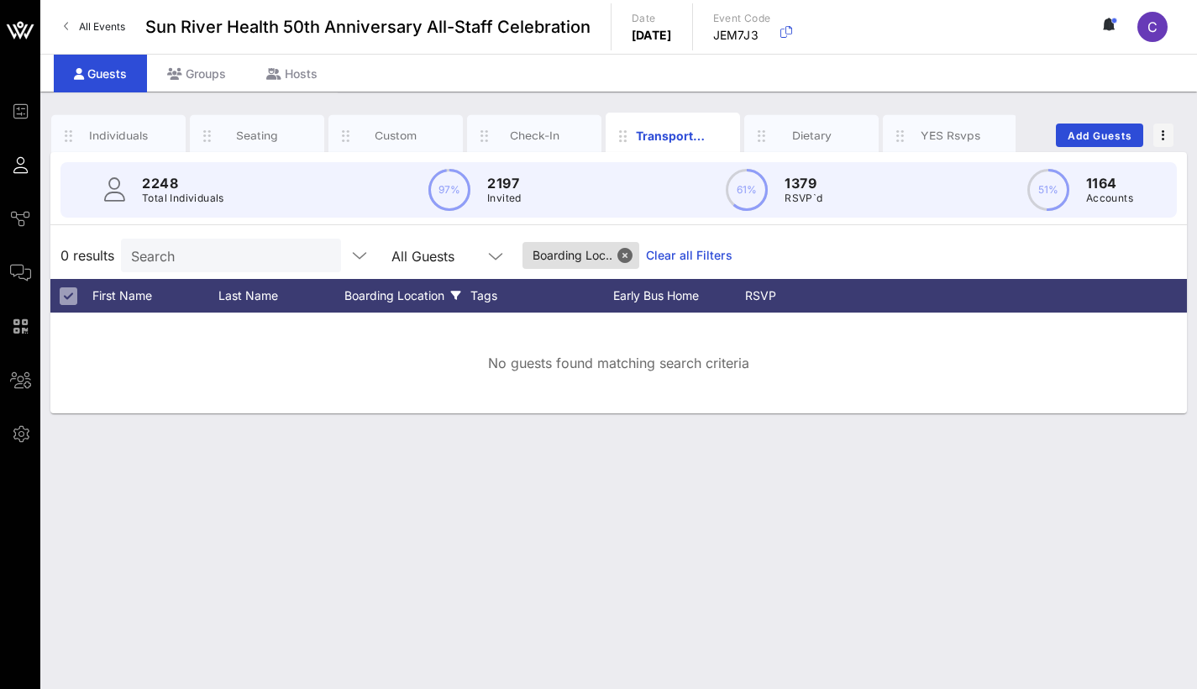
click at [343, 383] on div "No guests found matching search criteria" at bounding box center [618, 363] width 1137 height 101
click at [99, 134] on div "Individuals" at bounding box center [118, 136] width 75 height 16
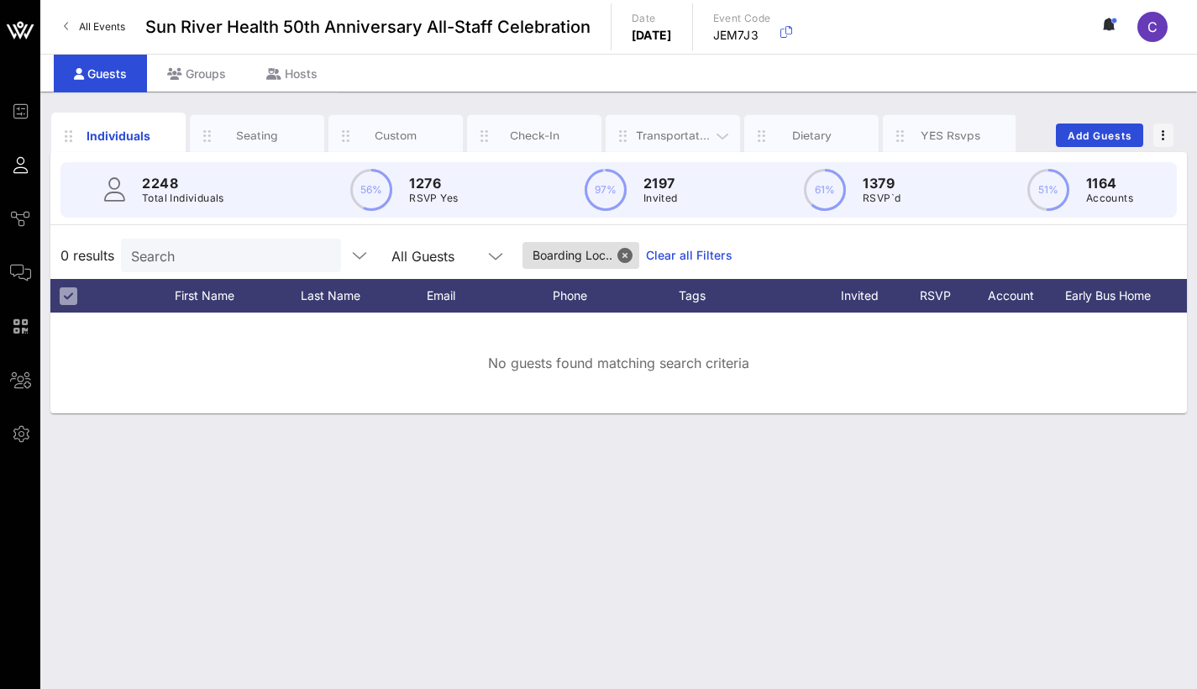
click at [653, 131] on div "Transportation" at bounding box center [673, 136] width 75 height 16
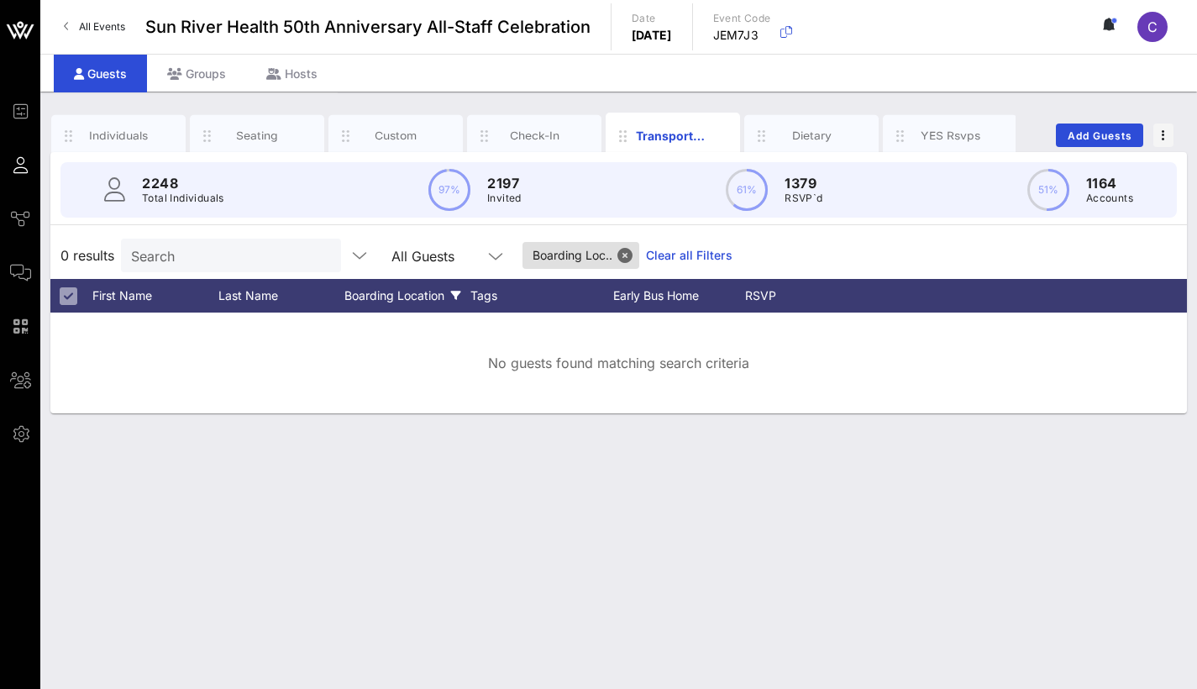
click at [633, 258] on button "Close" at bounding box center [625, 255] width 15 height 15
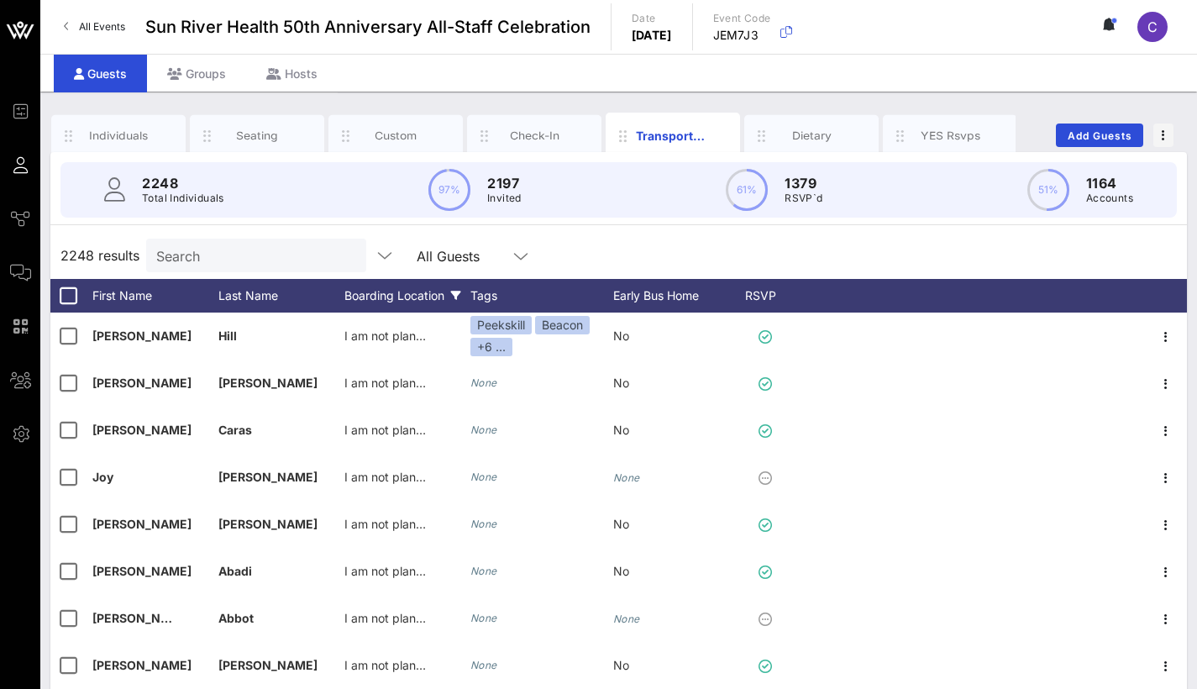
click at [407, 301] on div "Boarding Location" at bounding box center [407, 296] width 126 height 34
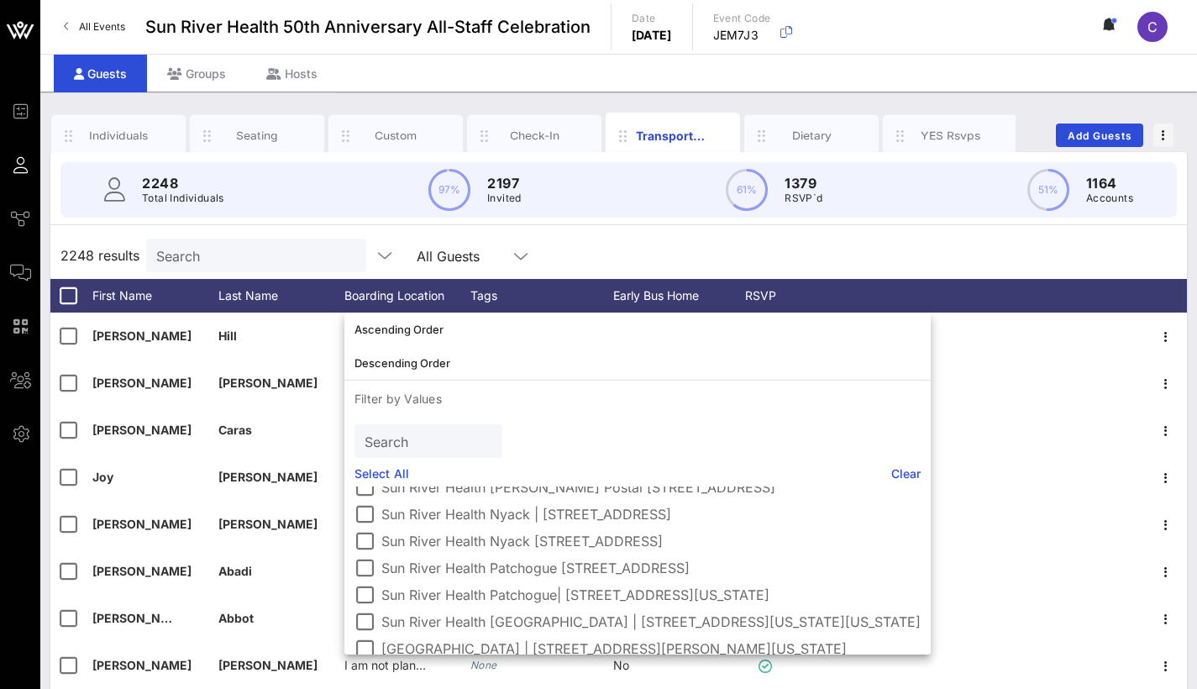
scroll to position [176, 0]
click at [562, 520] on label "Sun River Health Nyack | [STREET_ADDRESS]" at bounding box center [650, 515] width 539 height 17
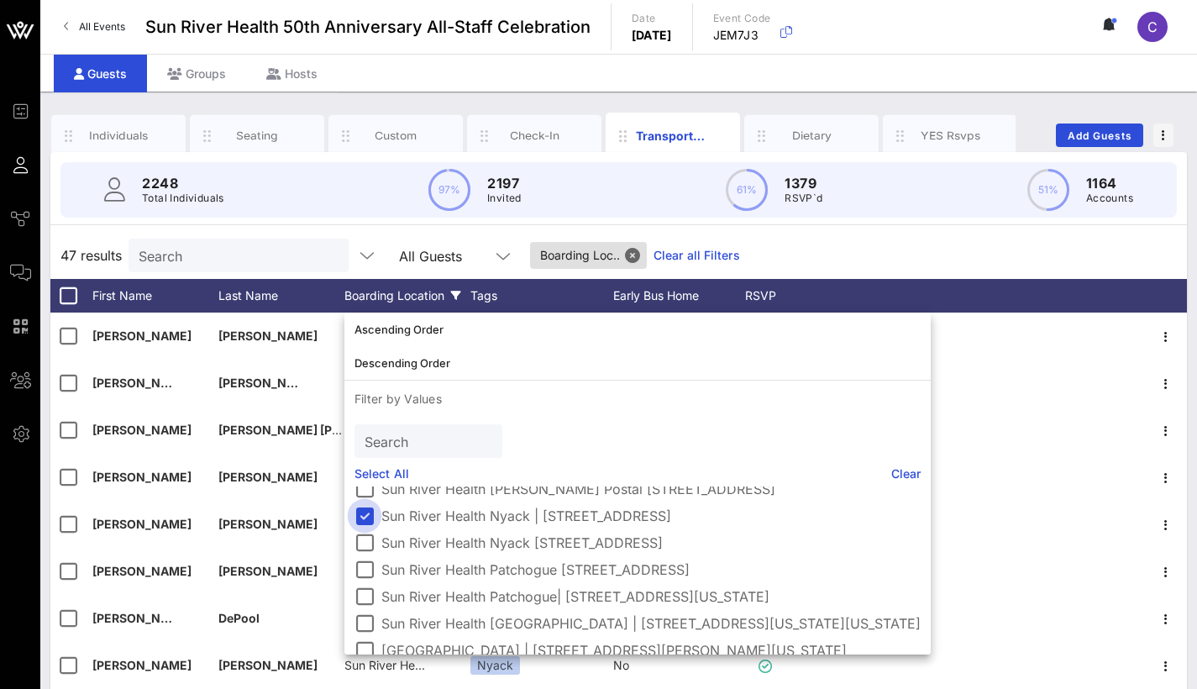
click at [365, 520] on div at bounding box center [364, 516] width 29 height 29
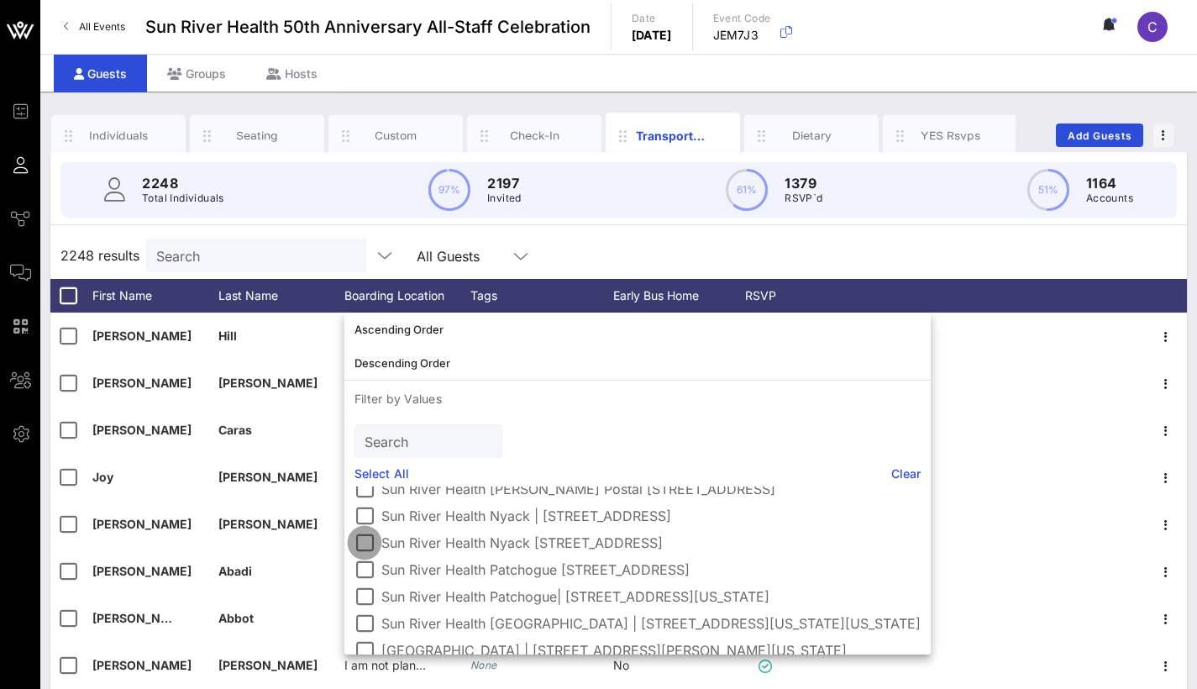
click at [358, 544] on div at bounding box center [364, 542] width 29 height 29
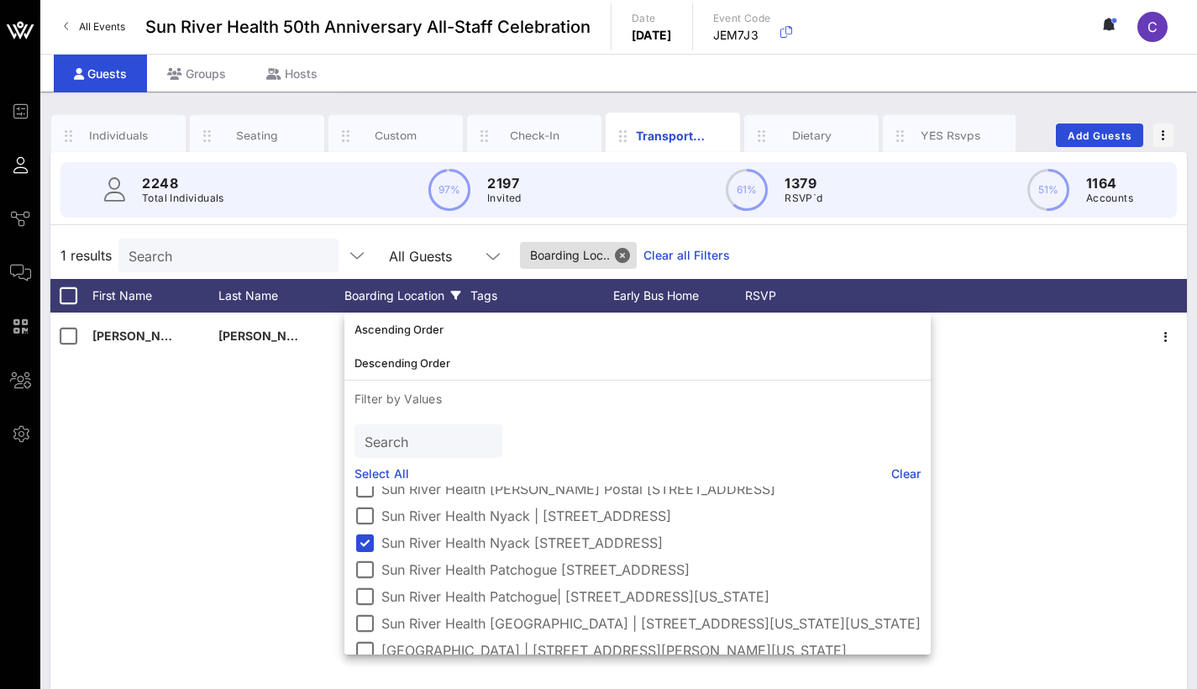
click at [838, 260] on div "1 results Search All Guests Boarding Loc.. Clear all Filters" at bounding box center [618, 255] width 1137 height 47
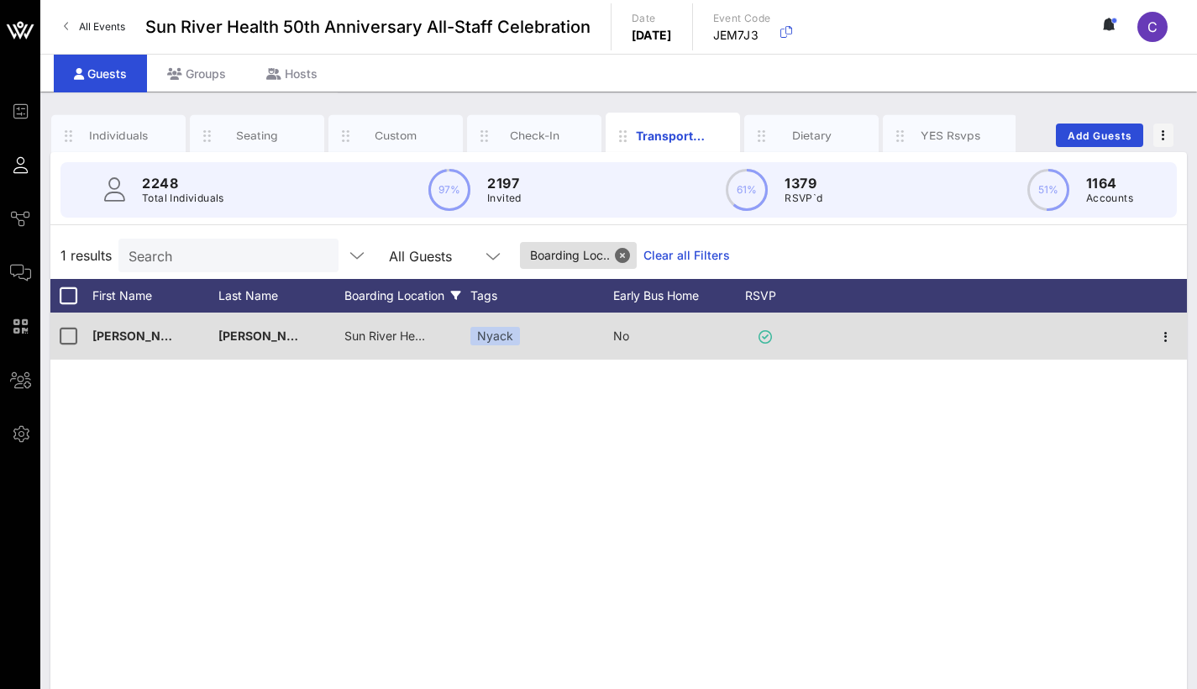
click at [413, 334] on span "Sun River Health Nyack 84 North Highland Avenue, Nyack, NY 10960" at bounding box center [466, 335] width 244 height 14
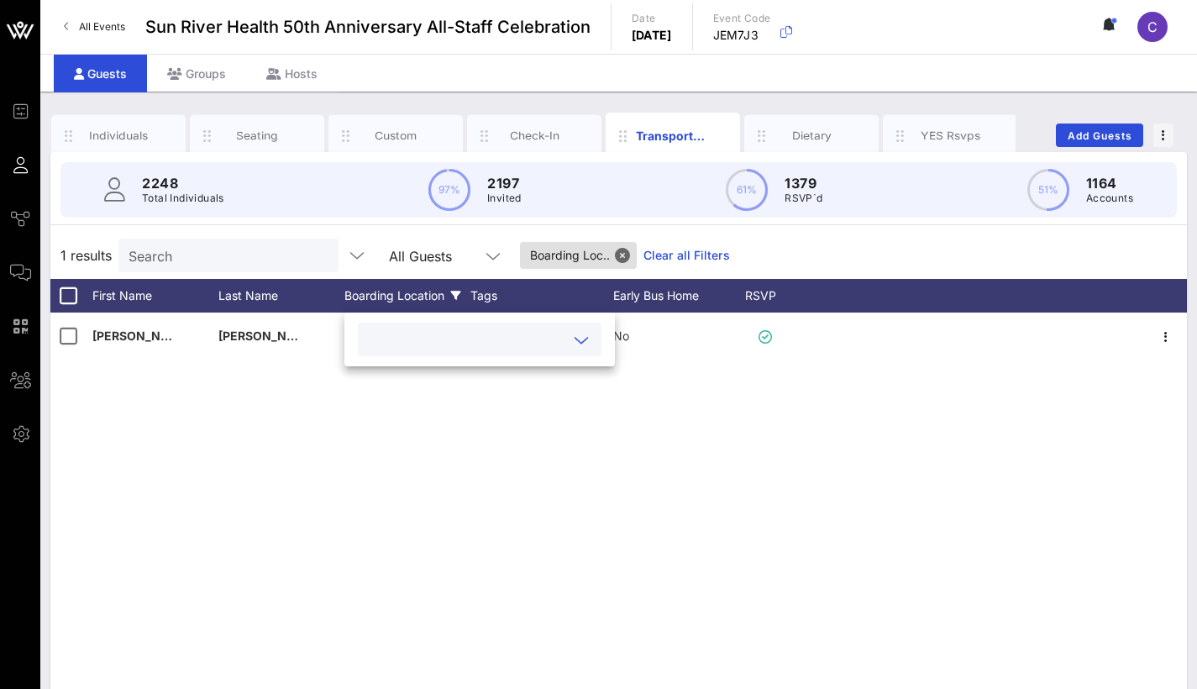
click at [536, 338] on input "text" at bounding box center [466, 339] width 197 height 22
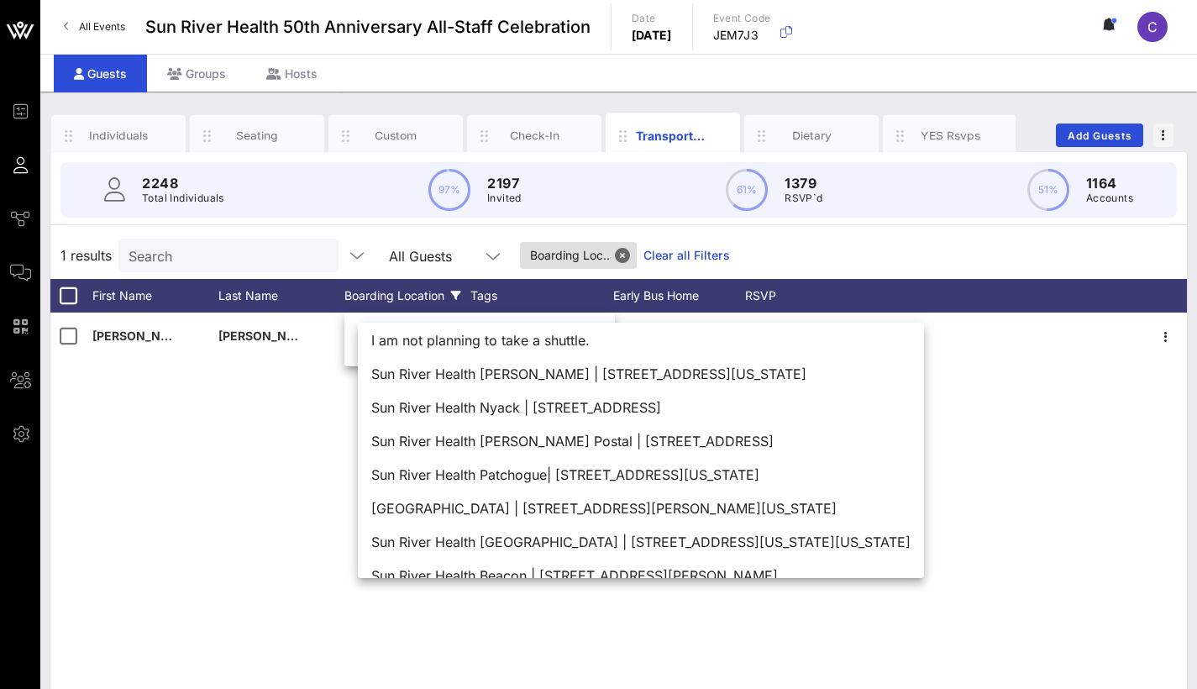
scroll to position [2, 0]
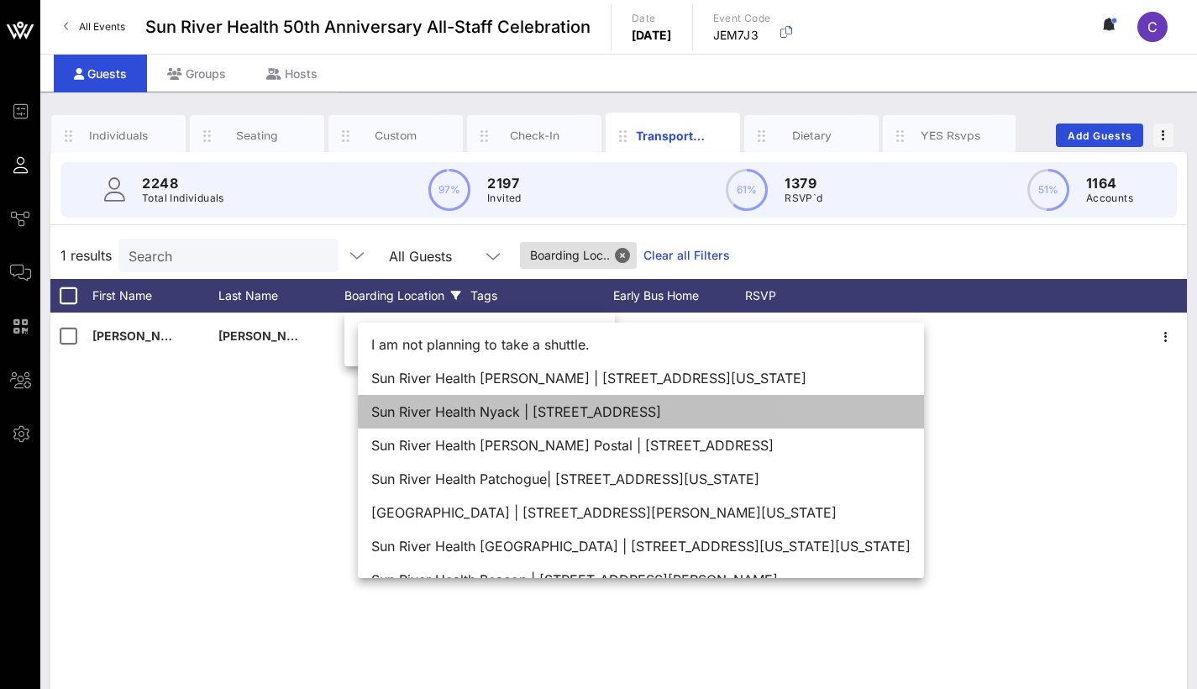
click at [719, 417] on div "Sun River Health Nyack | [STREET_ADDRESS]" at bounding box center [641, 412] width 566 height 34
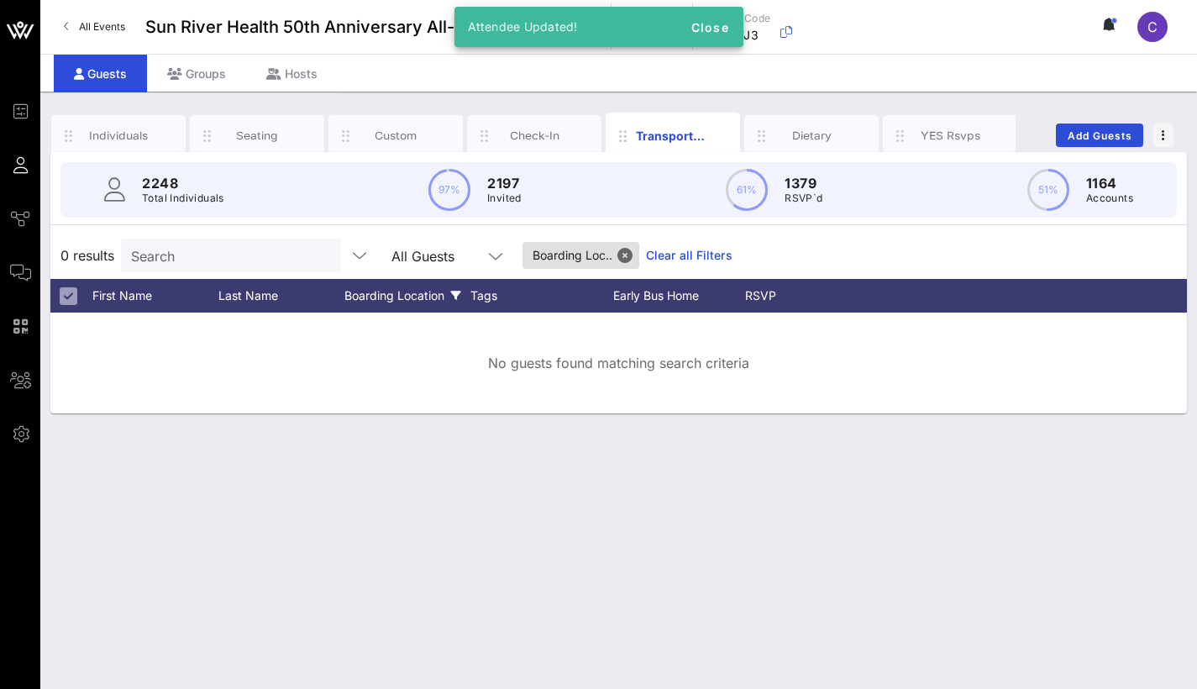
click at [789, 486] on div "Individuals Seating Custom Check-In Transportation Dietary YES Rsvps Add Guests…" at bounding box center [618, 390] width 1157 height 597
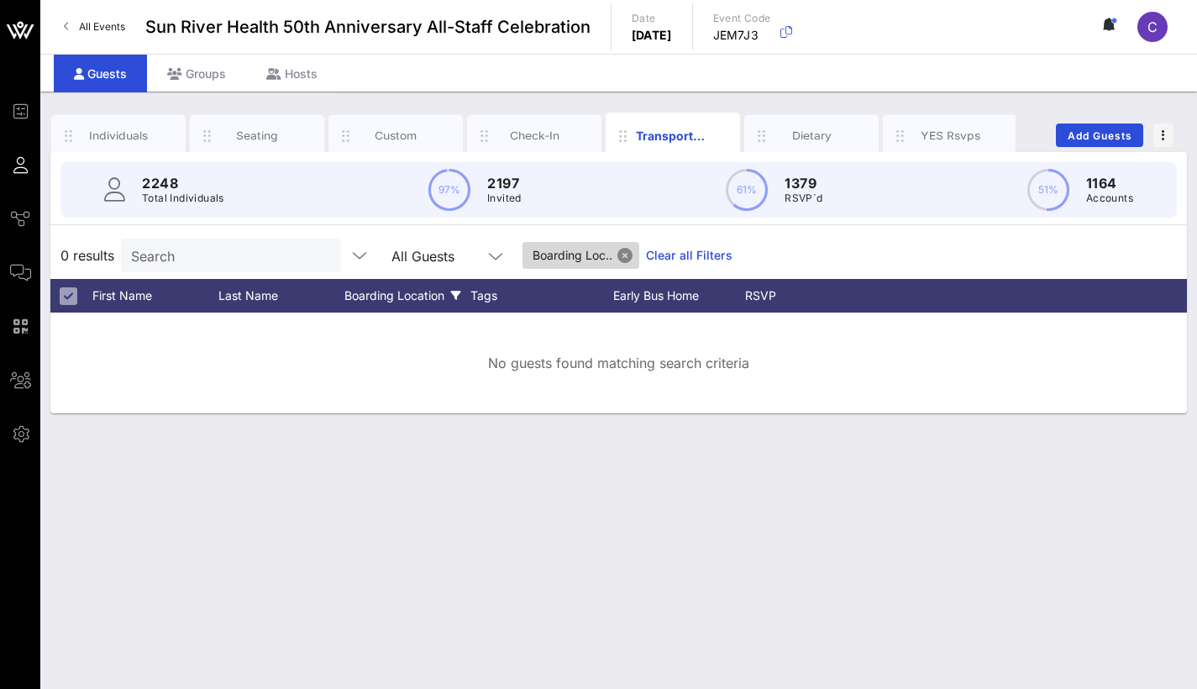
click at [631, 251] on button "Close" at bounding box center [625, 255] width 15 height 15
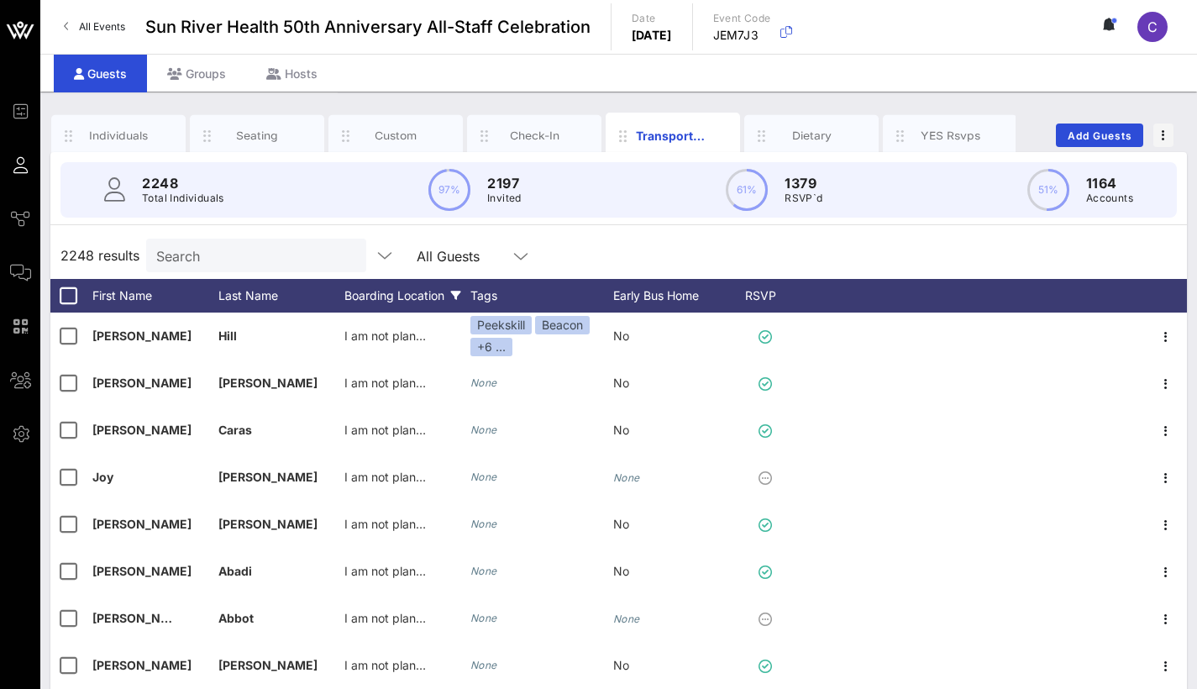
click at [420, 293] on div "Boarding Location" at bounding box center [407, 296] width 126 height 34
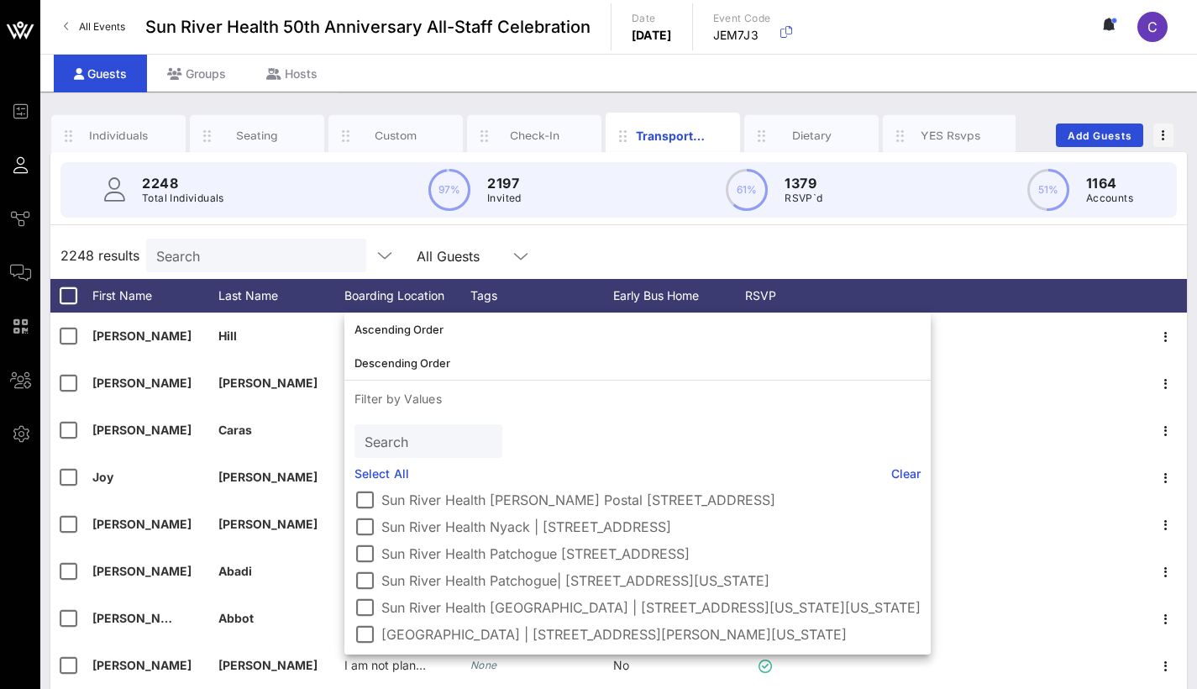
scroll to position [165, 0]
